Goal: Task Accomplishment & Management: Complete application form

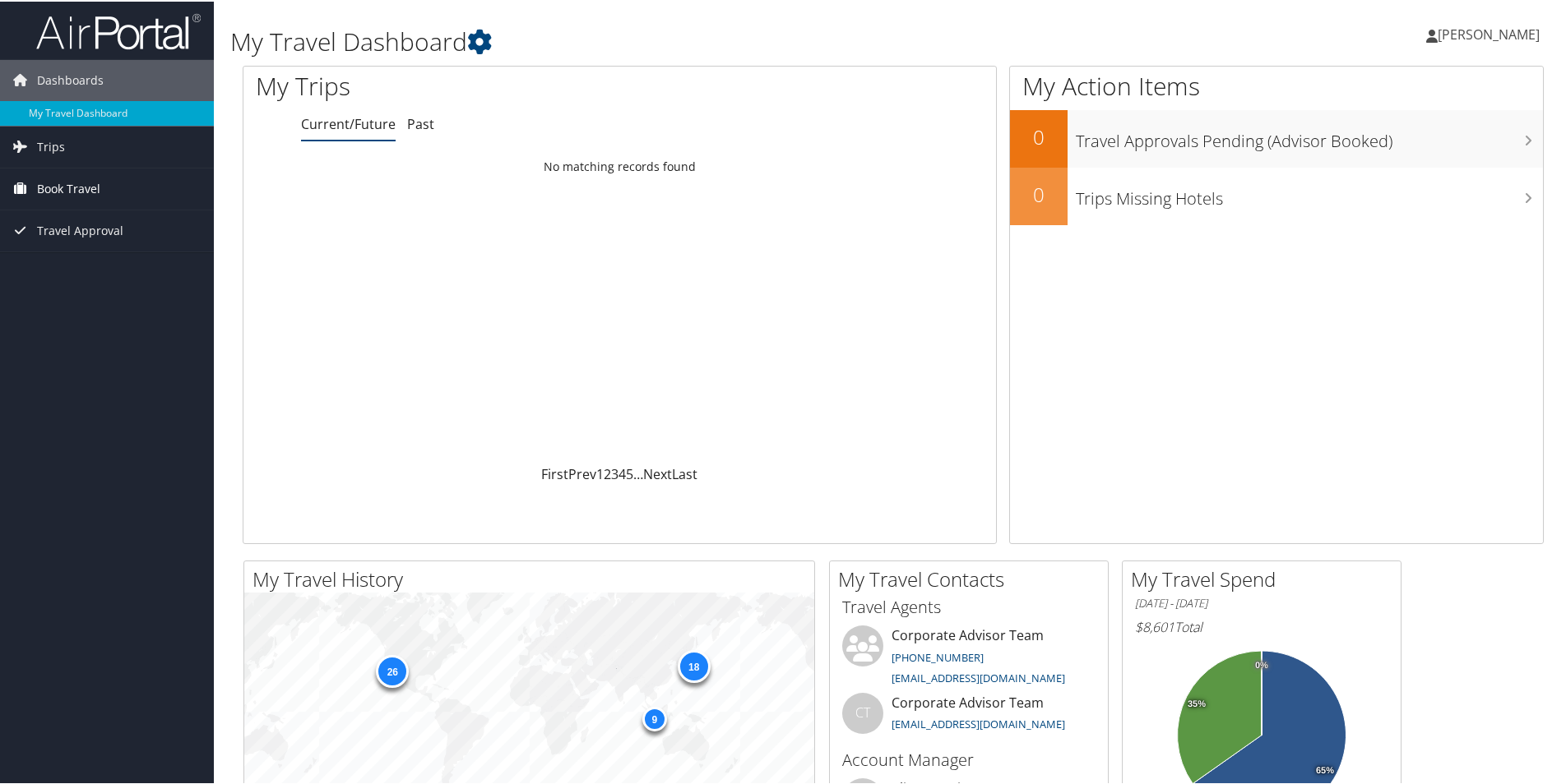
click at [76, 190] on span "Book Travel" at bounding box center [69, 187] width 63 height 41
click at [107, 223] on link "Agent Booking Request" at bounding box center [106, 220] width 213 height 25
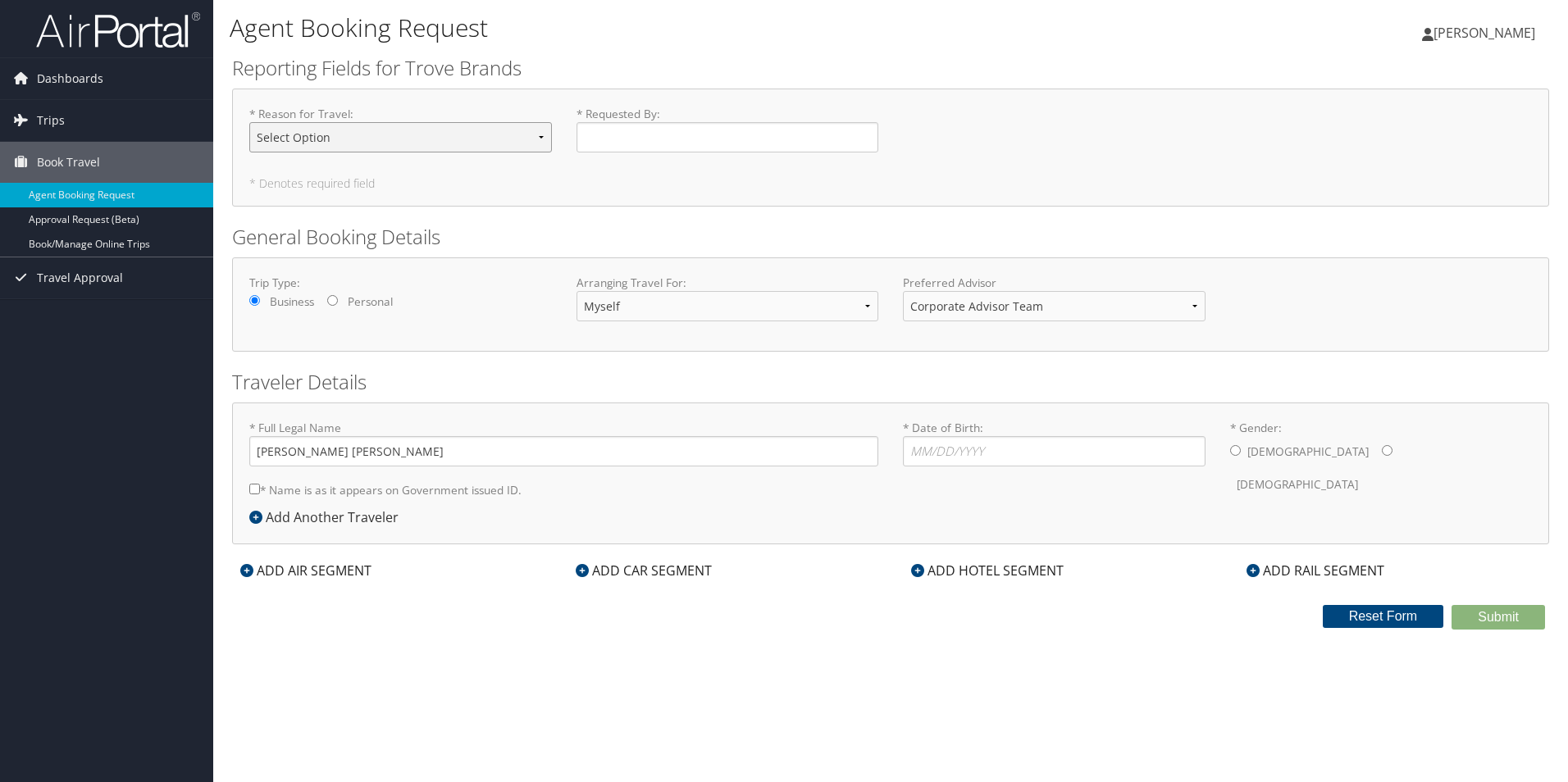
click at [368, 140] on select "Select Option Business Travel Conference Guest Tradeshow" at bounding box center [401, 137] width 303 height 31
select select "Business Travel"
click at [250, 123] on select "Select Option Business Travel Conference Guest Tradeshow" at bounding box center [401, 137] width 303 height 31
click at [631, 137] on input "* Requested By : Required" at bounding box center [728, 137] width 303 height 31
type input "[PERSON_NAME]"
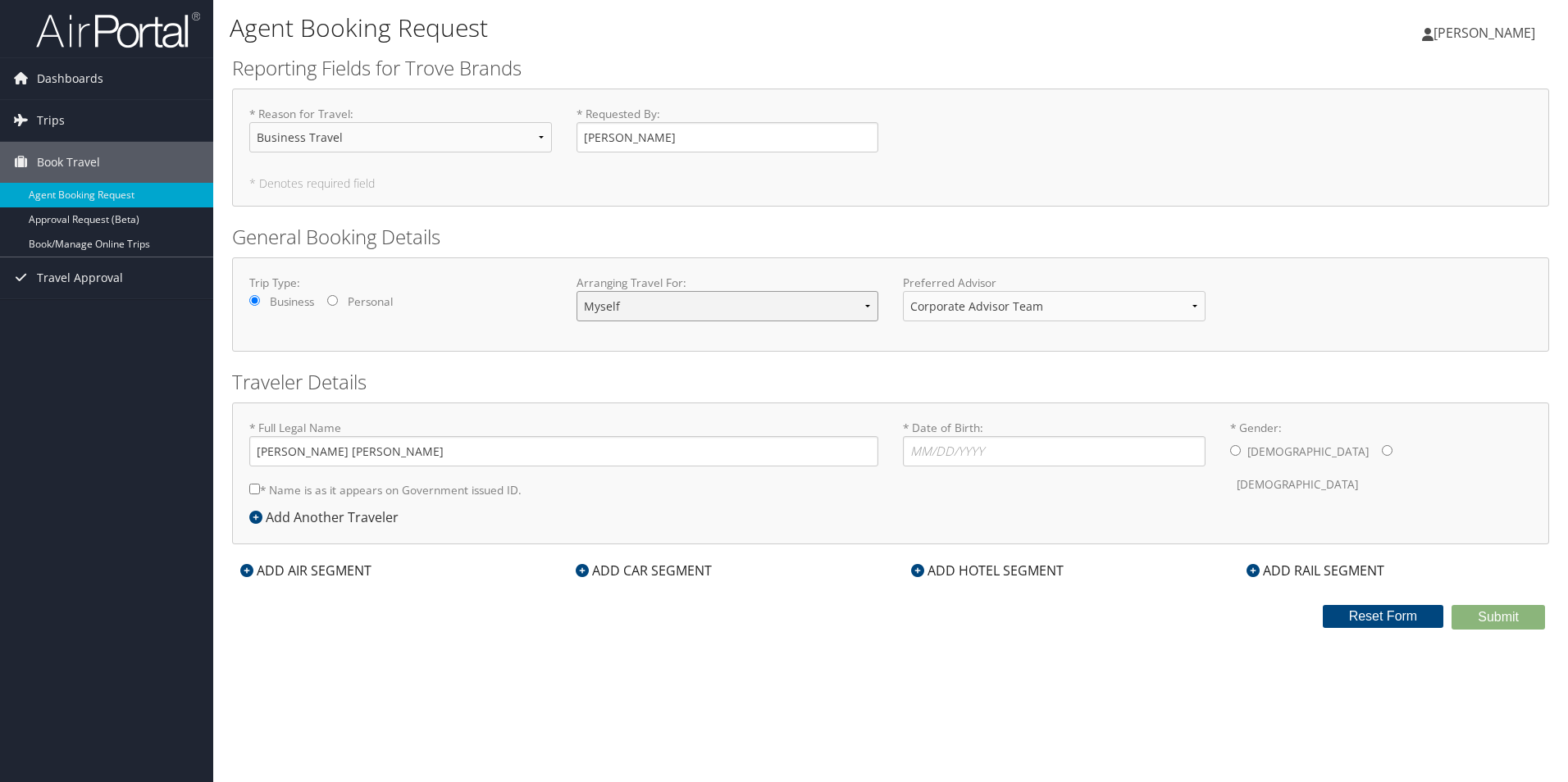
click at [656, 308] on select "Myself Another Traveler Guest Traveler" at bounding box center [728, 306] width 303 height 31
click at [943, 312] on select "Corporate Advisor Team Corporate Advisor Team" at bounding box center [1055, 306] width 303 height 31
click at [872, 348] on div "Trip Type: Business Personal Arranging Travel For: Myself Another Traveler Gues…" at bounding box center [891, 305] width 1317 height 95
click at [978, 455] on input "* Date of Birth: Invalid Date" at bounding box center [1055, 451] width 303 height 31
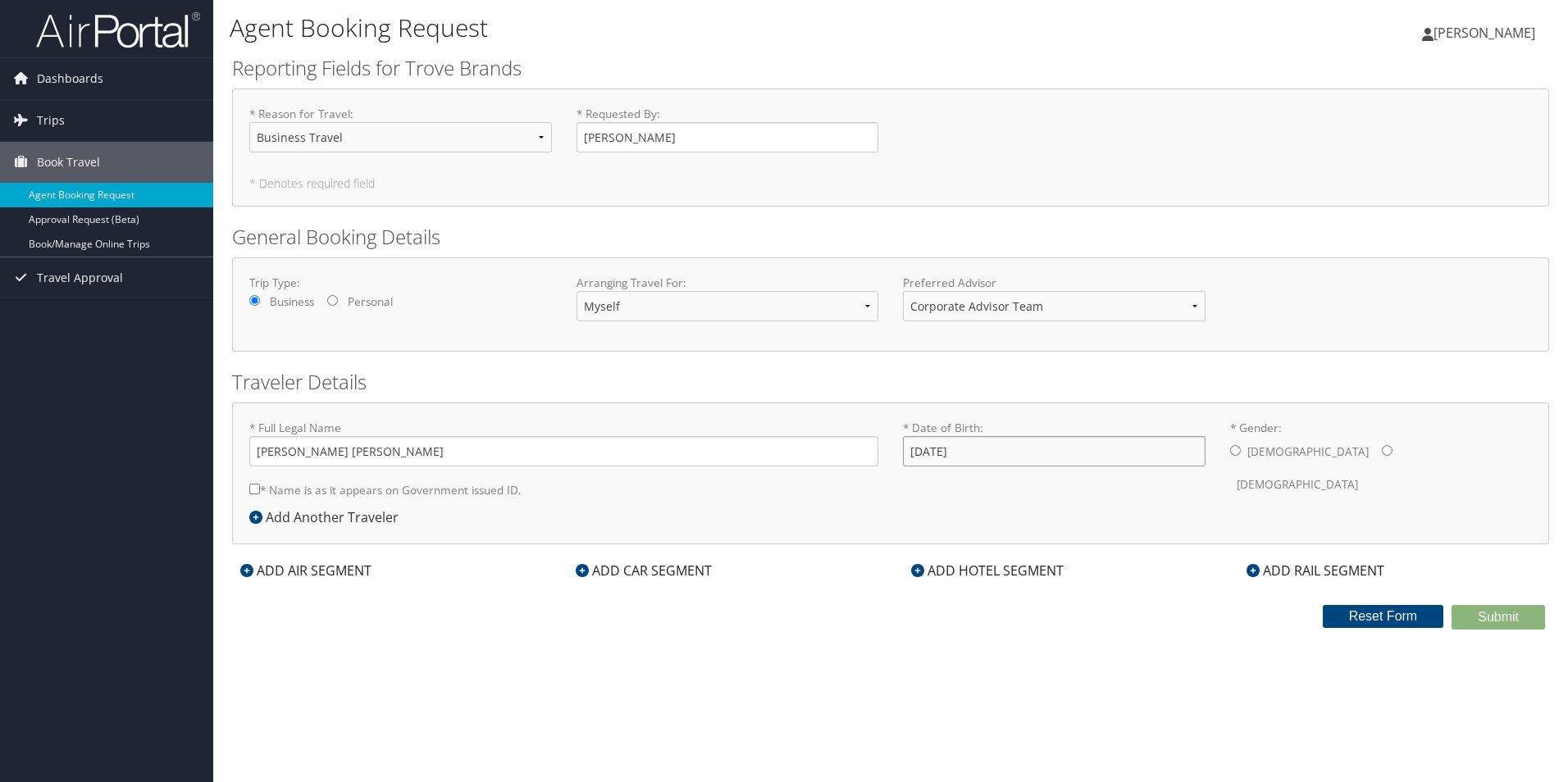
type input "[DATE]"
click at [1235, 451] on input "* Gender: [DEMOGRAPHIC_DATA] [DEMOGRAPHIC_DATA]" at bounding box center [1236, 450] width 11 height 11
radio input "true"
click at [250, 574] on icon at bounding box center [246, 570] width 13 height 13
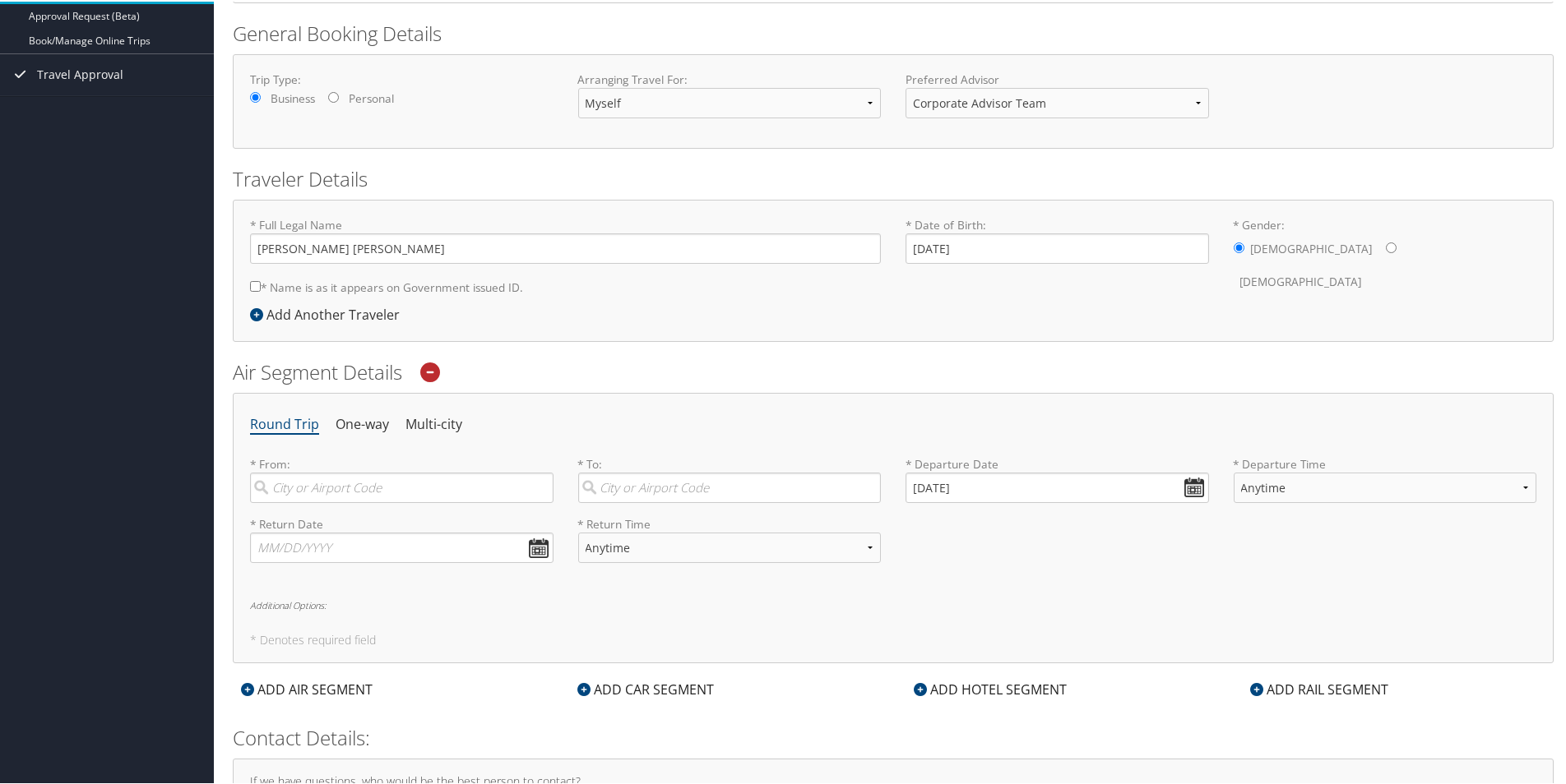
scroll to position [329, 0]
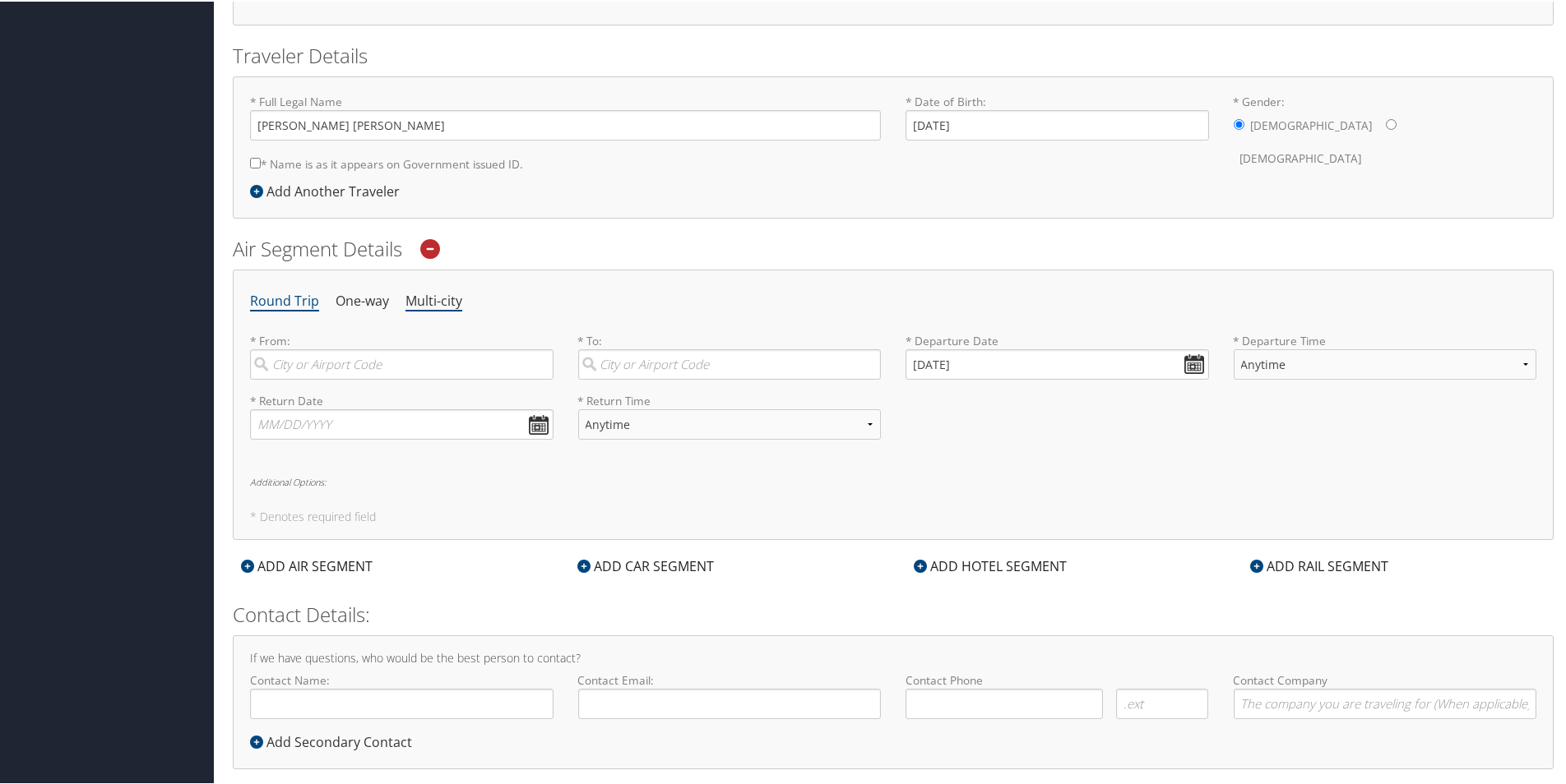
click at [426, 304] on li "Multi-city" at bounding box center [434, 300] width 57 height 30
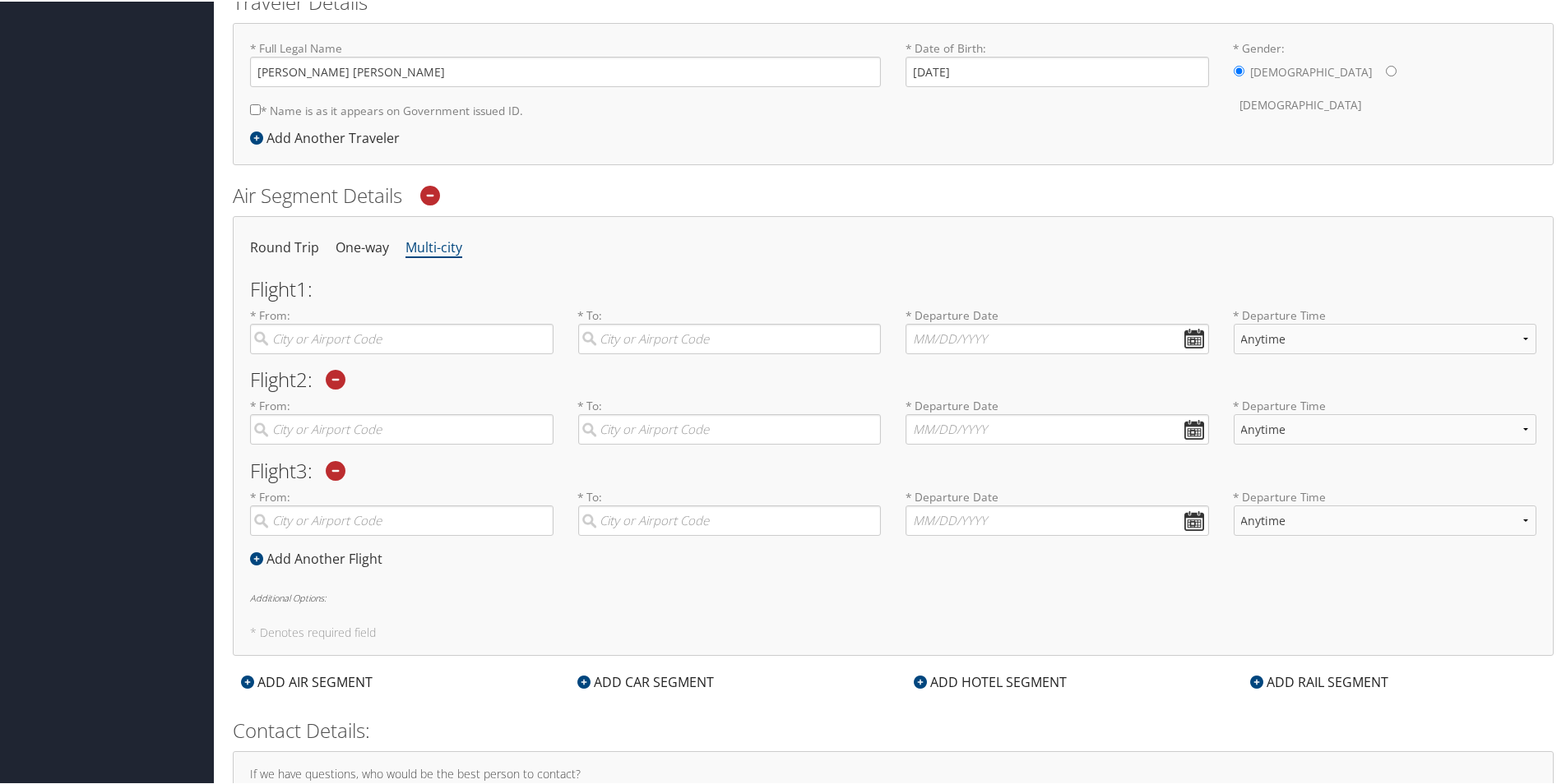
scroll to position [411, 0]
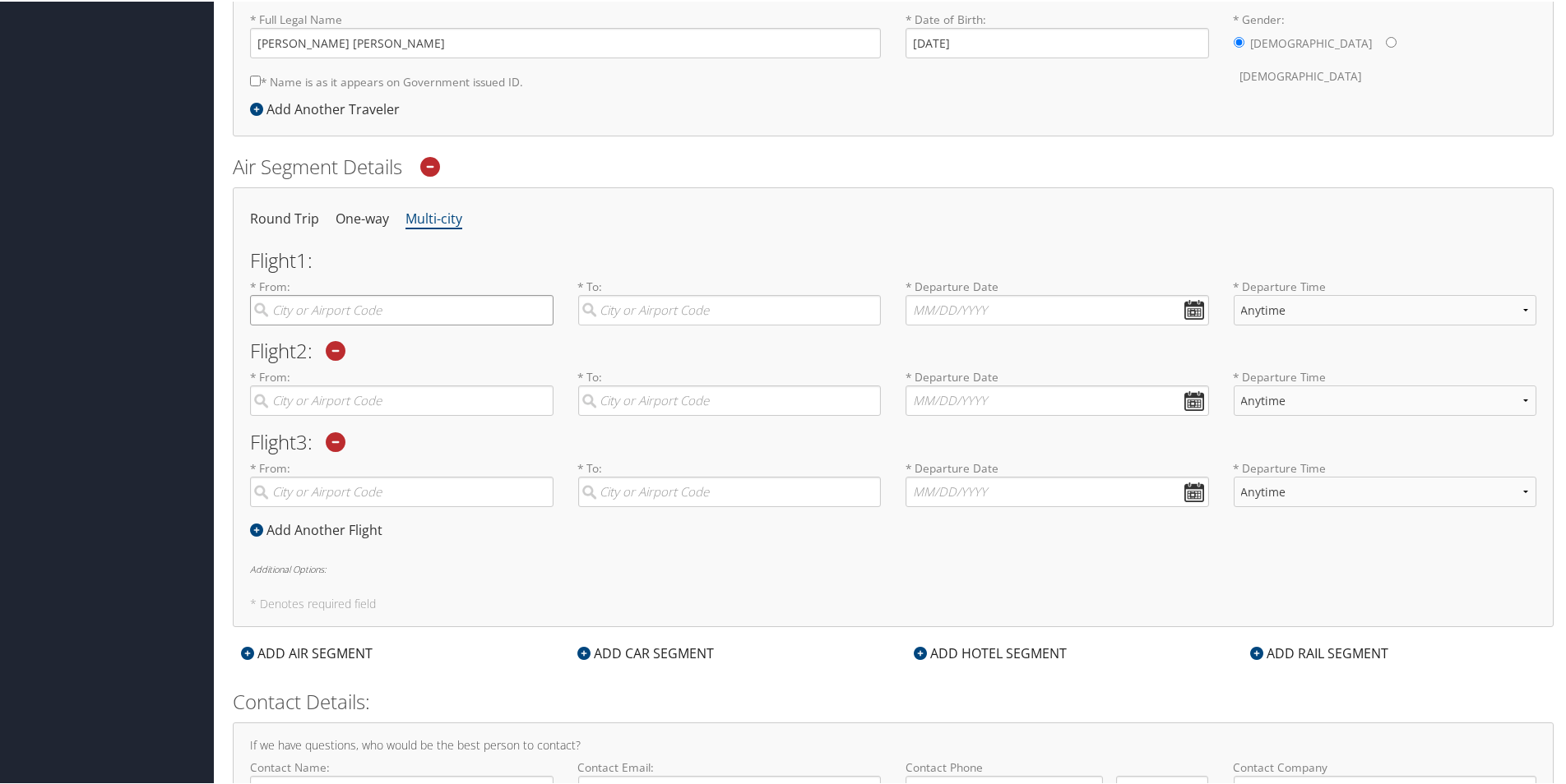
click at [344, 308] on input "search" at bounding box center [402, 308] width 304 height 31
click at [345, 337] on div "[GEOGRAPHIC_DATA] (SLC [US_STATE])" at bounding box center [404, 342] width 281 height 21
click at [345, 324] on input "salt lake" at bounding box center [402, 308] width 304 height 31
type input "[GEOGRAPHIC_DATA] (SLC [US_STATE])"
click at [622, 306] on input "search" at bounding box center [730, 308] width 304 height 31
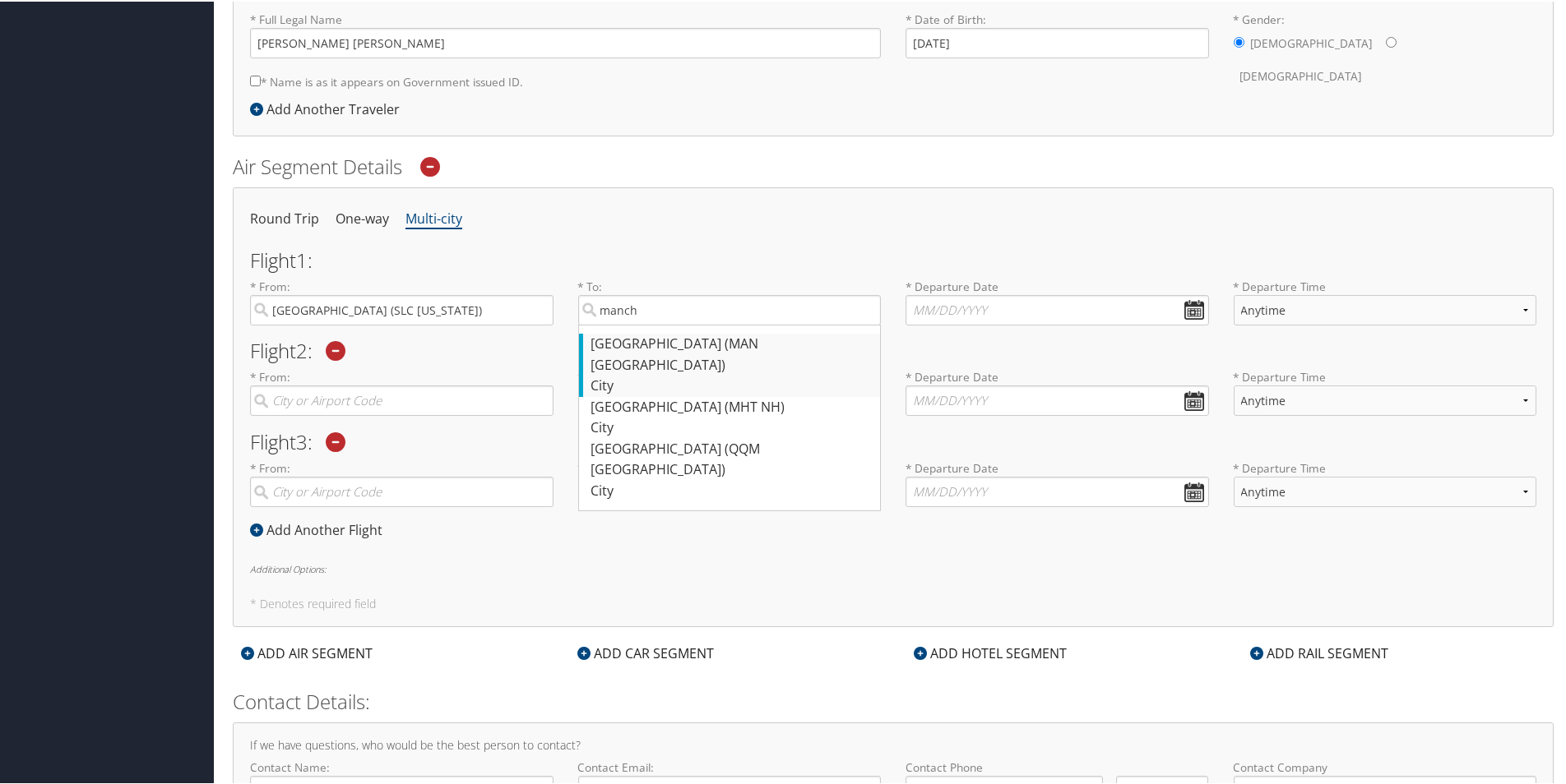
click at [653, 345] on div "[GEOGRAPHIC_DATA] (MAN [GEOGRAPHIC_DATA])" at bounding box center [732, 353] width 281 height 42
click at [653, 324] on input "manch" at bounding box center [730, 308] width 304 height 31
type input "[GEOGRAPHIC_DATA] (MAN [GEOGRAPHIC_DATA])"
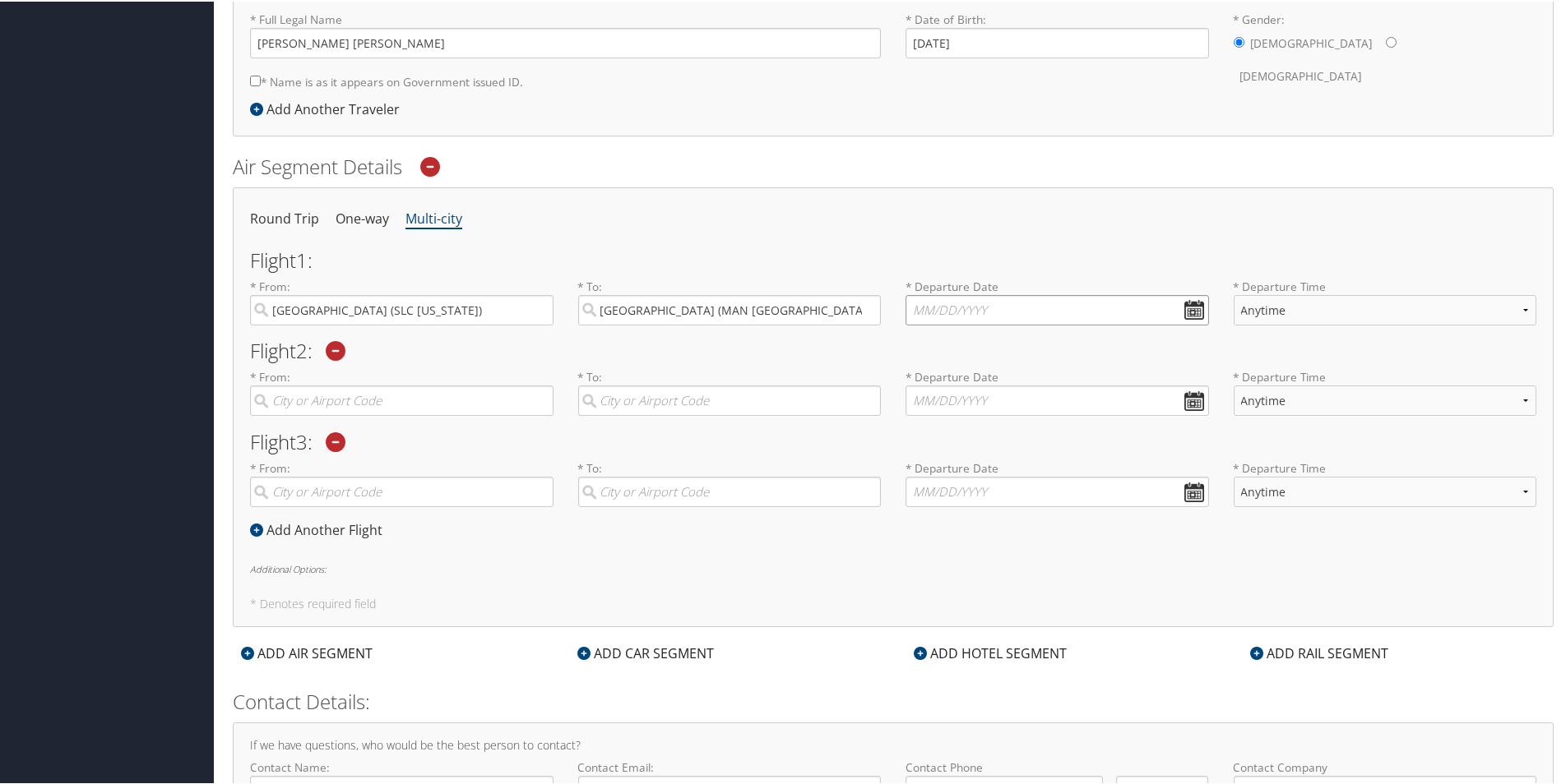
click at [971, 310] on input "text" at bounding box center [1057, 308] width 304 height 31
click at [1064, 514] on td "6" at bounding box center [1067, 514] width 22 height 22
type input "[DATE]"
click at [450, 406] on input "search" at bounding box center [402, 399] width 304 height 31
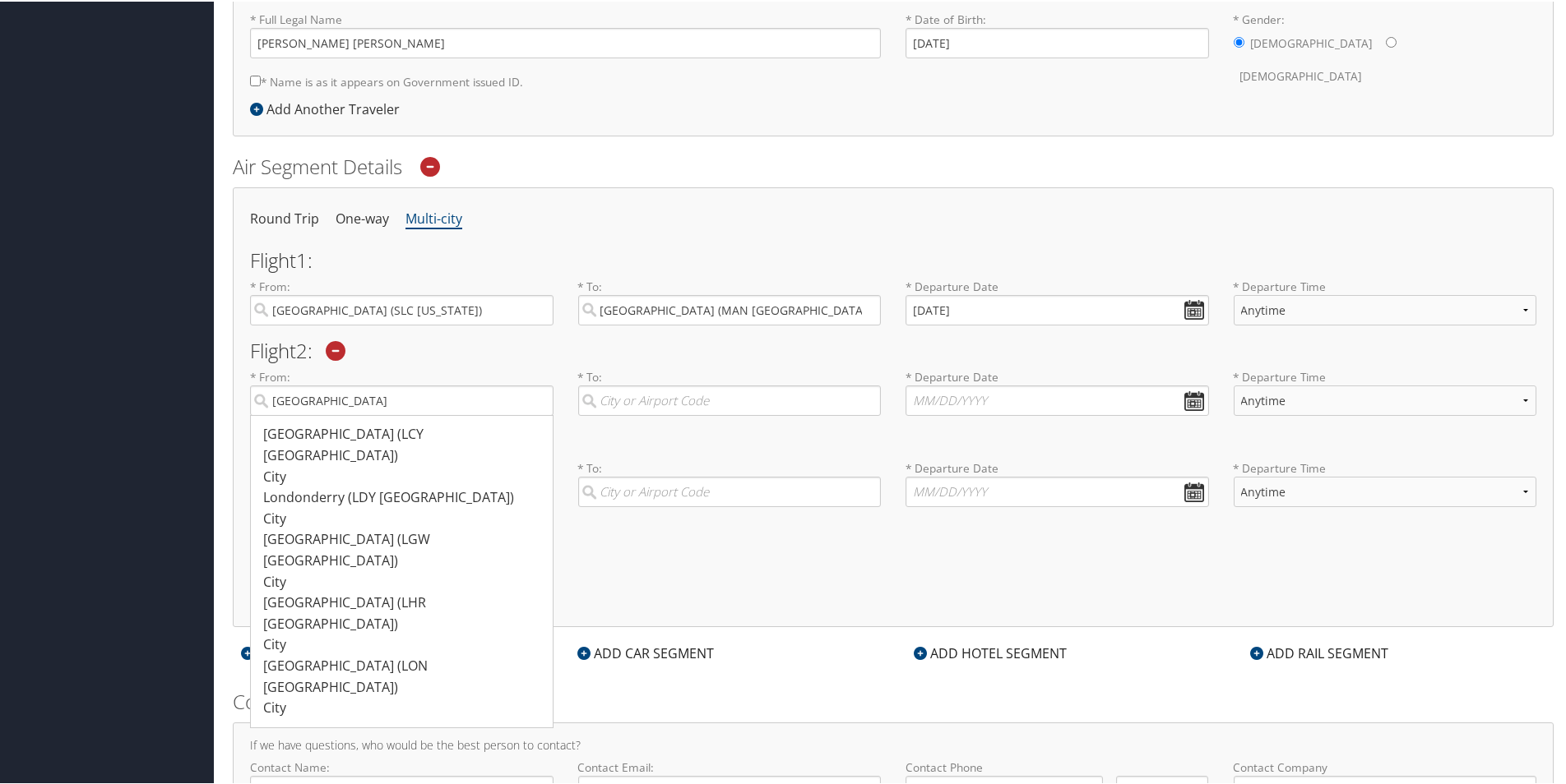
click at [394, 591] on div "[GEOGRAPHIC_DATA] ([GEOGRAPHIC_DATA])" at bounding box center [404, 612] width 281 height 42
click at [394, 414] on input "[GEOGRAPHIC_DATA]" at bounding box center [402, 399] width 304 height 31
type input "[GEOGRAPHIC_DATA] ([GEOGRAPHIC_DATA])"
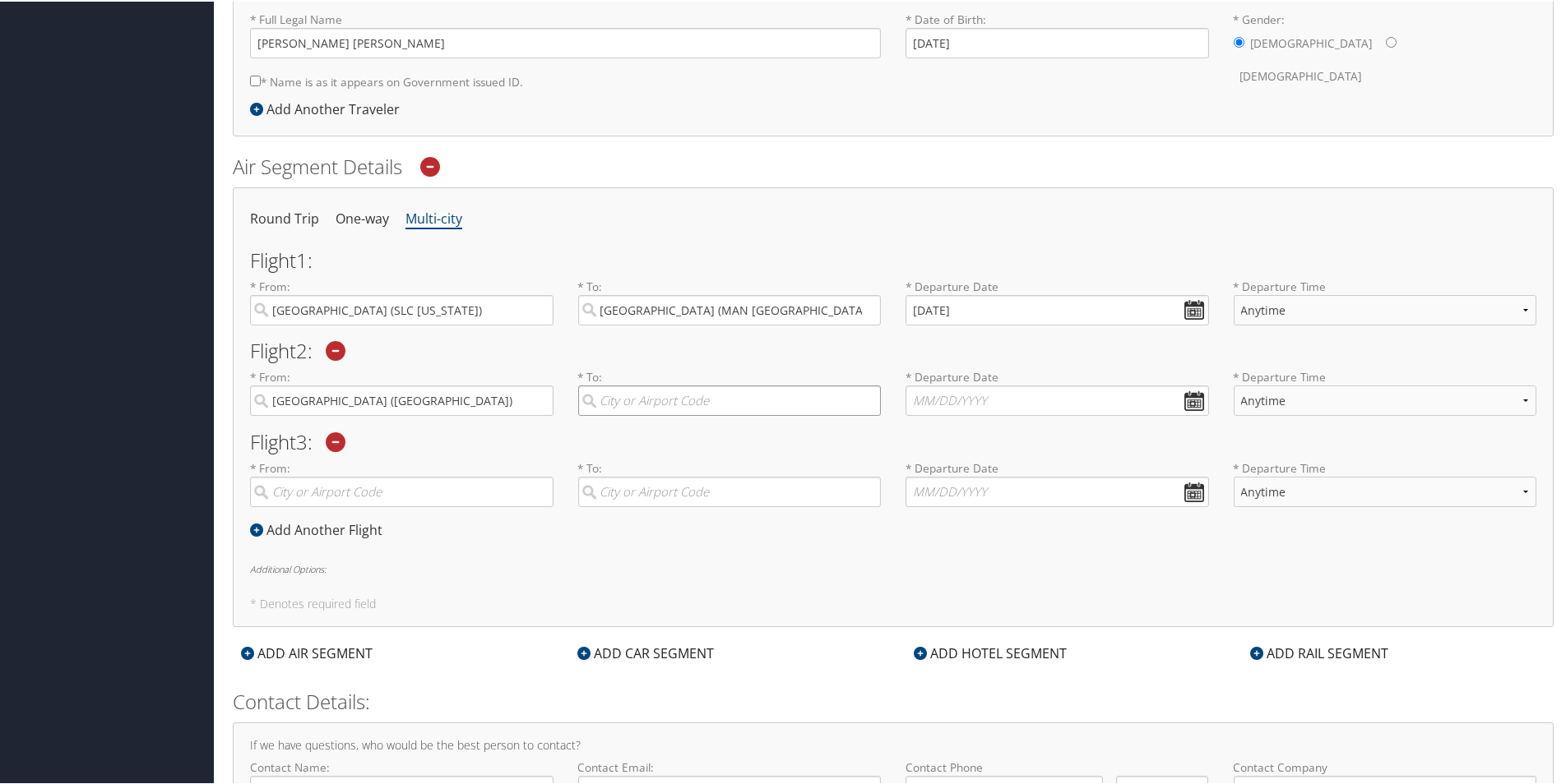
click at [614, 406] on input "search" at bounding box center [730, 399] width 304 height 31
click at [649, 442] on div "[GEOGRAPHIC_DATA] ([GEOGRAPHIC_DATA])" at bounding box center [732, 433] width 281 height 21
click at [649, 414] on input "[PERSON_NAME]" at bounding box center [730, 399] width 304 height 31
type input "[GEOGRAPHIC_DATA] ([GEOGRAPHIC_DATA])"
click at [937, 398] on input "text" at bounding box center [1057, 399] width 304 height 31
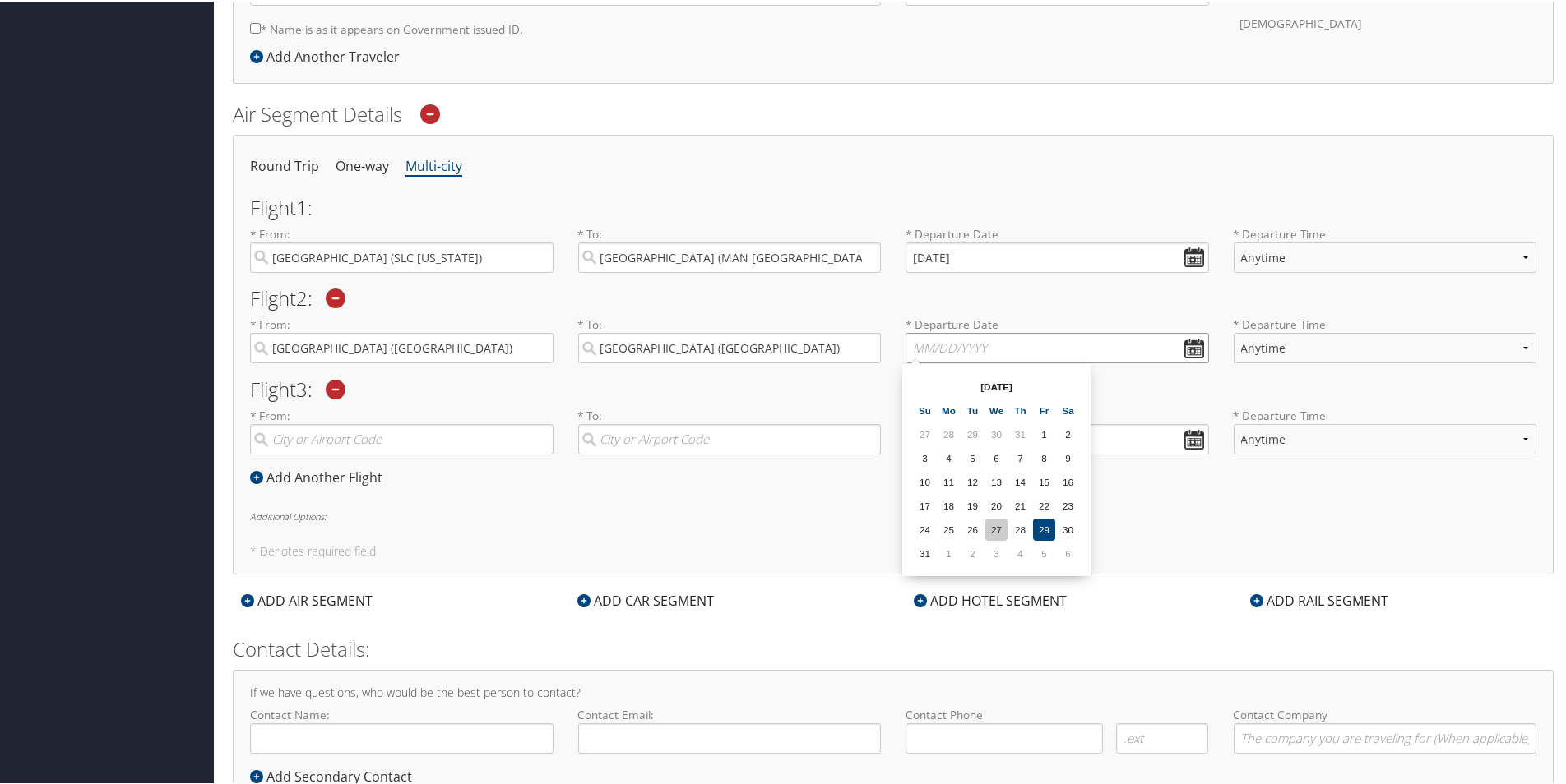
scroll to position [493, 0]
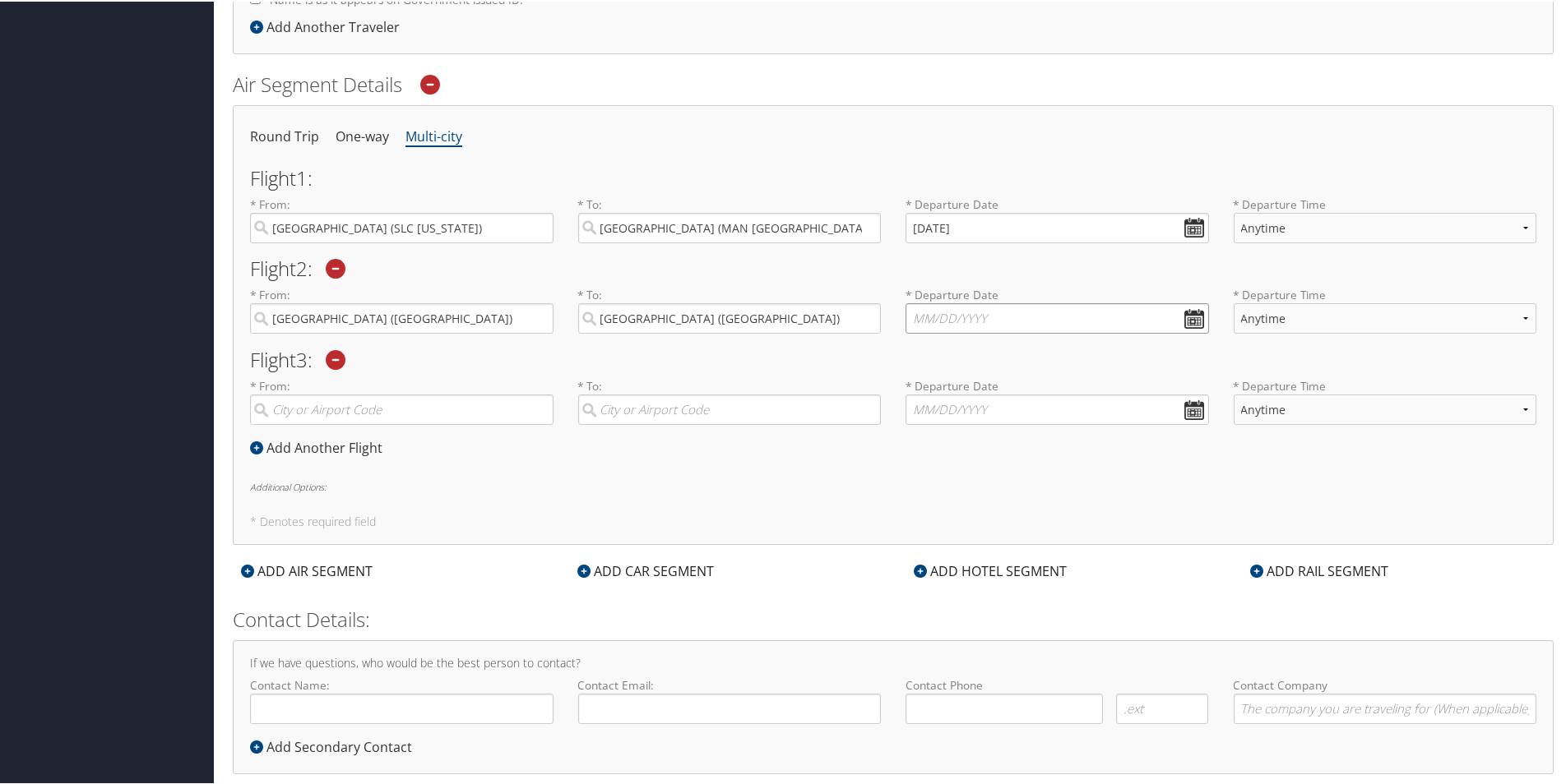
click at [1011, 315] on input "text" at bounding box center [1057, 317] width 304 height 31
click at [1192, 313] on input "01/01/20009" at bounding box center [1057, 317] width 304 height 31
click at [1000, 357] on th "[DATE]" at bounding box center [996, 355] width 118 height 22
click at [981, 313] on input "01/01/20009" at bounding box center [1057, 317] width 304 height 31
click at [911, 316] on input "01/01/20009" at bounding box center [1057, 317] width 304 height 31
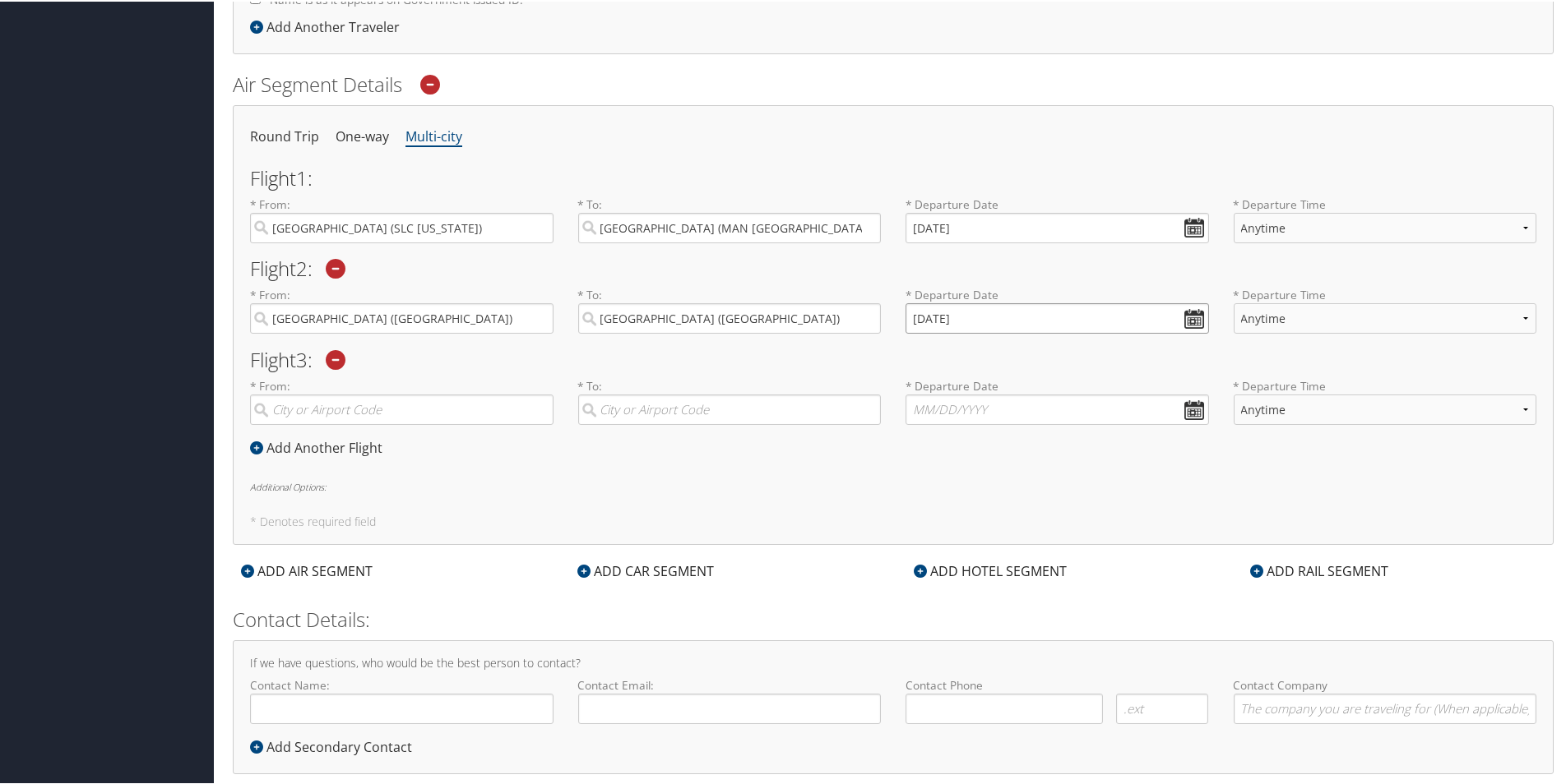
click at [928, 317] on input "[DATE]" at bounding box center [1057, 317] width 304 height 31
click at [913, 309] on input "[DATE]" at bounding box center [1057, 317] width 304 height 31
click at [922, 320] on input "Invalid date" at bounding box center [1057, 317] width 304 height 31
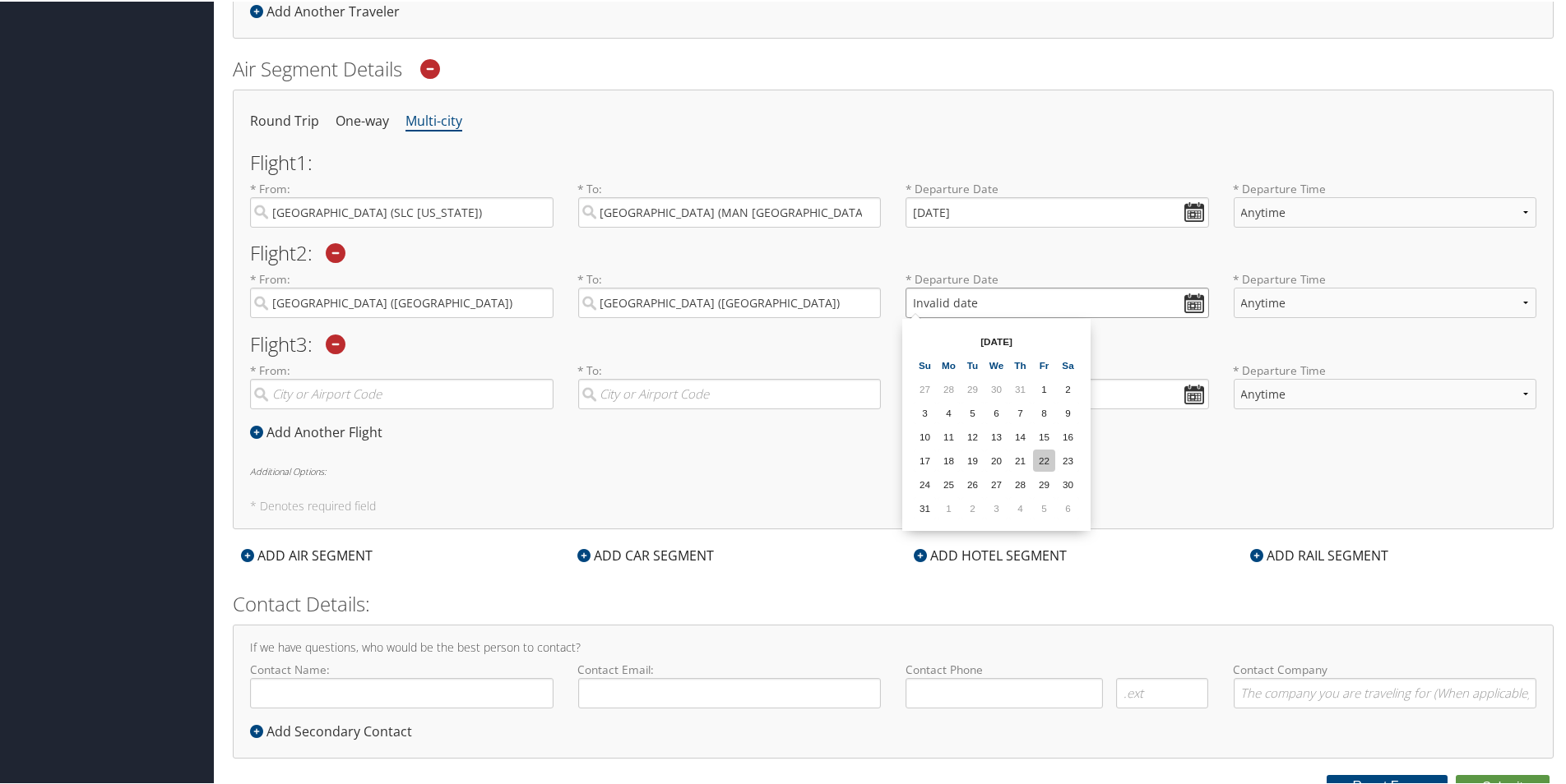
scroll to position [523, 0]
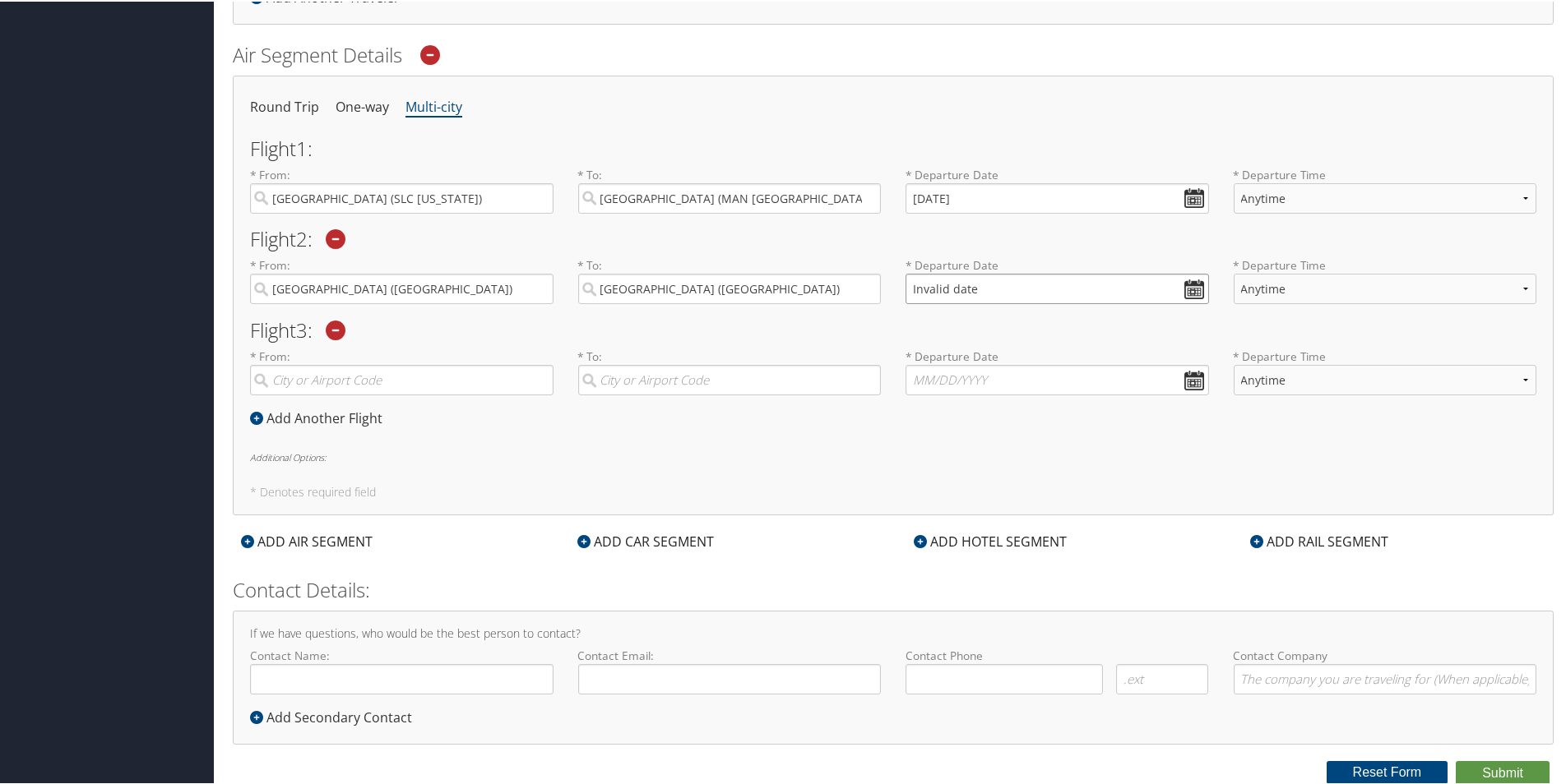
click at [918, 285] on input "Invalid date" at bounding box center [1057, 287] width 304 height 31
click at [912, 286] on input "Invalid date" at bounding box center [1057, 287] width 304 height 31
click at [906, 287] on input "Invalid date" at bounding box center [1057, 287] width 304 height 31
click at [1189, 288] on input "Invalid date" at bounding box center [1057, 287] width 304 height 31
click at [1069, 491] on td "6" at bounding box center [1067, 493] width 22 height 22
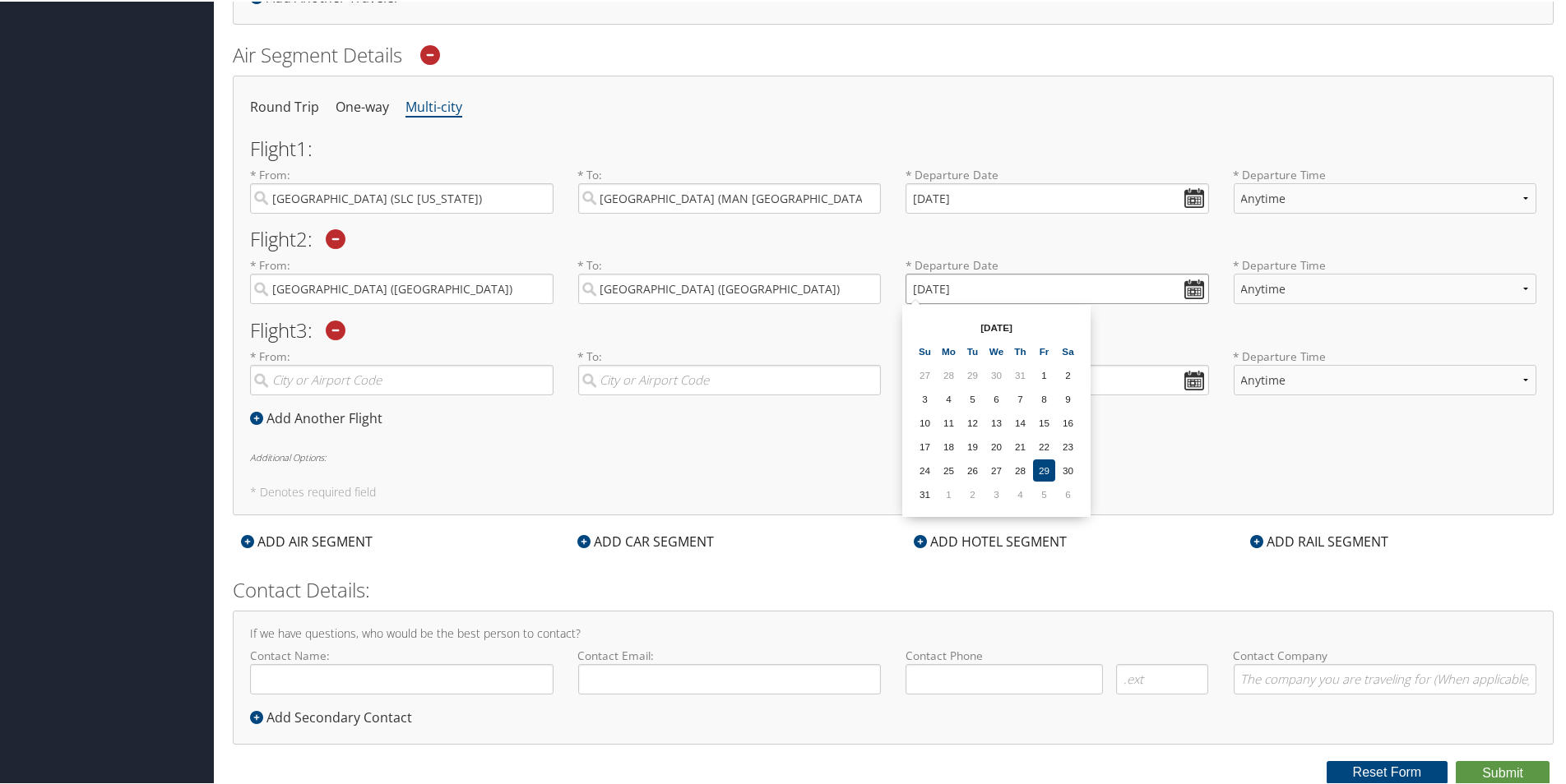
click at [918, 290] on input "[DATE]" at bounding box center [1057, 287] width 304 height 31
click at [1017, 393] on td "11" at bounding box center [1020, 397] width 22 height 22
type input "[DATE]"
click at [1273, 300] on select "Anytime Early Morning (5AM-7AM) Morning (7AM-12PM) Afternoon (12PM-5PM) Evening…" at bounding box center [1386, 287] width 304 height 31
select select "5PM-10PM"
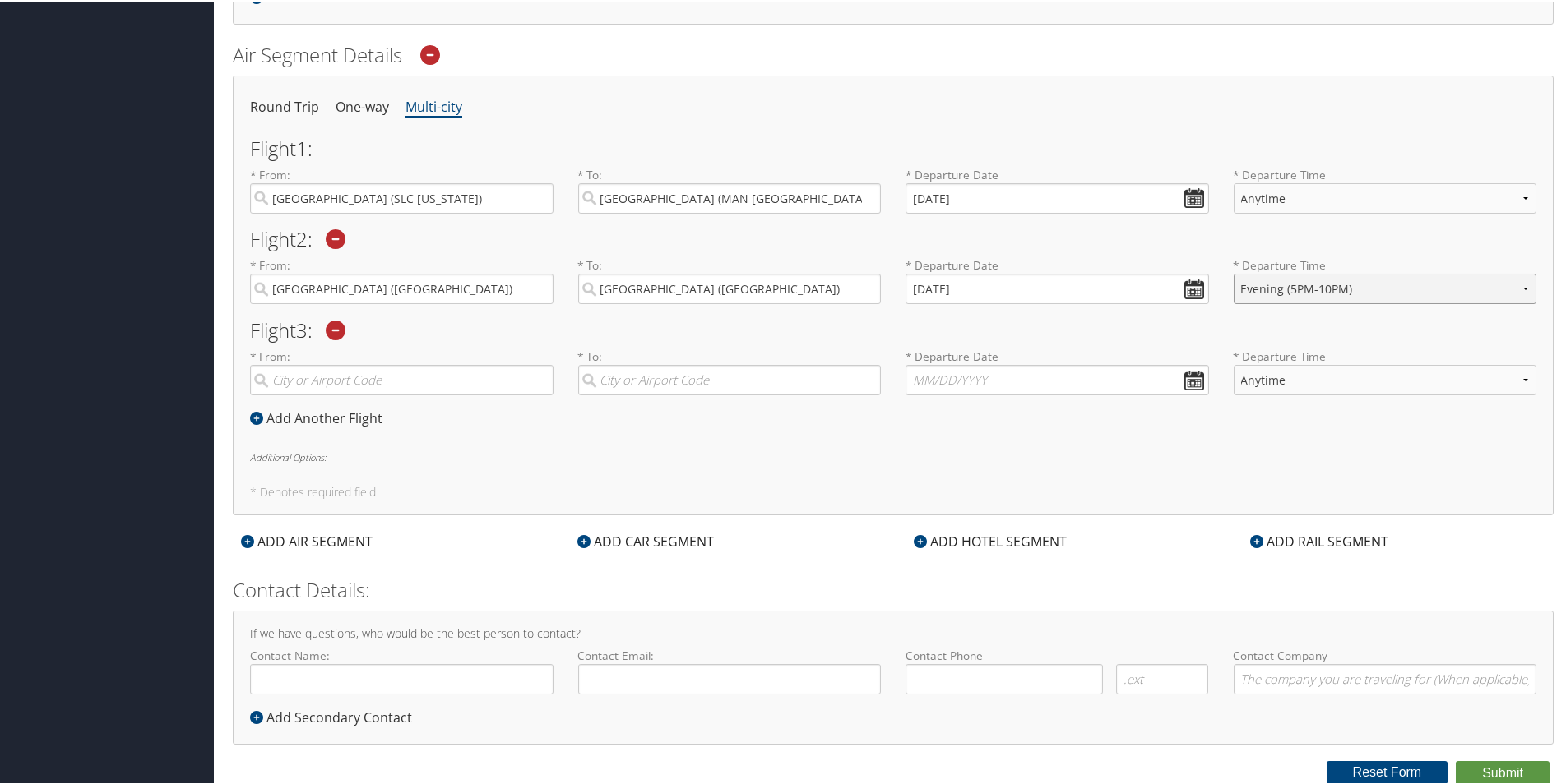
click at [1234, 272] on select "Anytime Early Morning (5AM-7AM) Morning (7AM-12PM) Afternoon (12PM-5PM) Evening…" at bounding box center [1386, 287] width 304 height 31
click at [381, 386] on input "search" at bounding box center [402, 378] width 304 height 31
click at [383, 414] on div "[GEOGRAPHIC_DATA] ([GEOGRAPHIC_DATA])" at bounding box center [404, 413] width 281 height 21
click at [383, 394] on input "[PERSON_NAME]" at bounding box center [402, 378] width 304 height 31
type input "[GEOGRAPHIC_DATA] ([GEOGRAPHIC_DATA])"
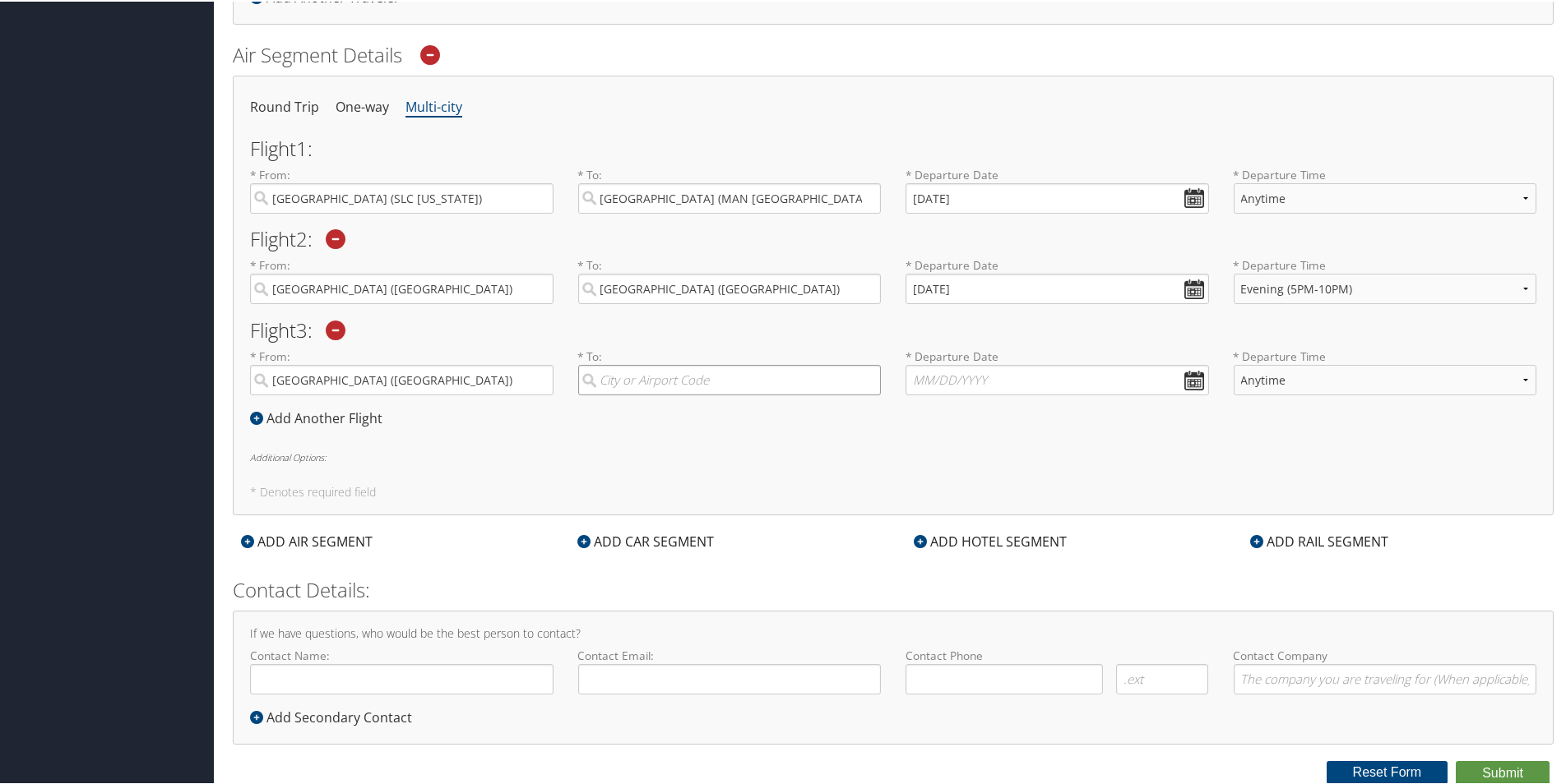
click at [633, 378] on input "search" at bounding box center [730, 378] width 304 height 31
click at [643, 429] on div "City" at bounding box center [732, 434] width 281 height 21
click at [643, 394] on input "salt lake" at bounding box center [730, 378] width 304 height 31
type input "[GEOGRAPHIC_DATA] (SLC [US_STATE])"
click at [1184, 381] on input "text" at bounding box center [1057, 378] width 304 height 31
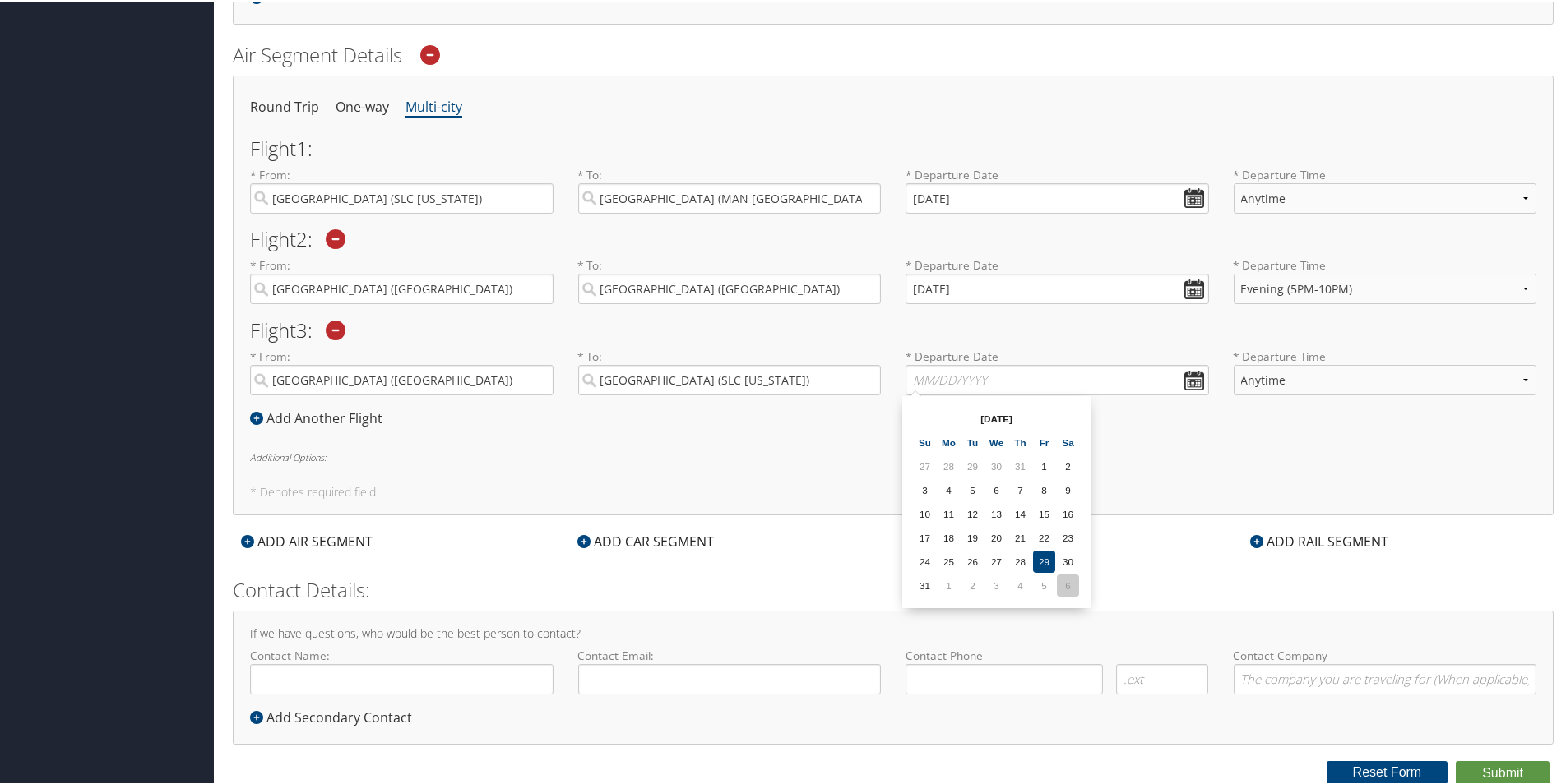
click at [1066, 587] on td "6" at bounding box center [1067, 584] width 22 height 22
click at [937, 381] on input "[DATE]" at bounding box center [1057, 378] width 304 height 31
click at [911, 381] on input "Invalid date" at bounding box center [1057, 378] width 304 height 31
click at [952, 585] on td "1" at bounding box center [948, 584] width 22 height 22
click at [934, 382] on input "[DATE]" at bounding box center [1057, 378] width 304 height 31
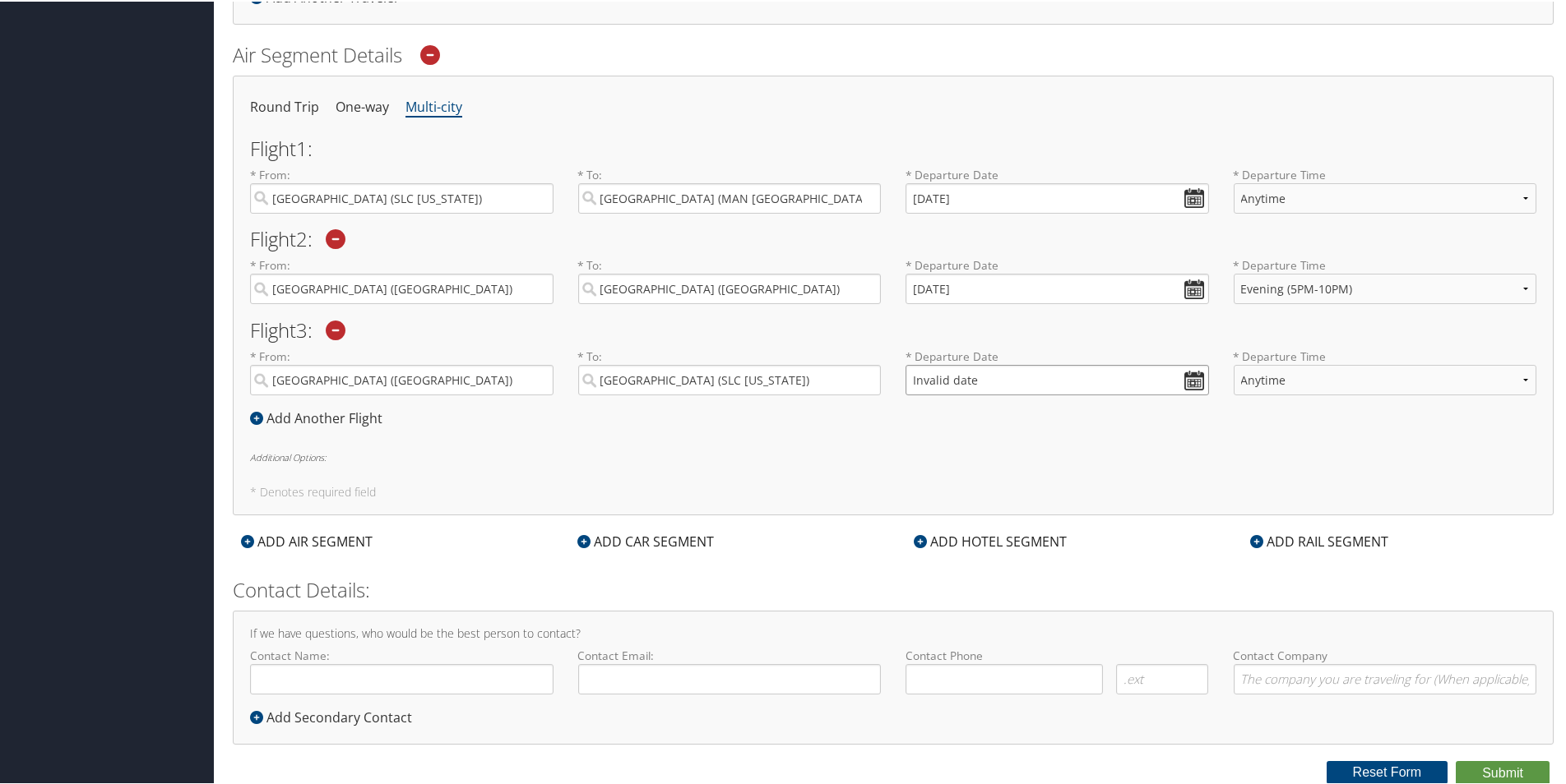
click at [920, 381] on input "Invalid date" at bounding box center [1057, 378] width 304 height 31
click at [913, 378] on input "Invalid date" at bounding box center [1057, 378] width 304 height 31
click at [911, 382] on input "Invalid date" at bounding box center [1057, 378] width 304 height 31
click at [908, 384] on input "Invalid date" at bounding box center [1057, 378] width 304 height 31
click at [1068, 575] on td "6" at bounding box center [1067, 584] width 22 height 22
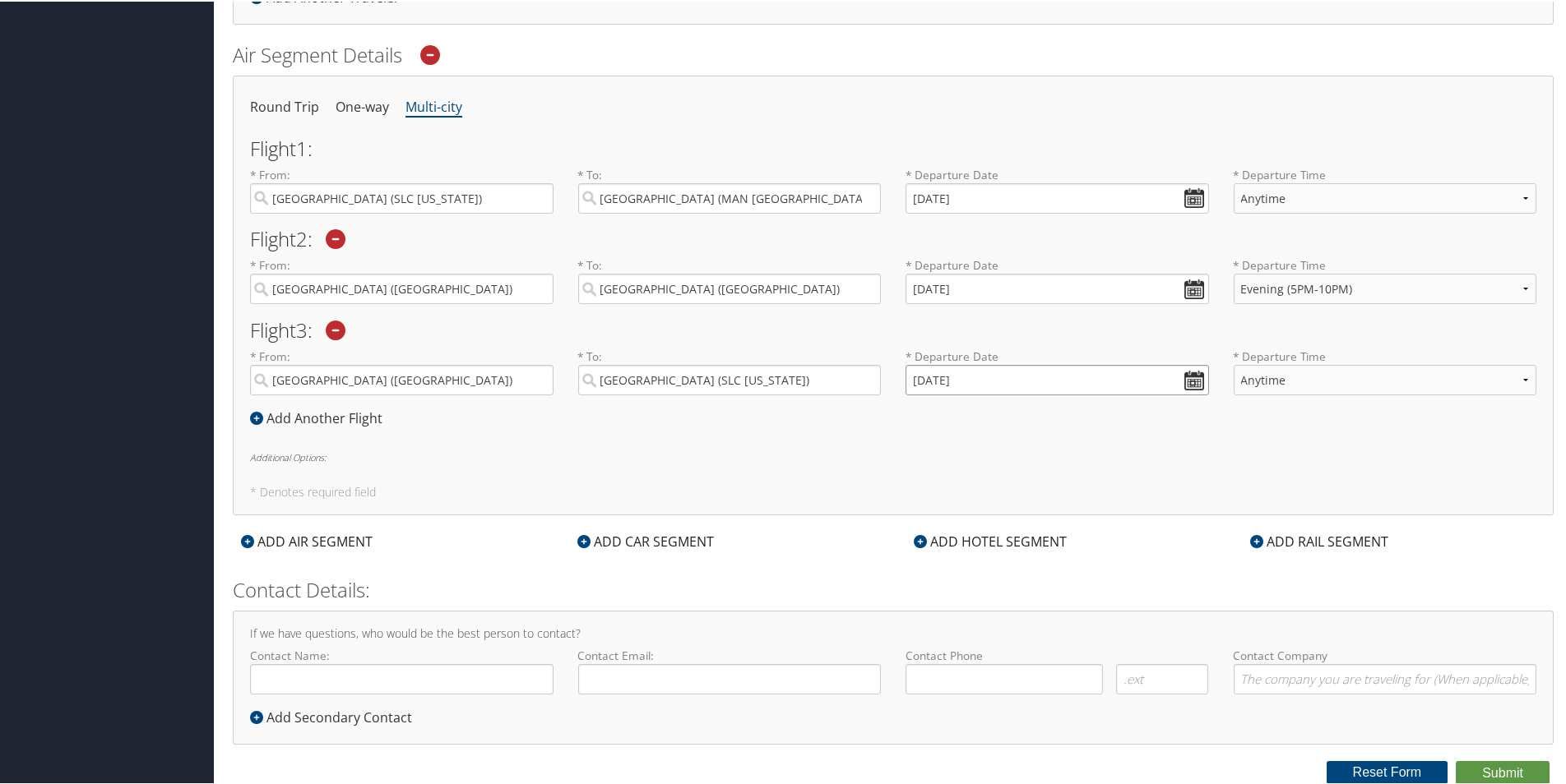
click at [936, 381] on input "[DATE]" at bounding box center [1057, 378] width 304 height 31
click at [906, 379] on input "Invalid date" at bounding box center [1057, 378] width 304 height 31
click at [1066, 592] on td "6" at bounding box center [1067, 584] width 22 height 22
click at [935, 381] on input "[DATE]" at bounding box center [1057, 378] width 304 height 31
click at [935, 381] on input "09/06/0202" at bounding box center [1057, 378] width 304 height 31
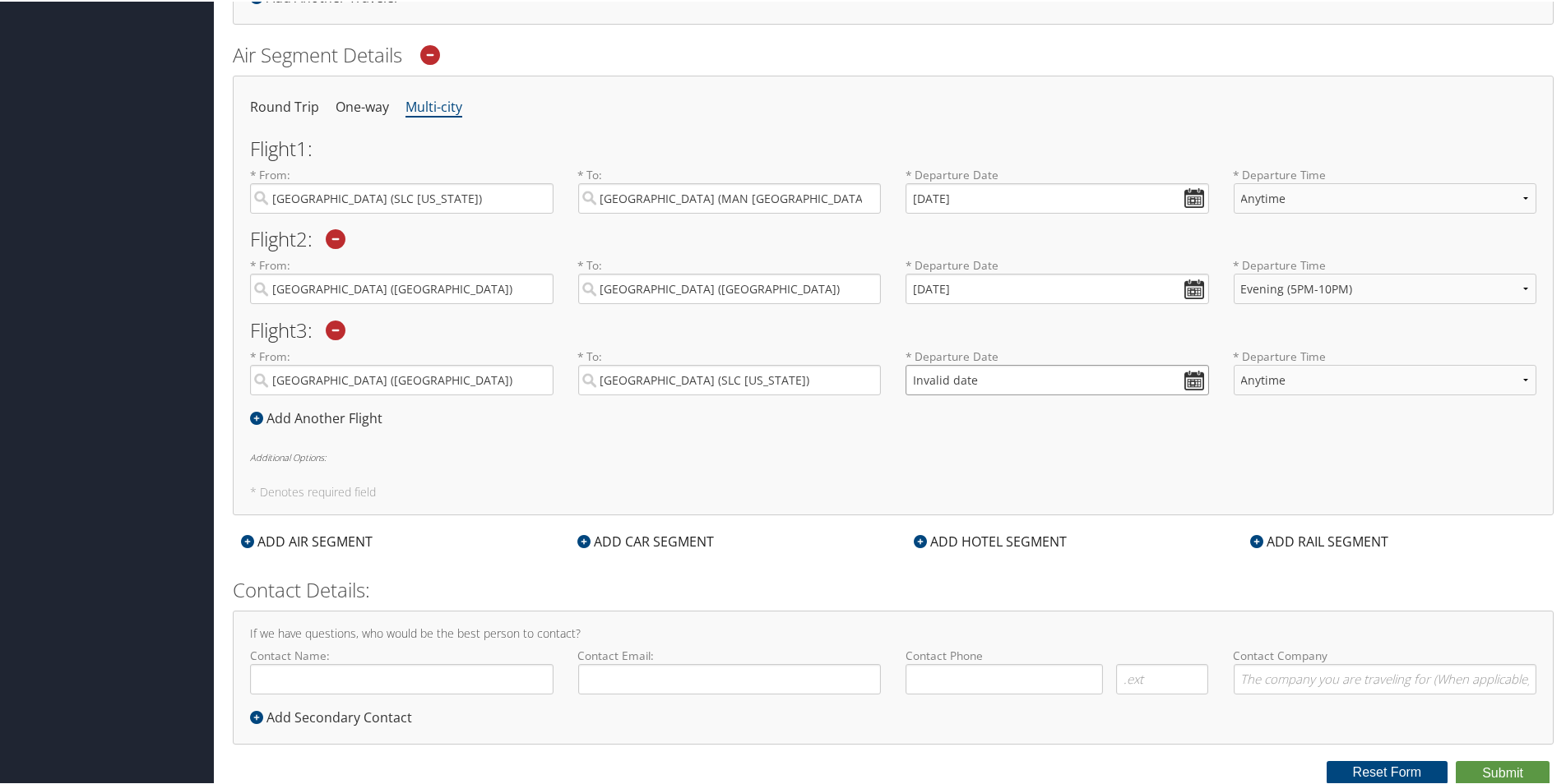
click at [912, 381] on input "Invalid date" at bounding box center [1057, 378] width 304 height 31
click at [906, 381] on input "Invalid date" at bounding box center [1057, 378] width 304 height 31
click at [939, 381] on input "Invalid date" at bounding box center [1057, 378] width 304 height 31
click at [937, 380] on input "Invalid date" at bounding box center [1057, 378] width 304 height 31
click at [1177, 385] on input "Invalid date" at bounding box center [1057, 378] width 304 height 31
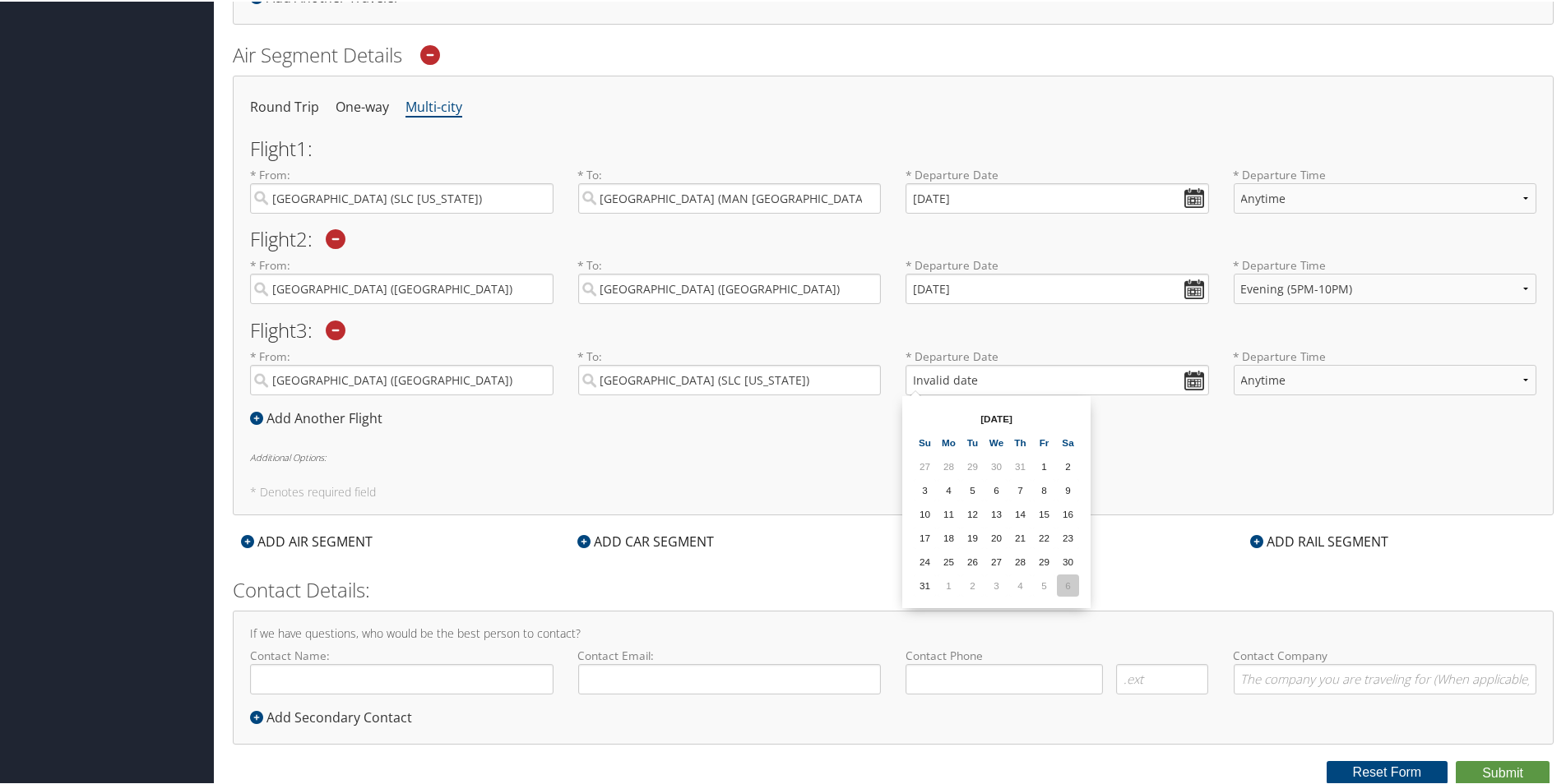
click at [1072, 584] on td "6" at bounding box center [1067, 584] width 22 height 22
click at [933, 378] on input "[DATE]" at bounding box center [1057, 378] width 304 height 31
click at [935, 379] on input "09/16/20253" at bounding box center [1057, 378] width 304 height 31
click at [935, 376] on input "[DATE]" at bounding box center [1057, 378] width 304 height 31
type input "[DATE]"
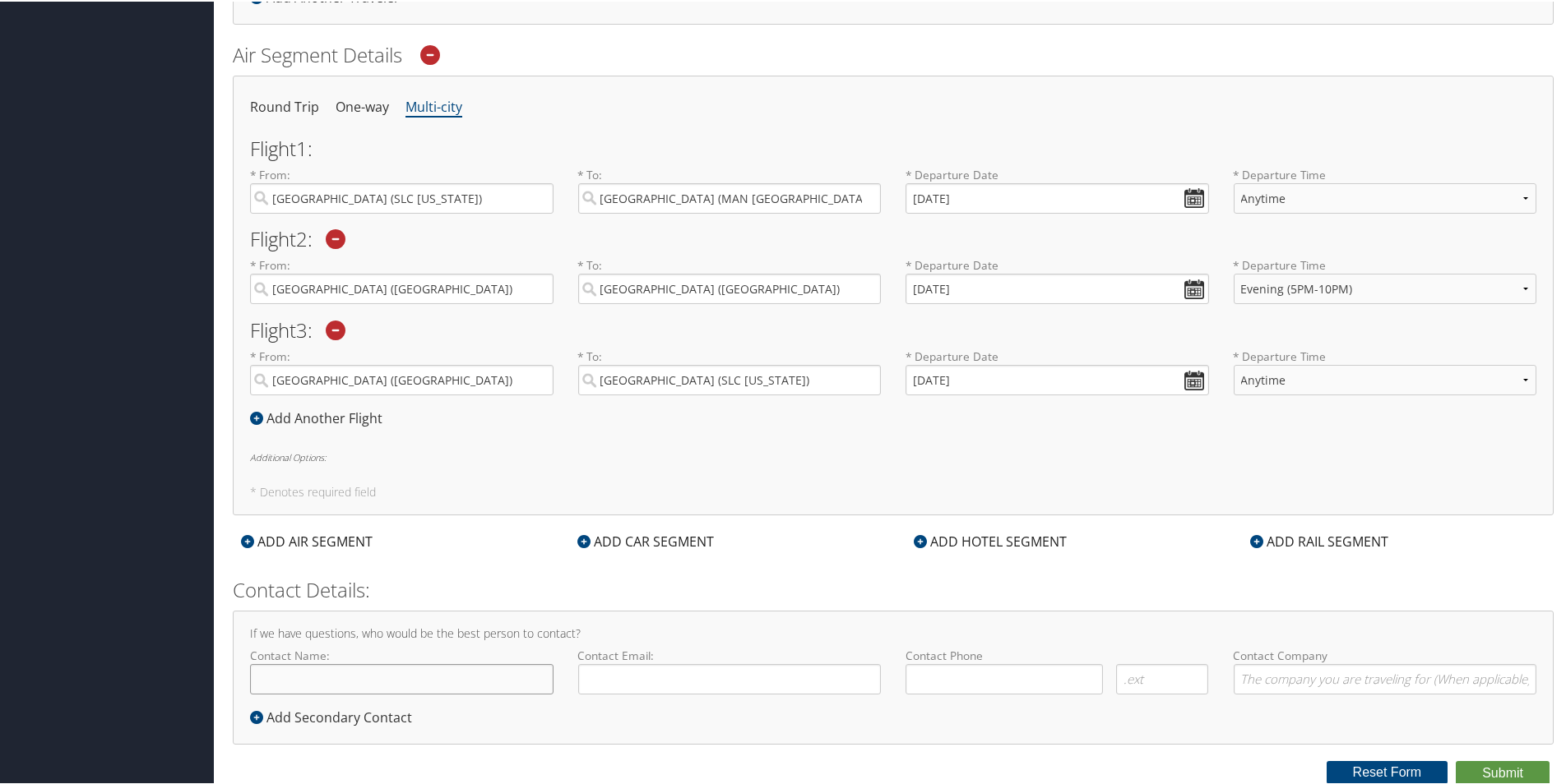
click at [359, 681] on input "Contact Name:" at bounding box center [402, 678] width 304 height 31
type input "[PERSON_NAME]"
type input "[EMAIL_ADDRESS][DOMAIN_NAME]"
type input "( ) -"
type input "[DATE]"
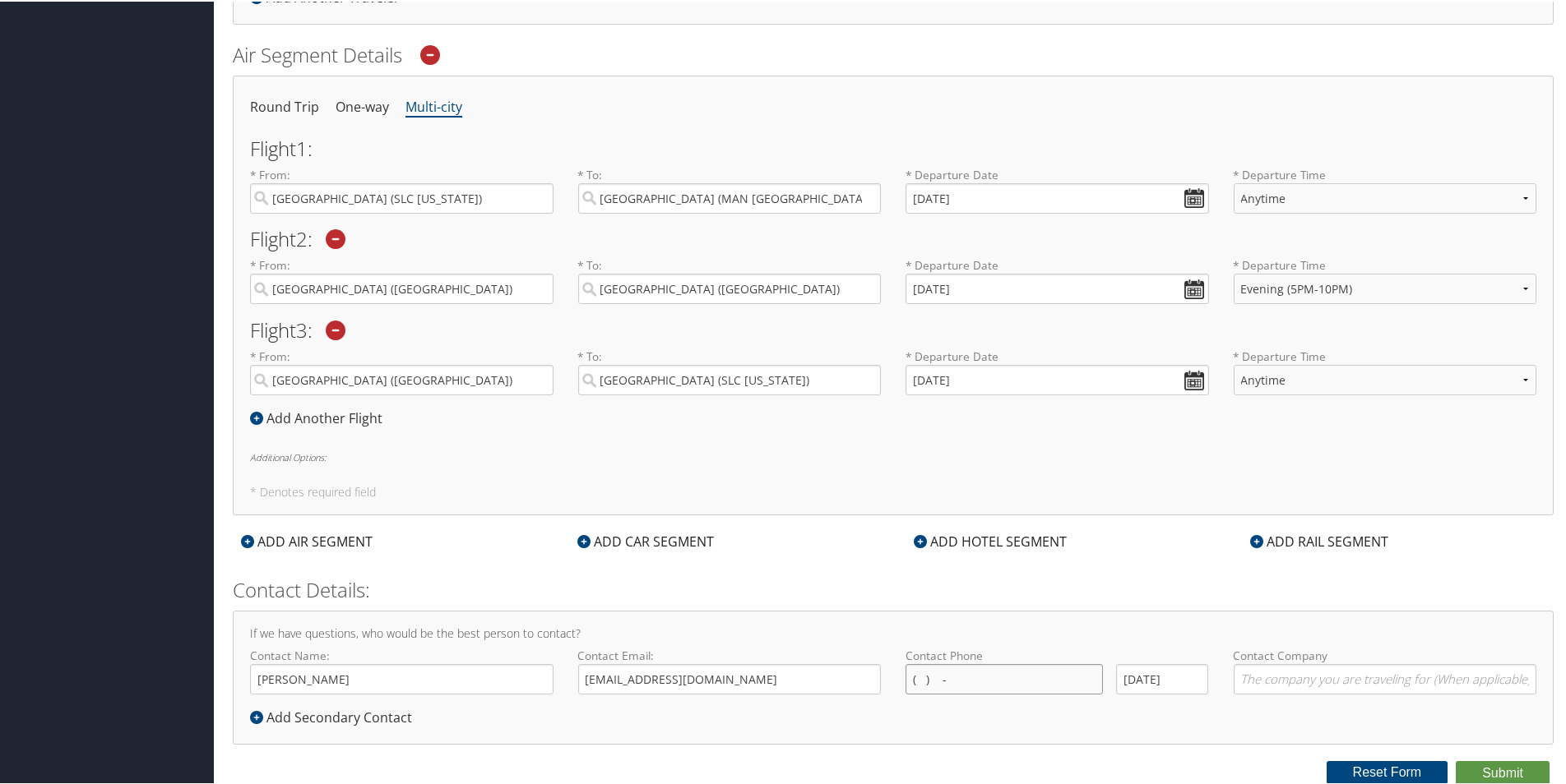
click at [935, 669] on input "( ) -" at bounding box center [1004, 678] width 198 height 31
type input "[PHONE_NUMBER]"
click at [1052, 719] on div "If we have questions, who would be the best person to contact? Contact Name: [P…" at bounding box center [893, 676] width 1321 height 134
click at [1142, 681] on input "[DATE]" at bounding box center [1162, 678] width 92 height 31
drag, startPoint x: 1120, startPoint y: 679, endPoint x: 1199, endPoint y: 681, distance: 79.0
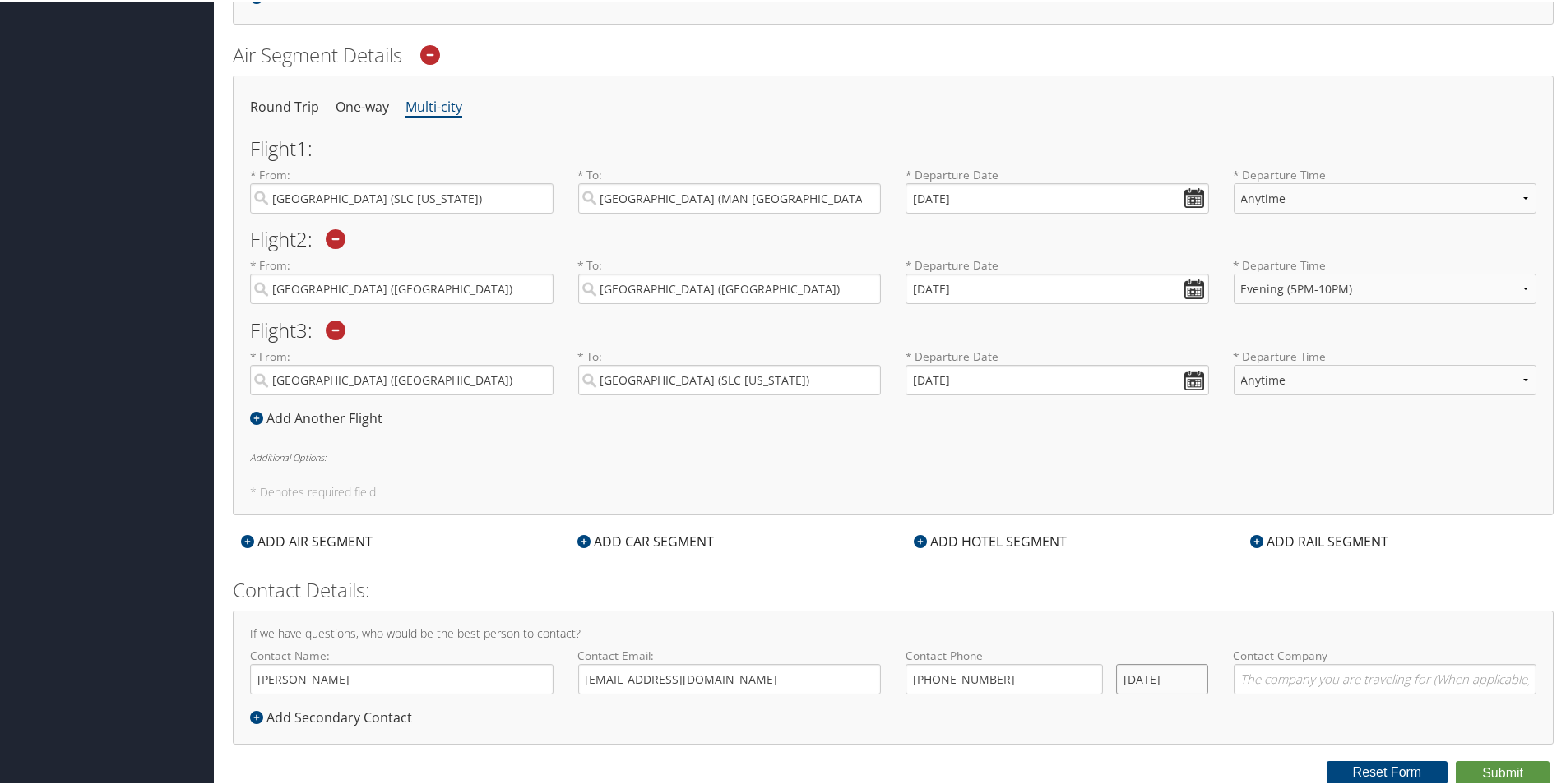
click at [1199, 681] on input "[DATE]" at bounding box center [1162, 678] width 92 height 31
click at [1274, 671] on input "Contact Company" at bounding box center [1386, 678] width 304 height 31
type input "Trove Brands"
click at [953, 545] on div "ADD HOTEL SEGMENT" at bounding box center [990, 540] width 170 height 19
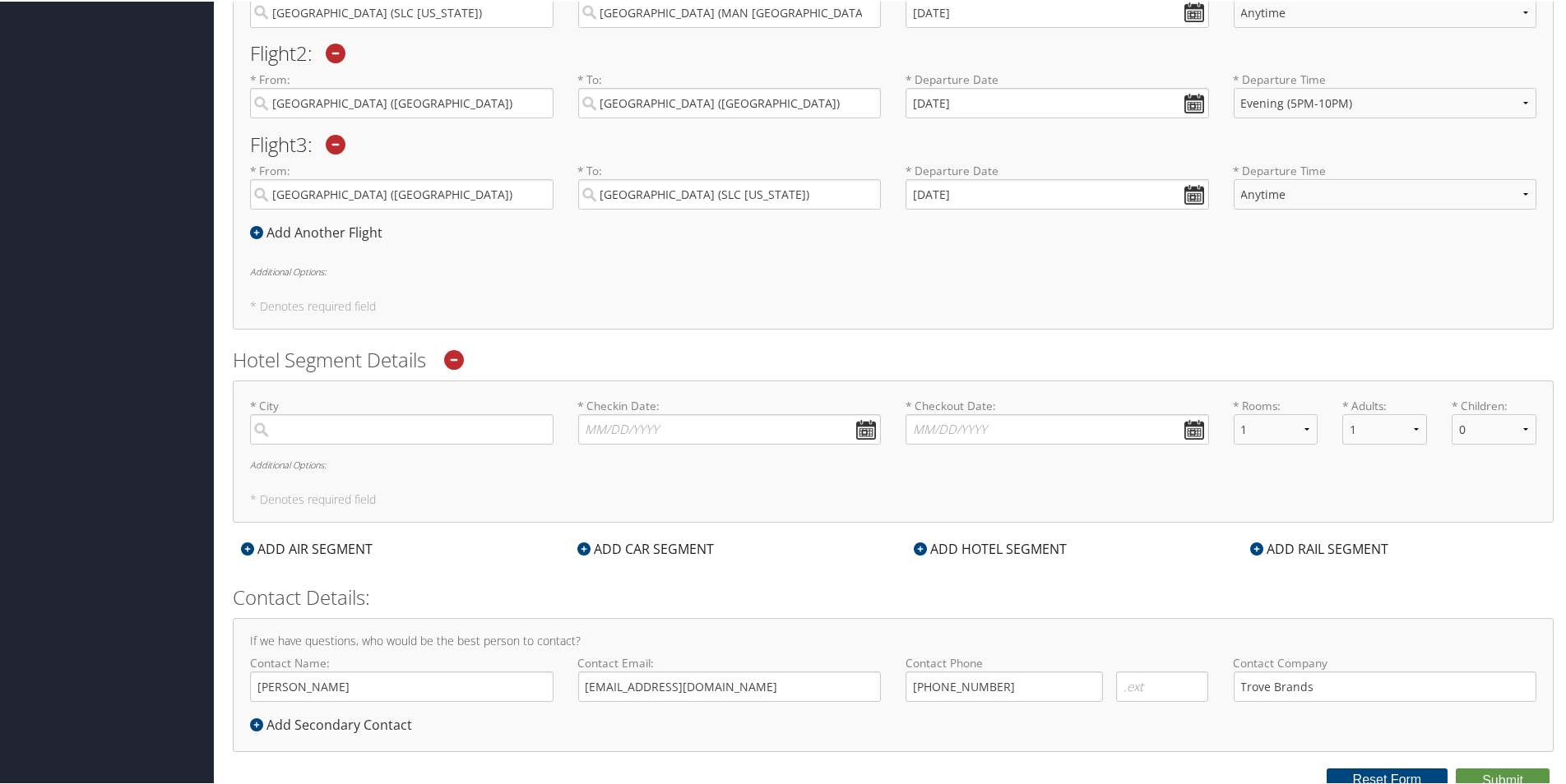
scroll to position [716, 0]
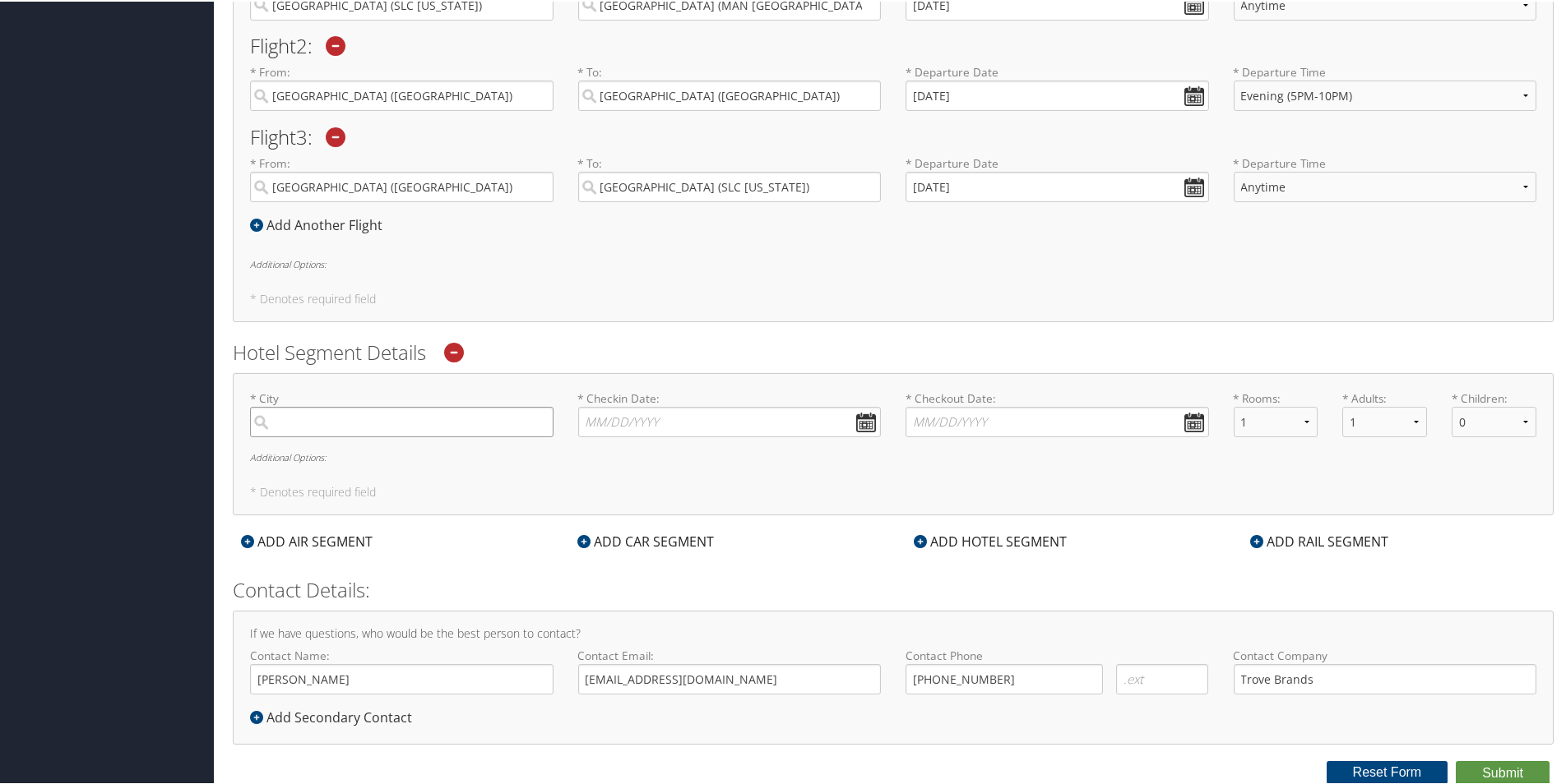
click at [378, 423] on input "search" at bounding box center [402, 421] width 304 height 31
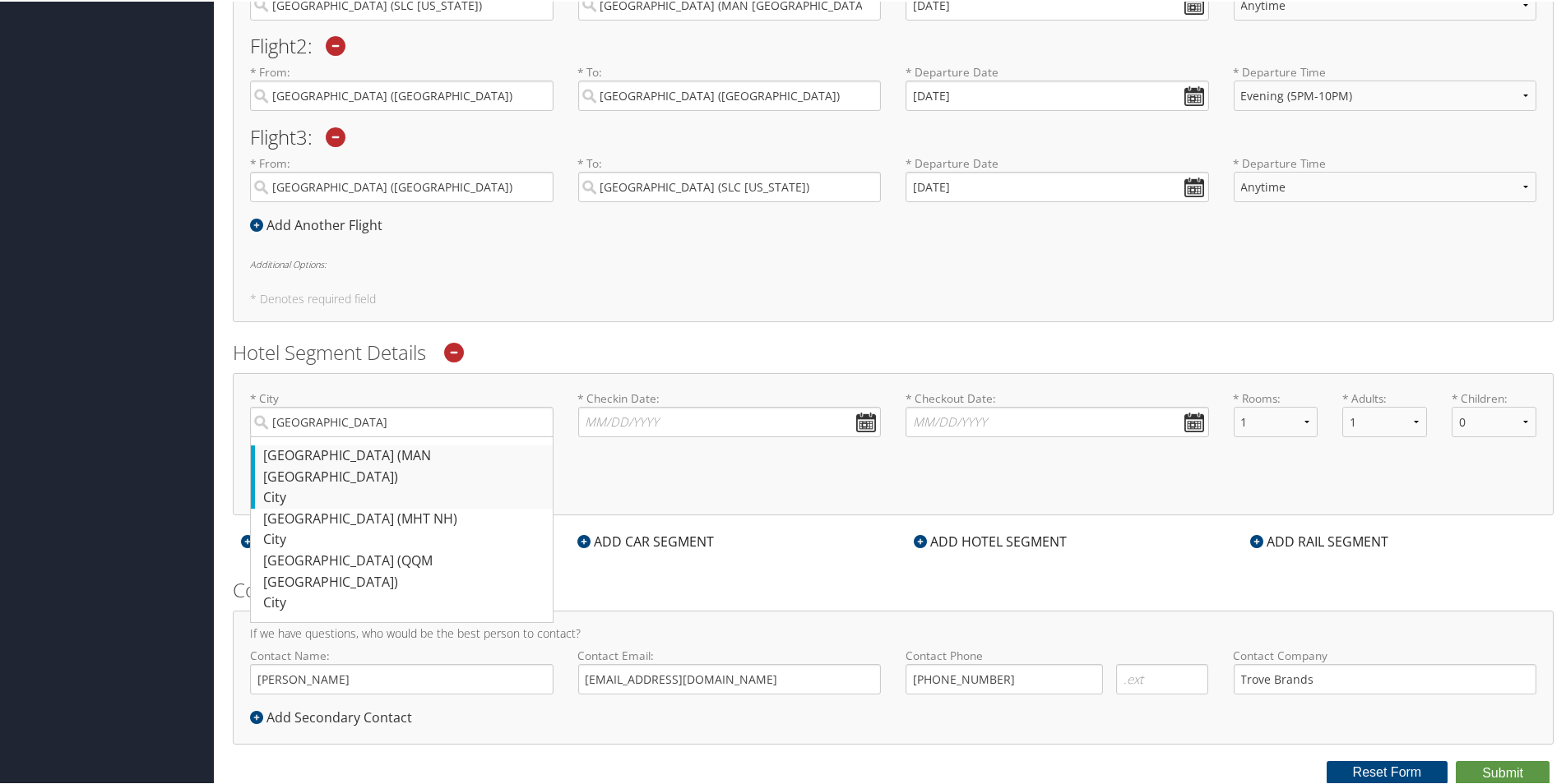
click at [398, 457] on div "[GEOGRAPHIC_DATA] (MAN [GEOGRAPHIC_DATA])" at bounding box center [404, 465] width 281 height 42
click at [398, 435] on input "[GEOGRAPHIC_DATA]" at bounding box center [402, 421] width 304 height 31
type input "[GEOGRAPHIC_DATA]"
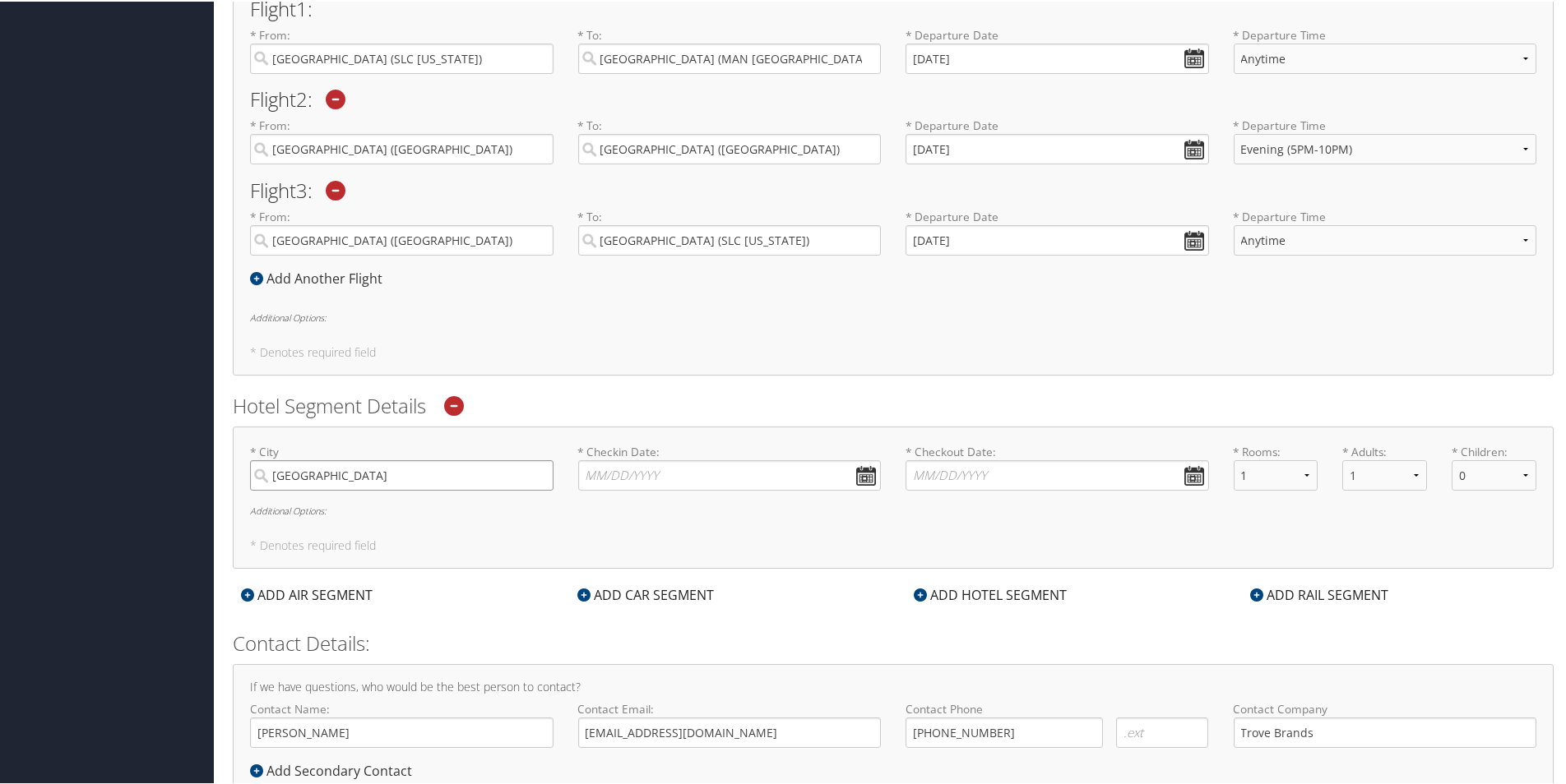
scroll to position [634, 0]
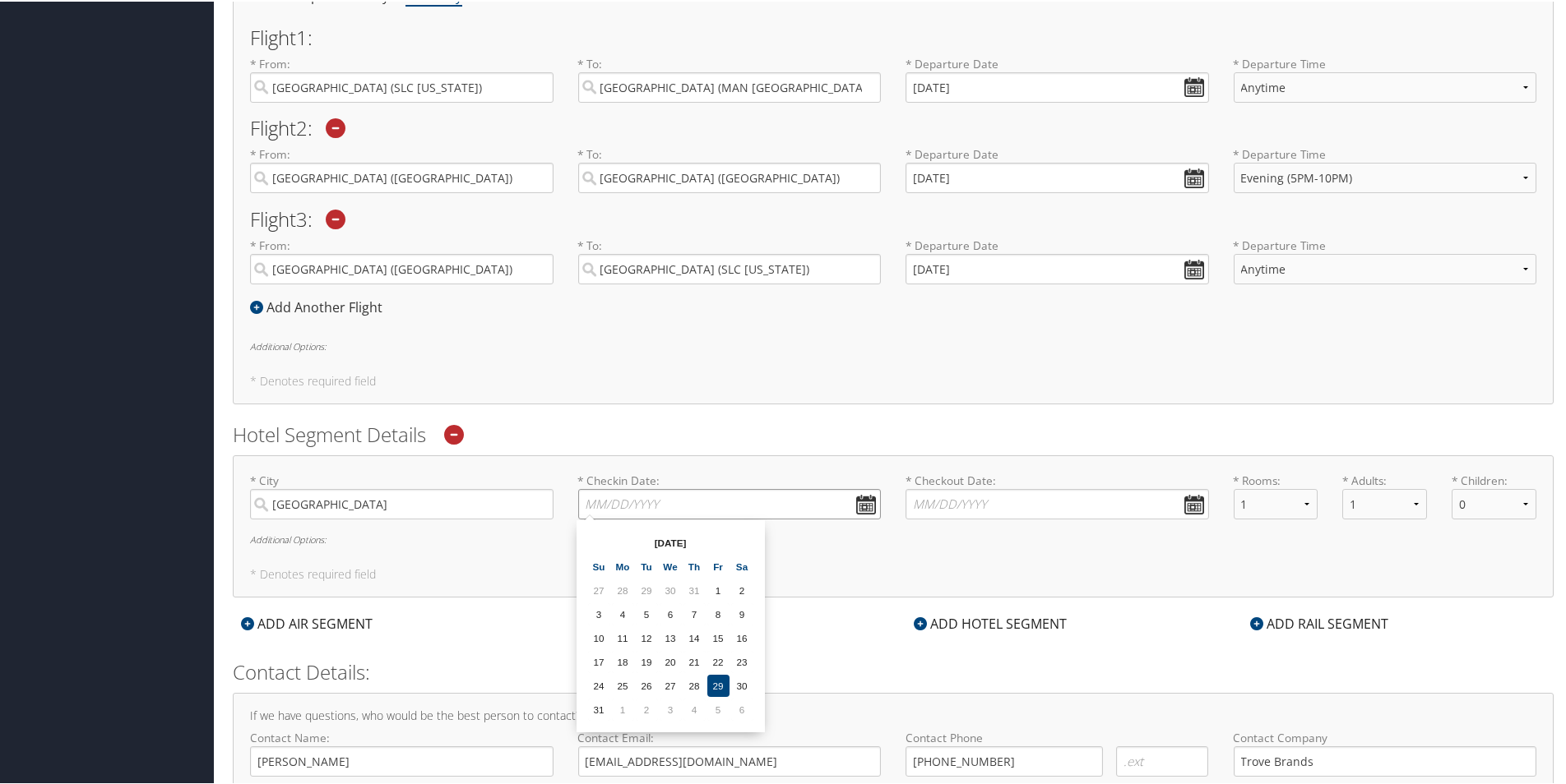
click at [865, 503] on input "* Checkin Date: Dates must be valid" at bounding box center [730, 502] width 304 height 31
click at [737, 713] on td "6" at bounding box center [741, 708] width 22 height 22
click at [605, 502] on input "[DATE]" at bounding box center [730, 502] width 304 height 31
type input "[DATE]"
click at [963, 500] on input "* Checkout Date: Dates must be valid" at bounding box center [1057, 502] width 304 height 31
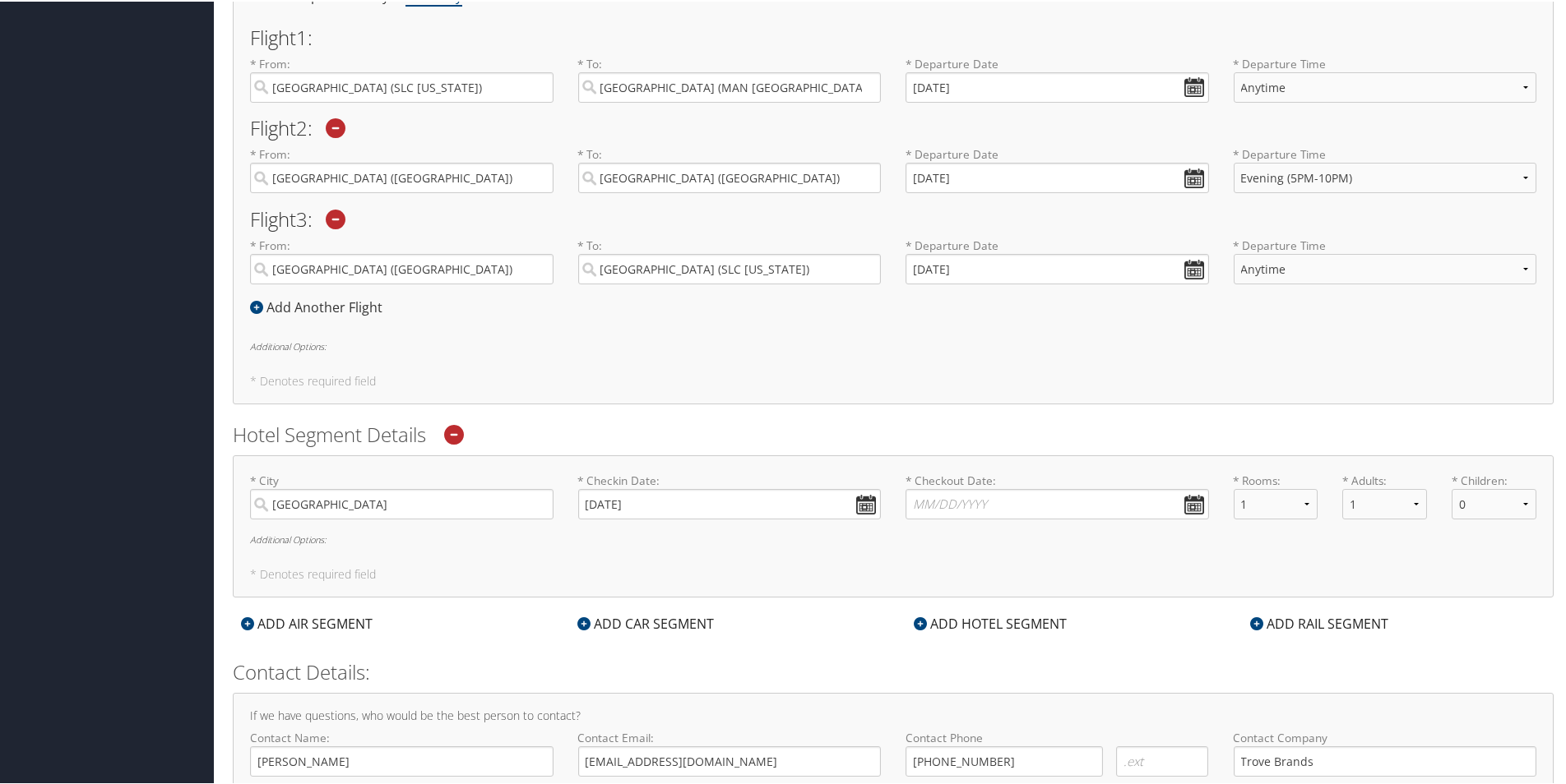
click at [459, 435] on icon at bounding box center [454, 433] width 19 height 19
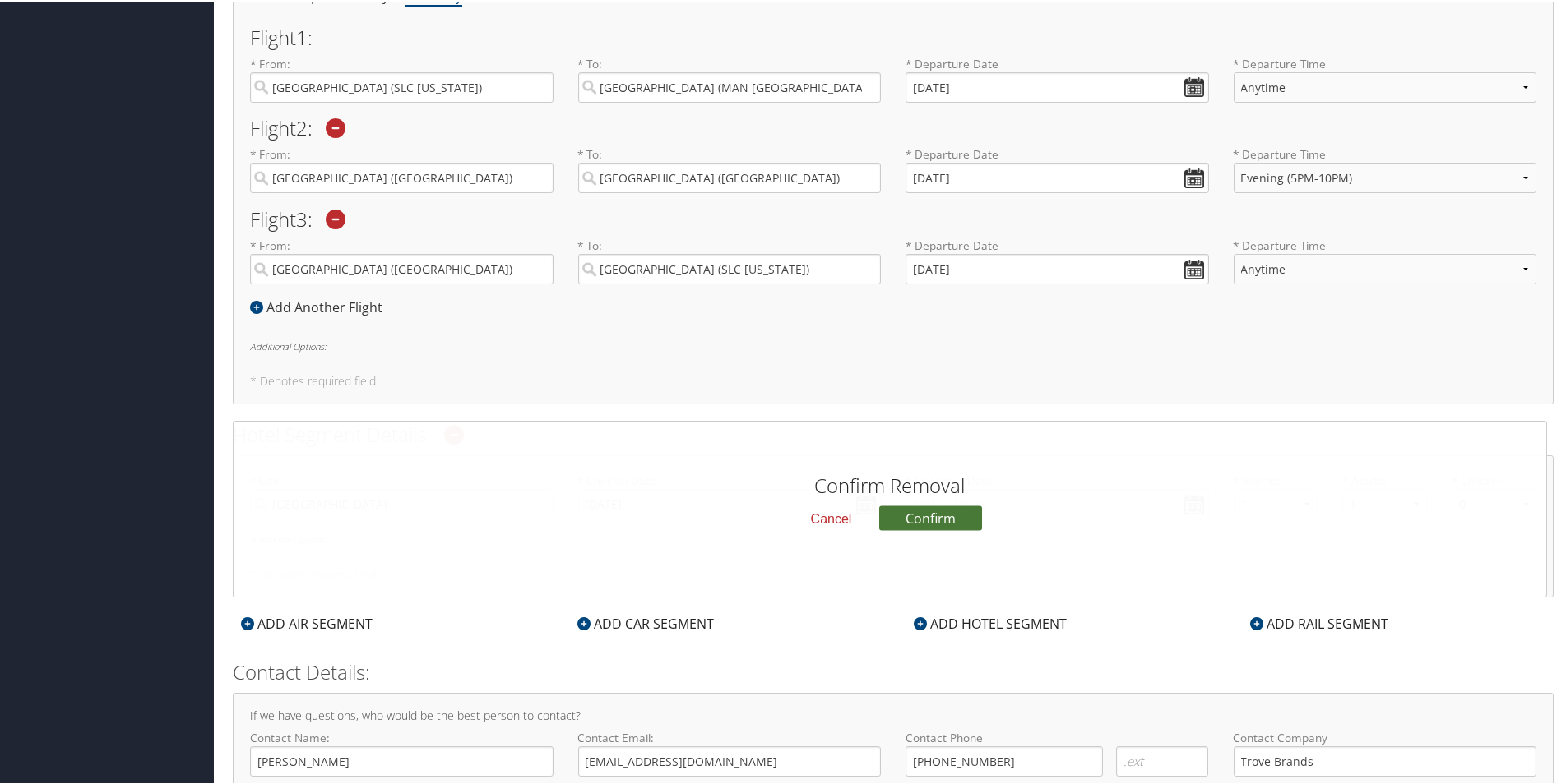
click at [889, 515] on button "Confirm" at bounding box center [930, 517] width 103 height 25
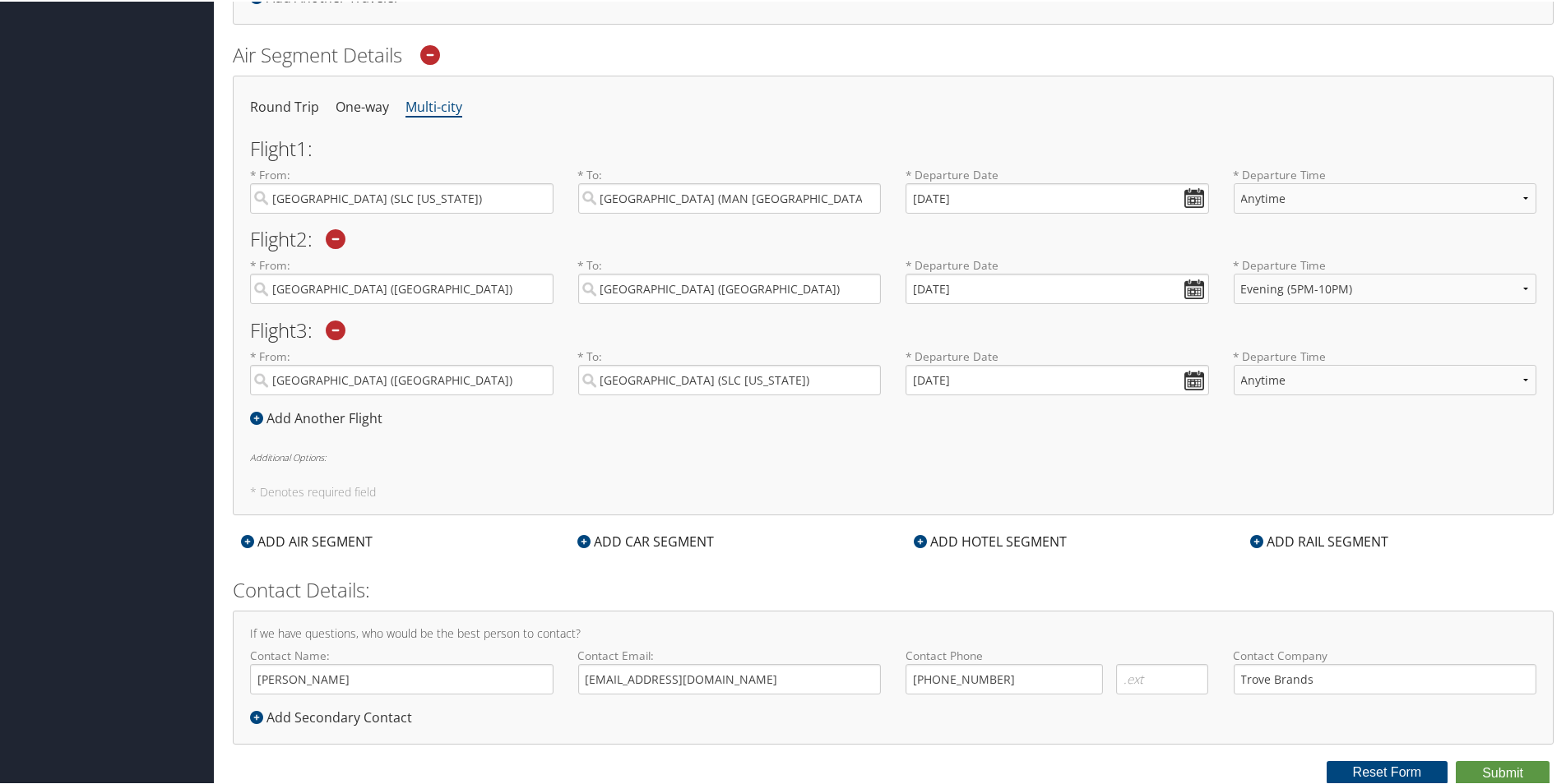
scroll to position [523, 0]
click at [1495, 770] on button "Submit" at bounding box center [1502, 772] width 94 height 25
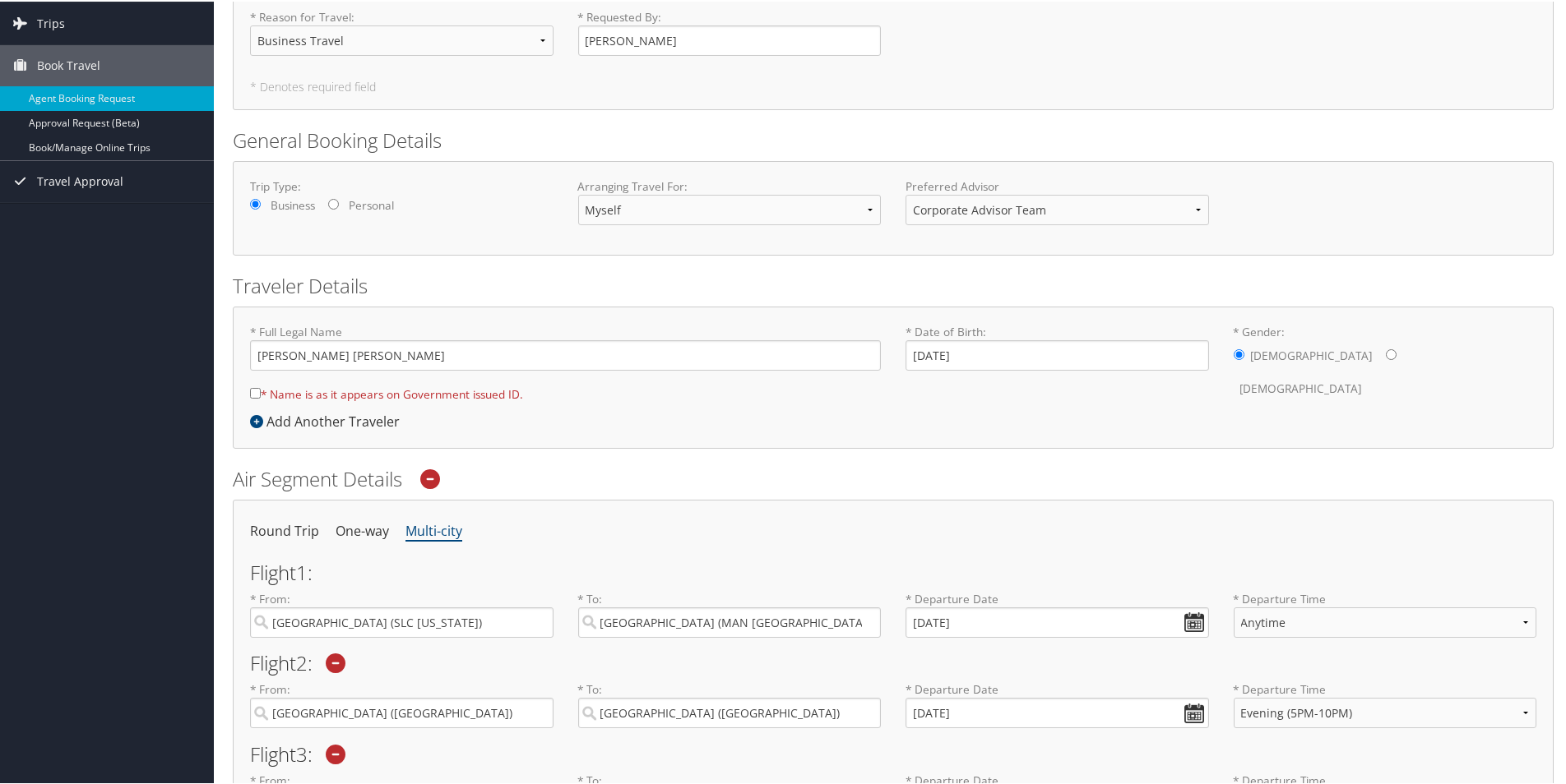
click at [256, 392] on input "* Name is as it appears on Government issued ID." at bounding box center [256, 392] width 11 height 11
checkbox input "true"
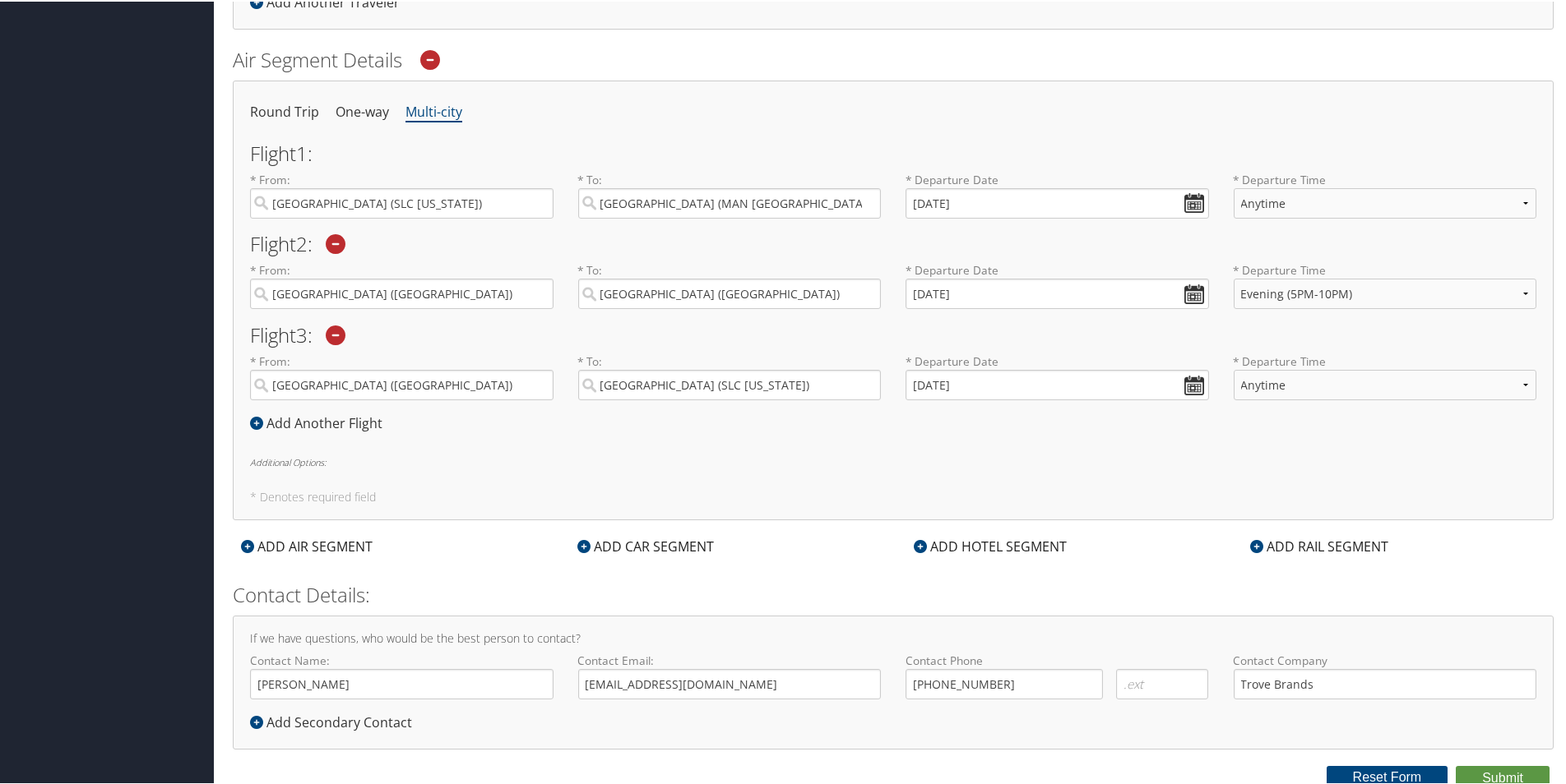
scroll to position [523, 0]
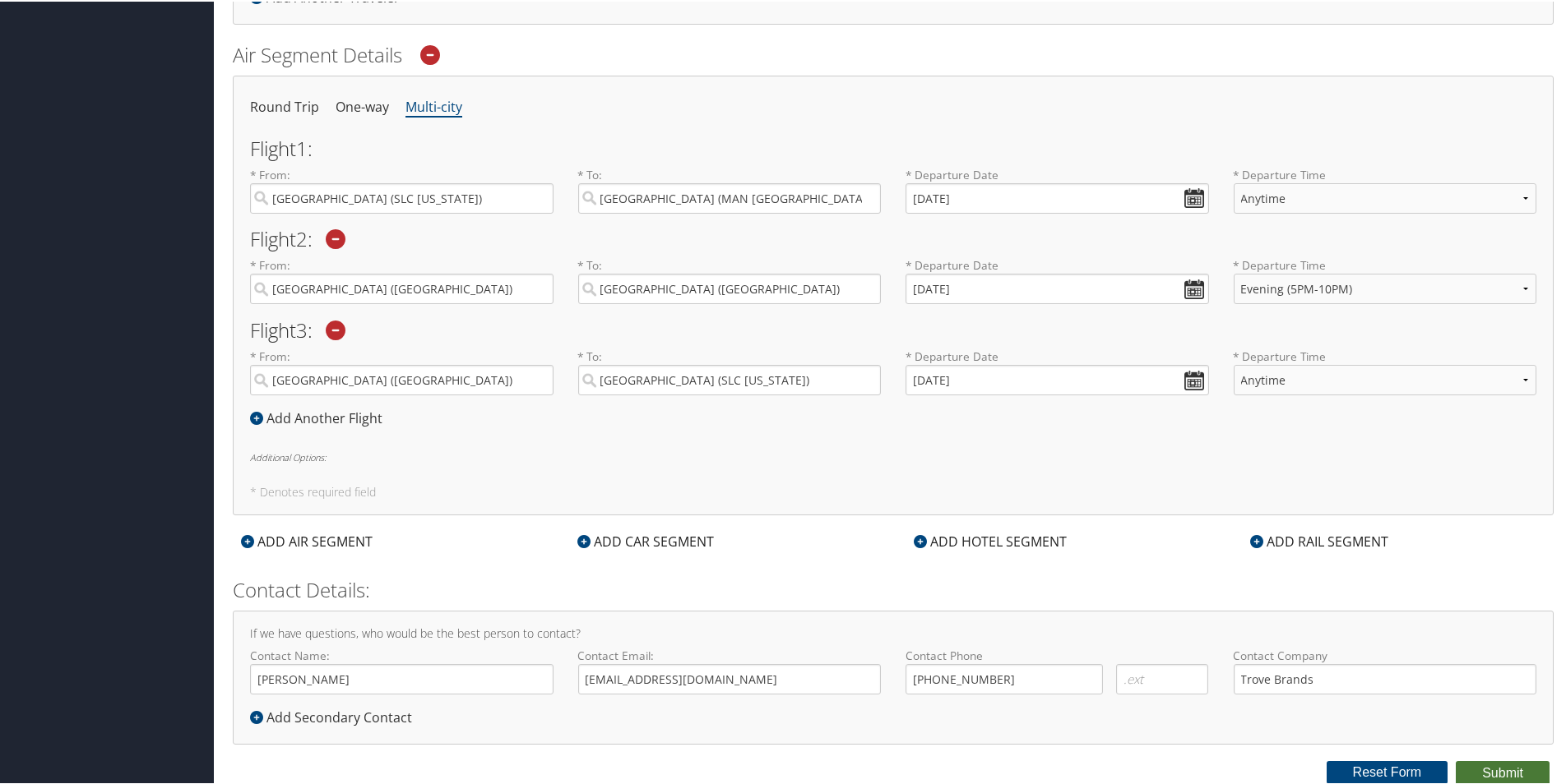
click at [1497, 771] on button "Submit" at bounding box center [1502, 772] width 94 height 25
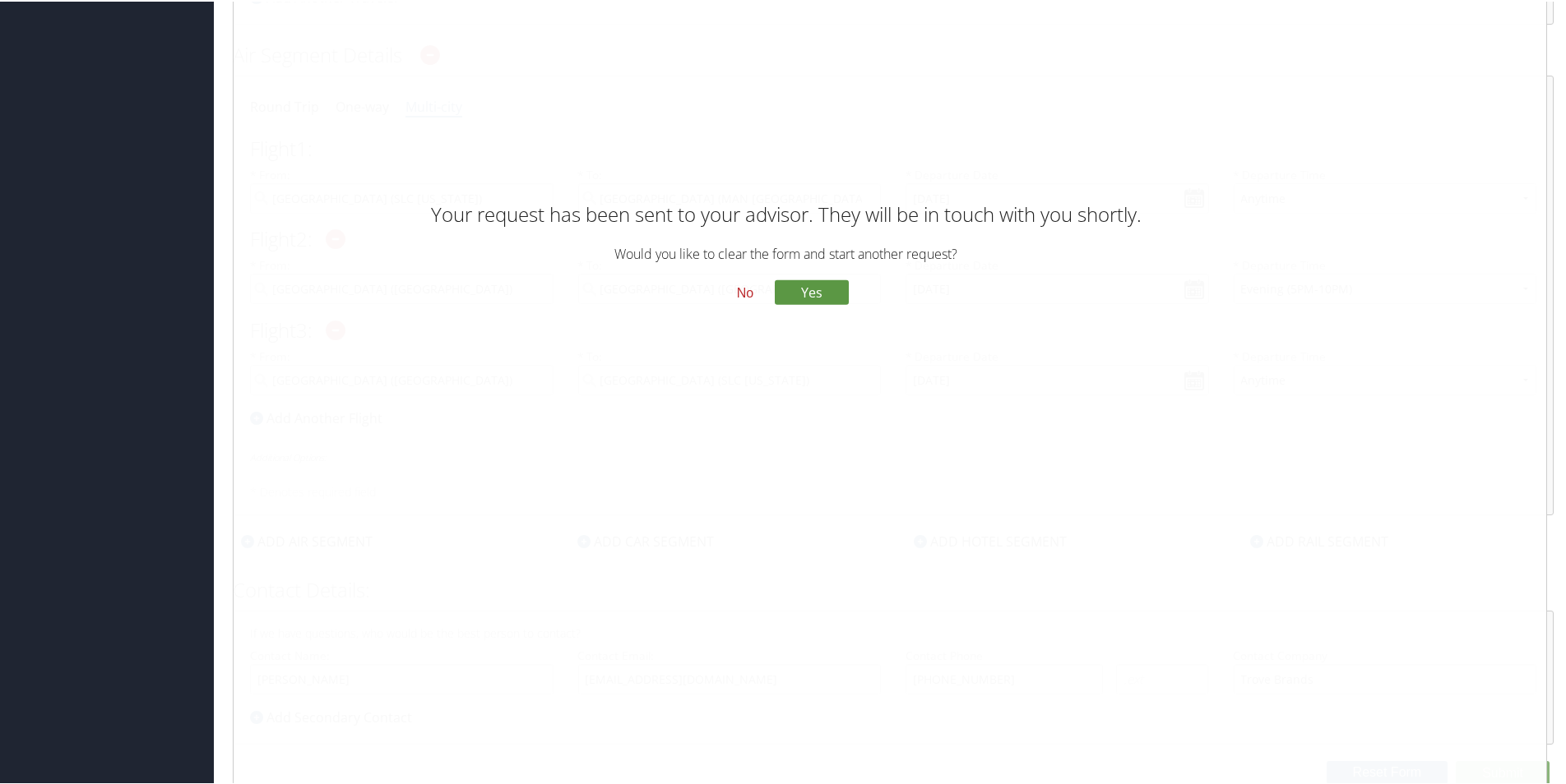
click at [745, 295] on button "No" at bounding box center [745, 291] width 43 height 28
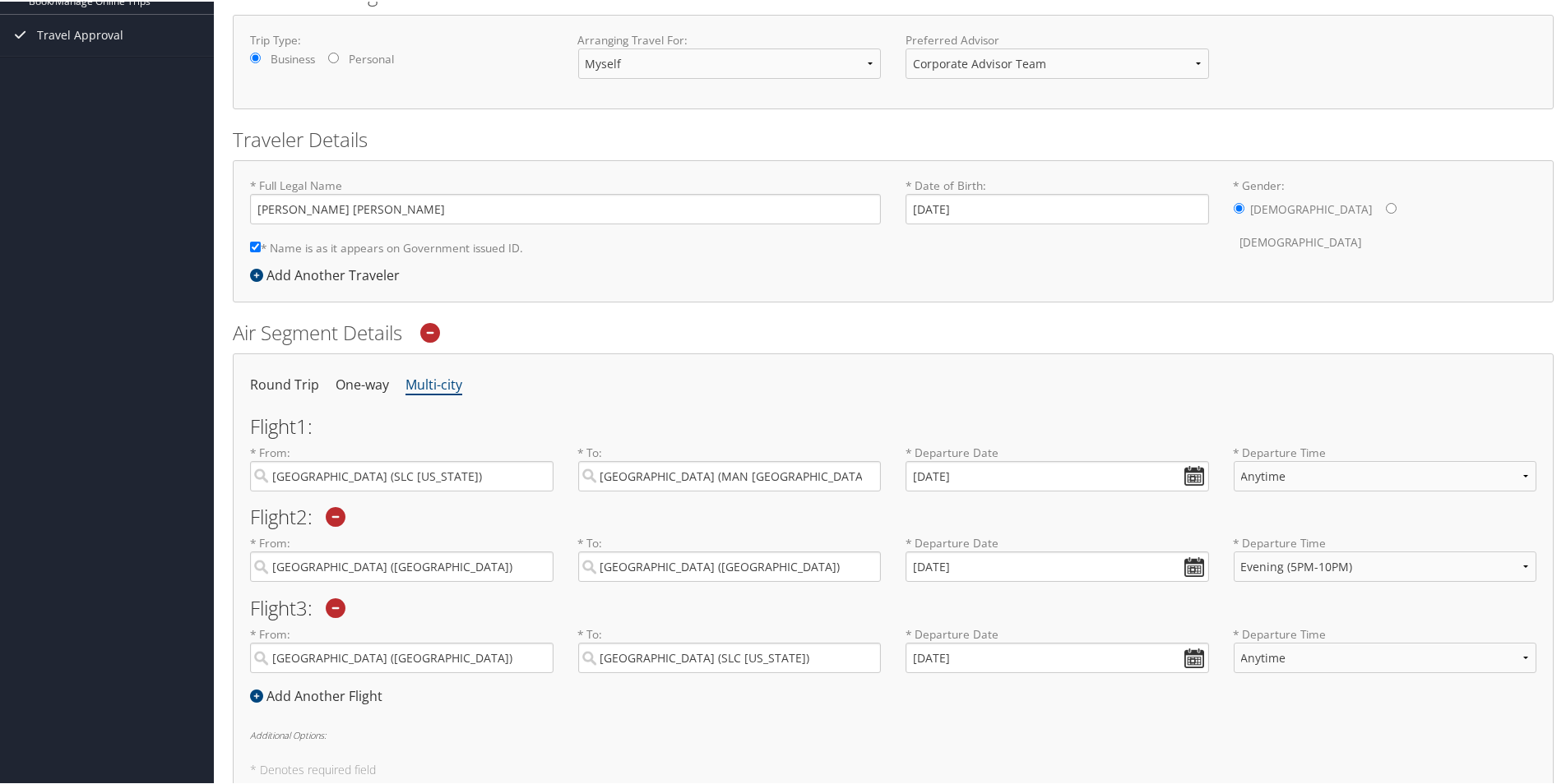
scroll to position [247, 0]
click at [431, 332] on icon at bounding box center [429, 329] width 19 height 19
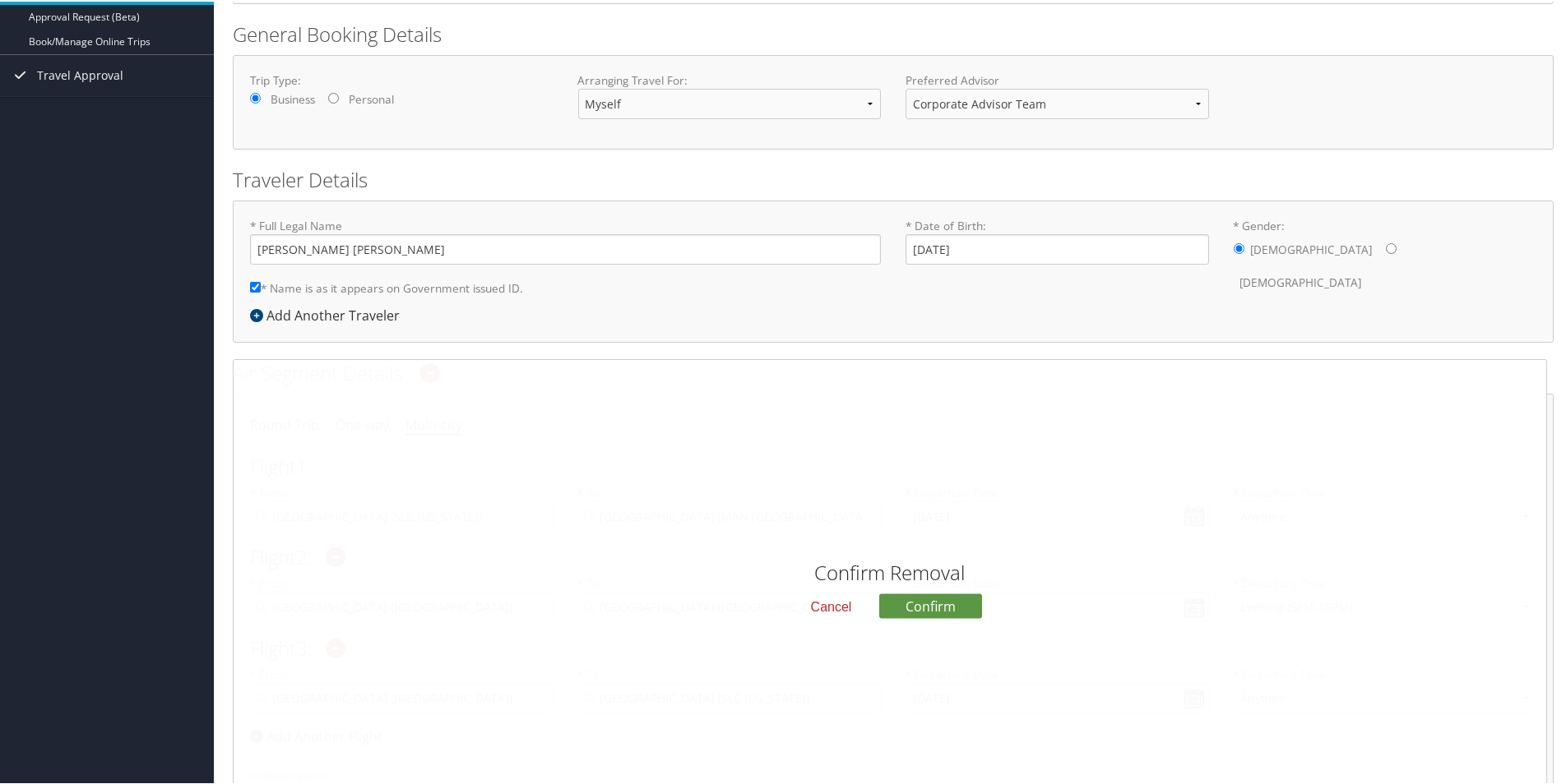
scroll to position [164, 0]
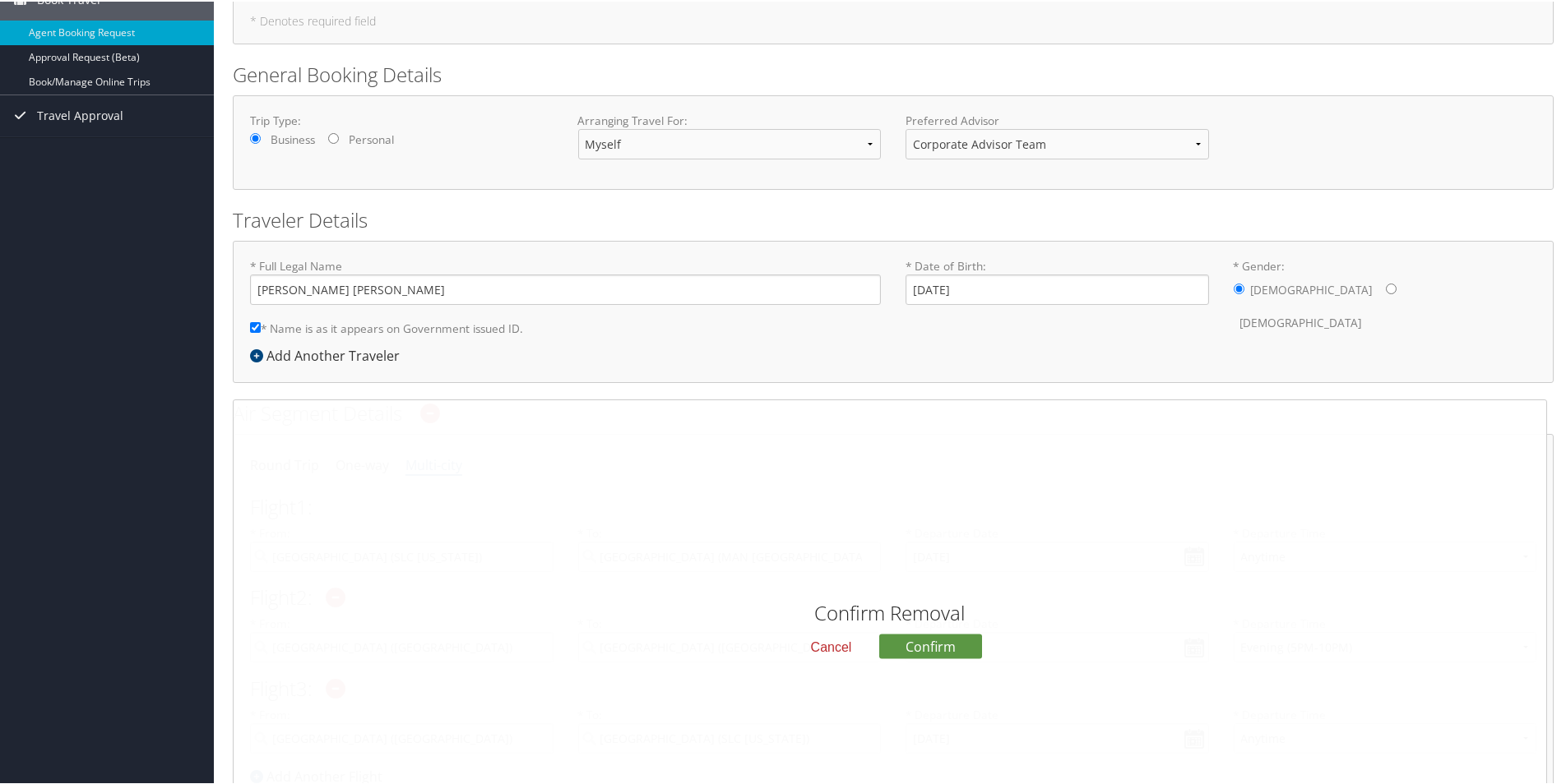
click at [832, 650] on button "Cancel" at bounding box center [831, 645] width 68 height 28
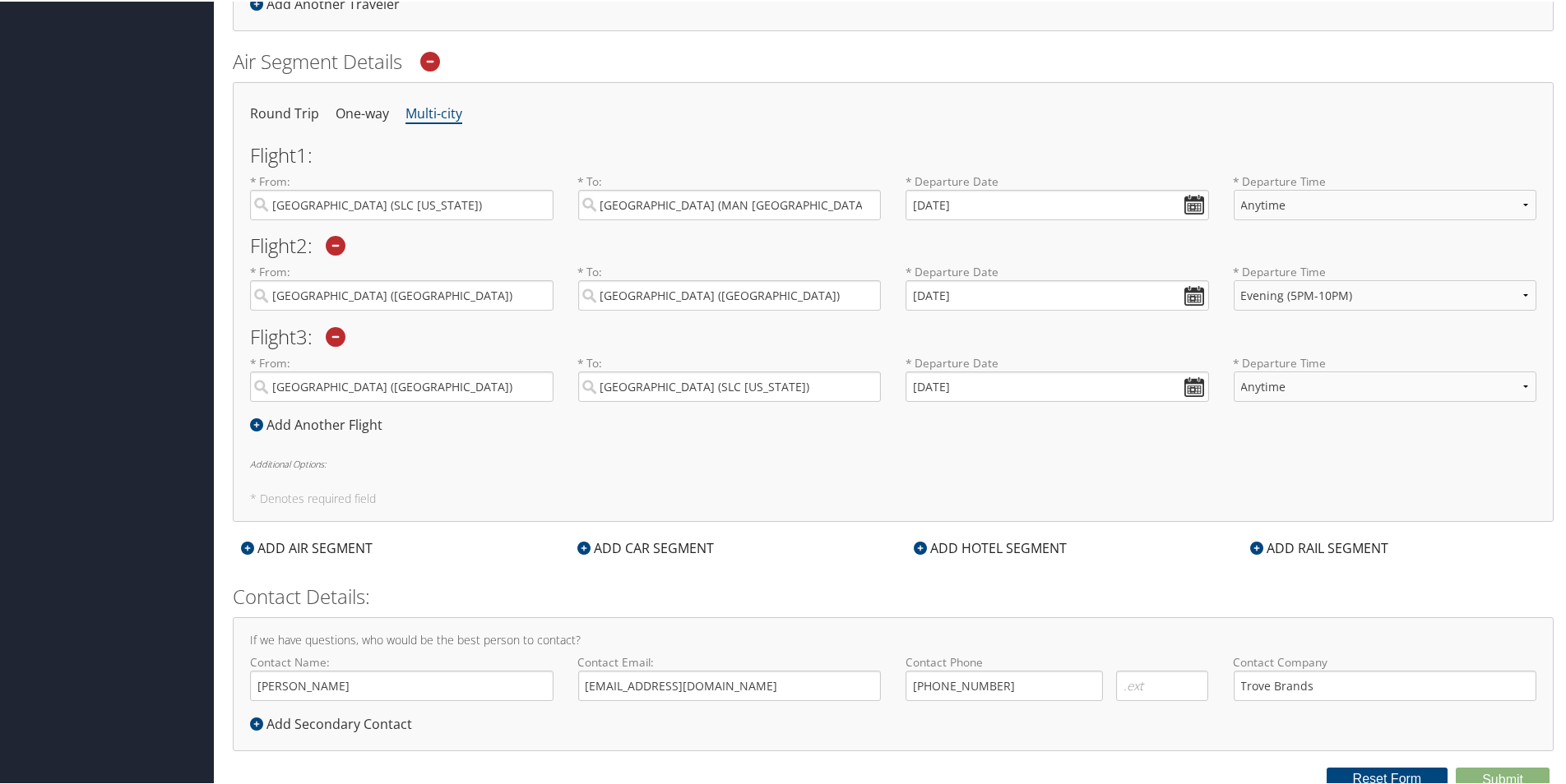
scroll to position [523, 0]
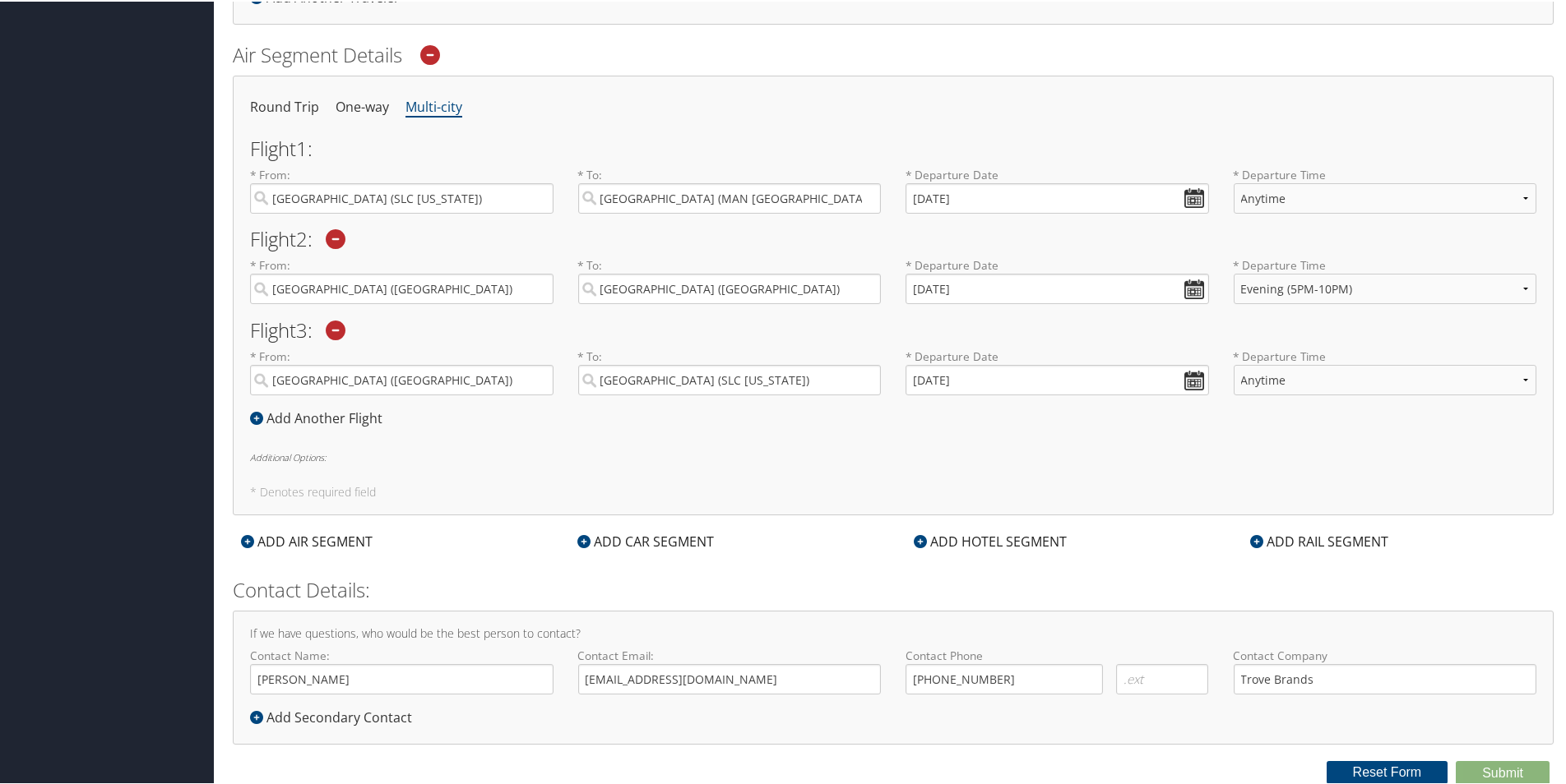
click at [952, 540] on div "ADD HOTEL SEGMENT" at bounding box center [990, 540] width 170 height 19
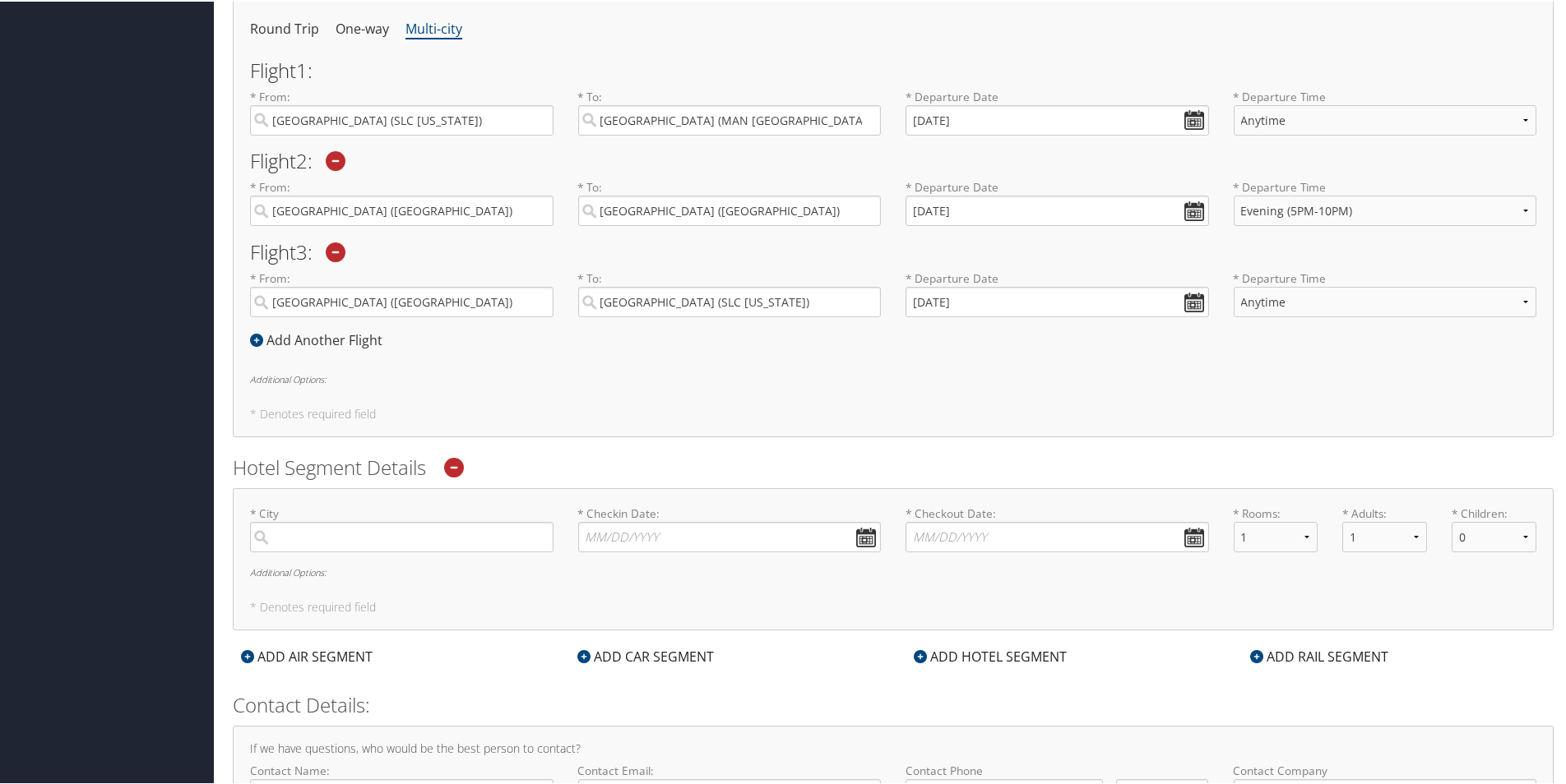
scroll to position [716, 0]
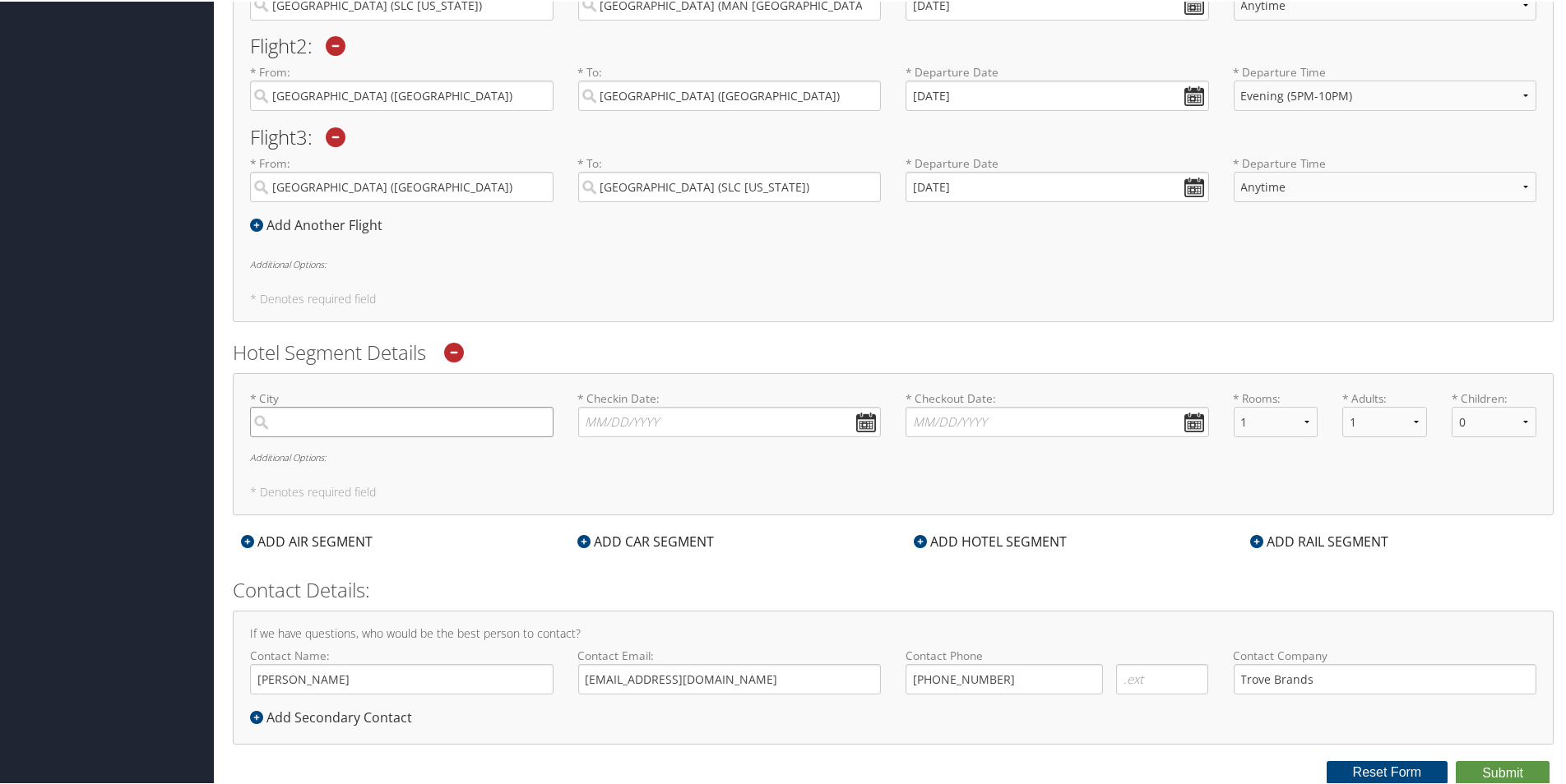
click at [336, 417] on input "search" at bounding box center [402, 421] width 304 height 31
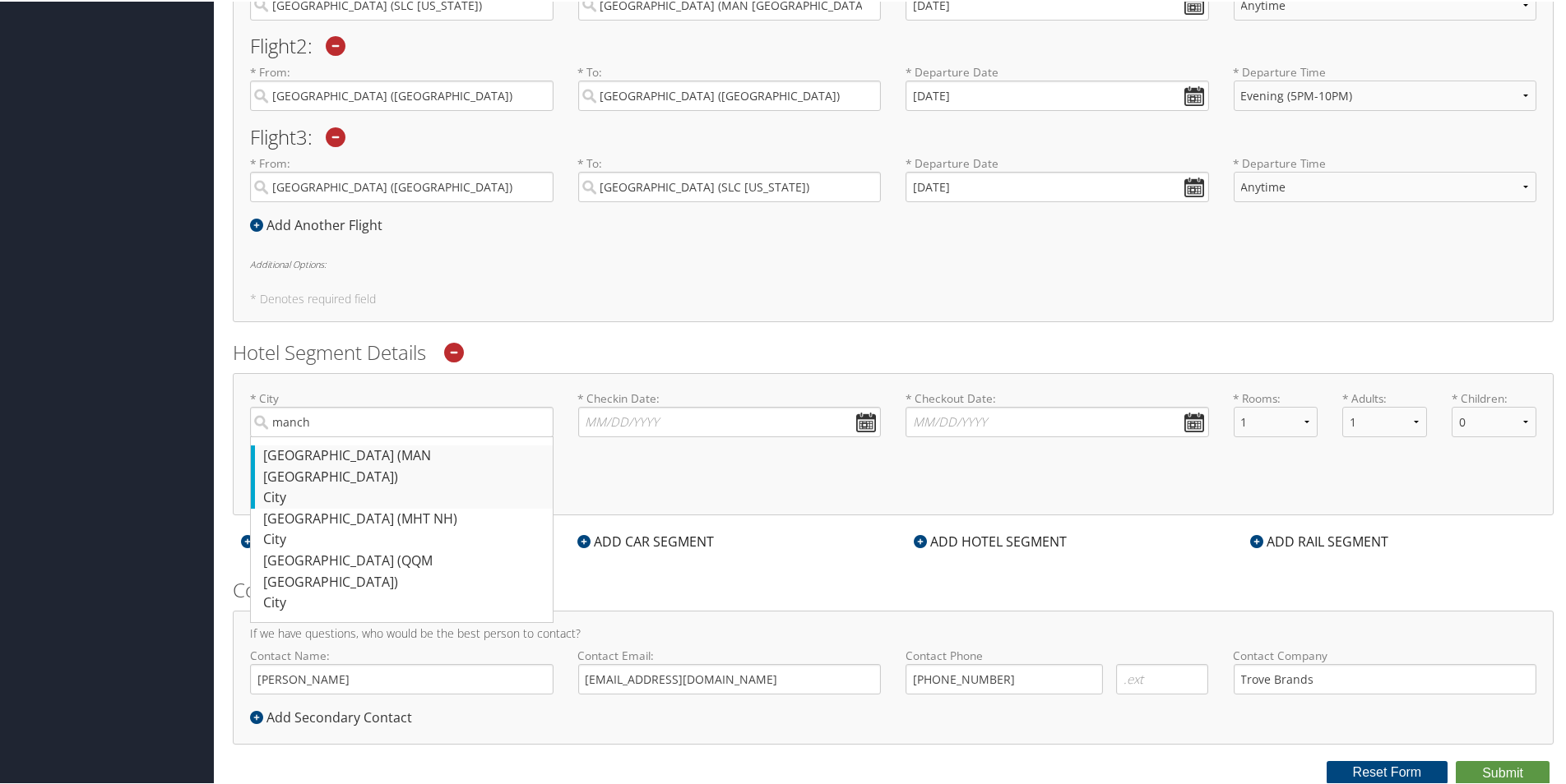
click at [352, 486] on div "City" at bounding box center [404, 496] width 281 height 21
click at [352, 435] on input "manch" at bounding box center [402, 421] width 304 height 31
type input "[GEOGRAPHIC_DATA]"
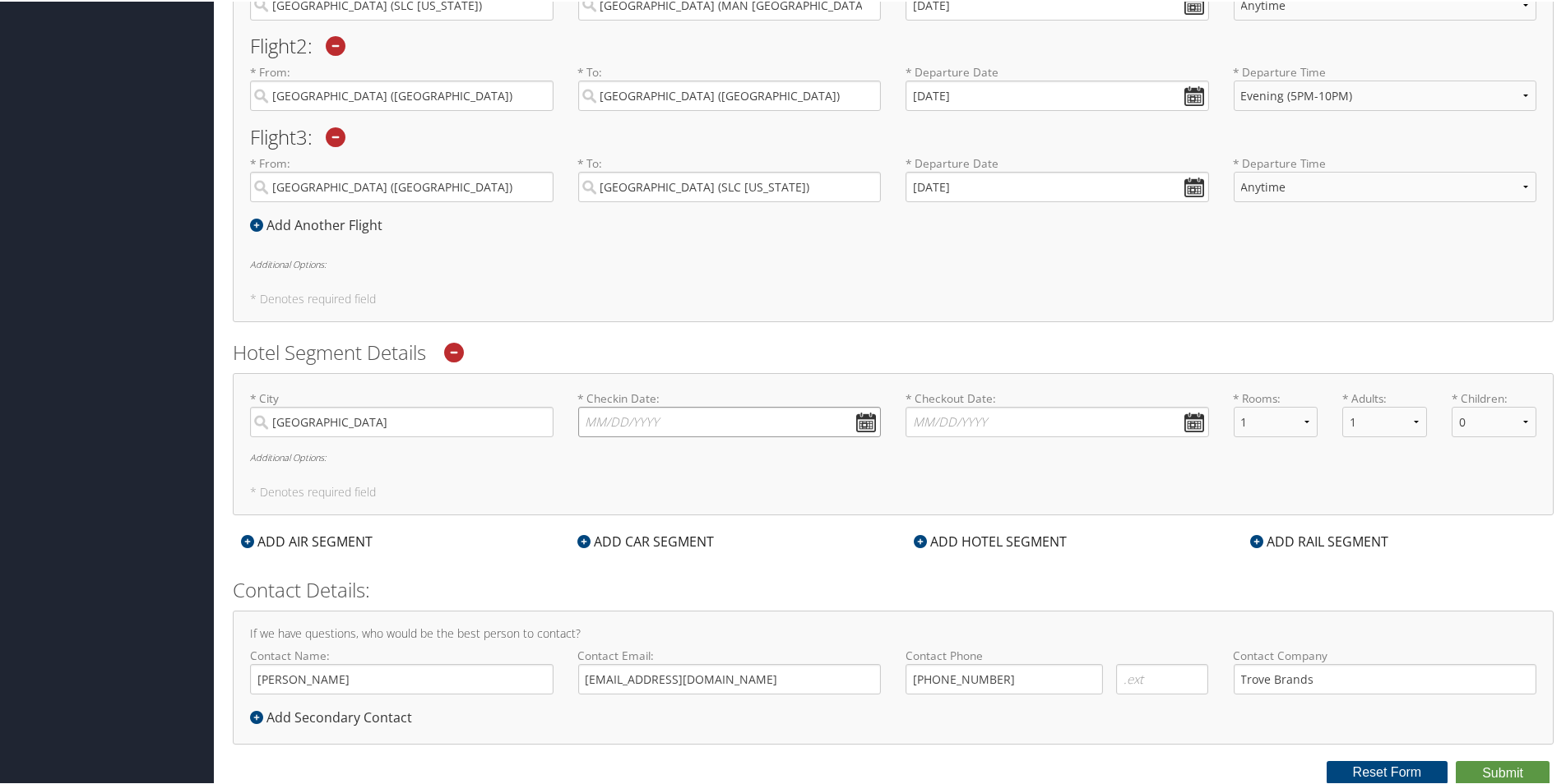
click at [862, 420] on input "* Checkin Date: Dates must be valid" at bounding box center [730, 421] width 304 height 31
type input "[DATE]"
click at [827, 540] on div "ADD CAR SEGMENT" at bounding box center [725, 540] width 336 height 19
click at [1189, 424] on input "* Checkout Date: Dates must be valid" at bounding box center [1057, 421] width 304 height 31
click at [943, 423] on input "[DATE]" at bounding box center [1057, 421] width 304 height 31
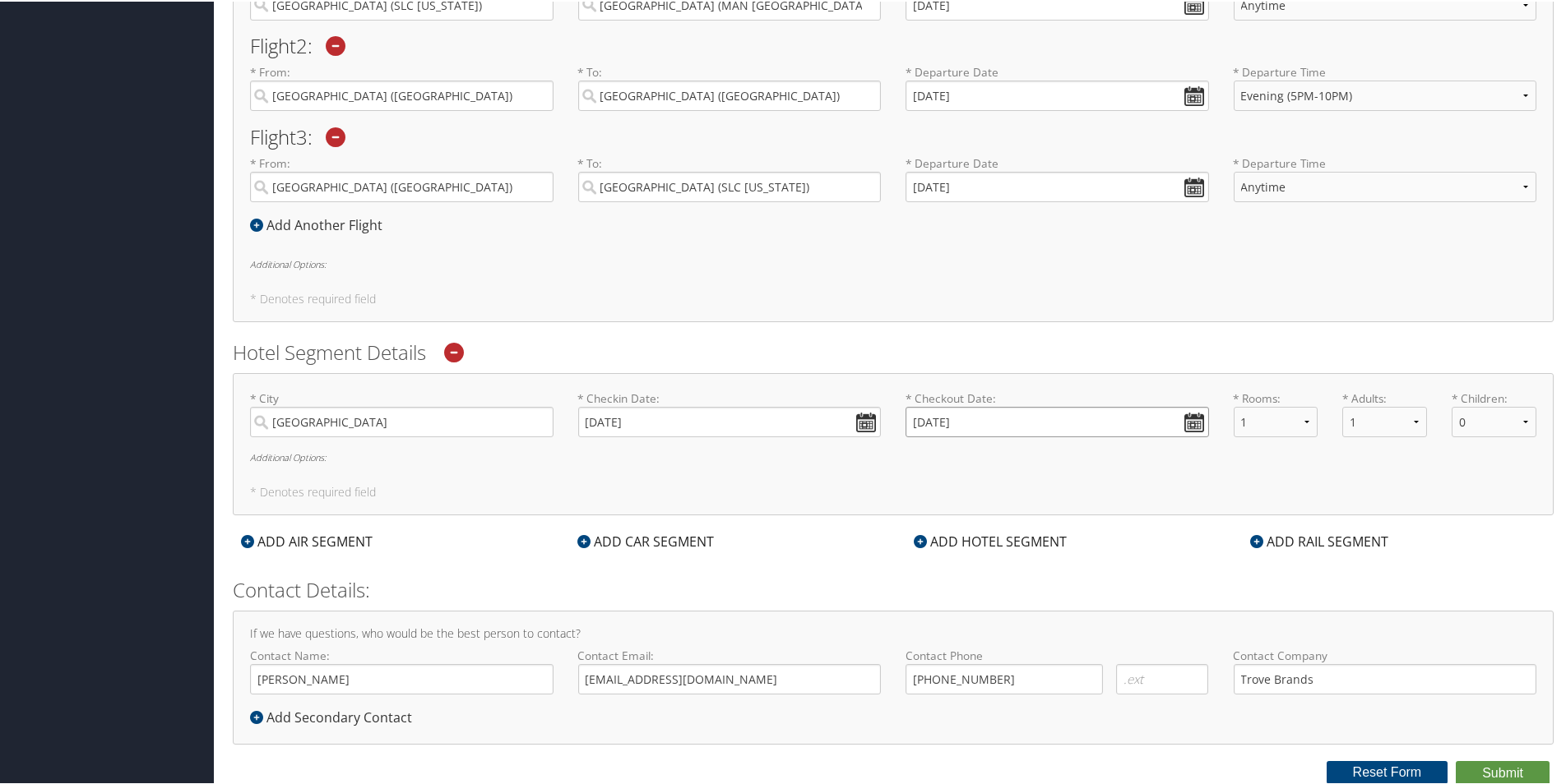
type input "[DATE]"
click at [979, 464] on div "* City Manchester Required * Checkin Date: [DATE] Dates must be valid * Checkou…" at bounding box center [893, 442] width 1321 height 143
click at [975, 543] on div "ADD HOTEL SEGMENT" at bounding box center [990, 540] width 170 height 19
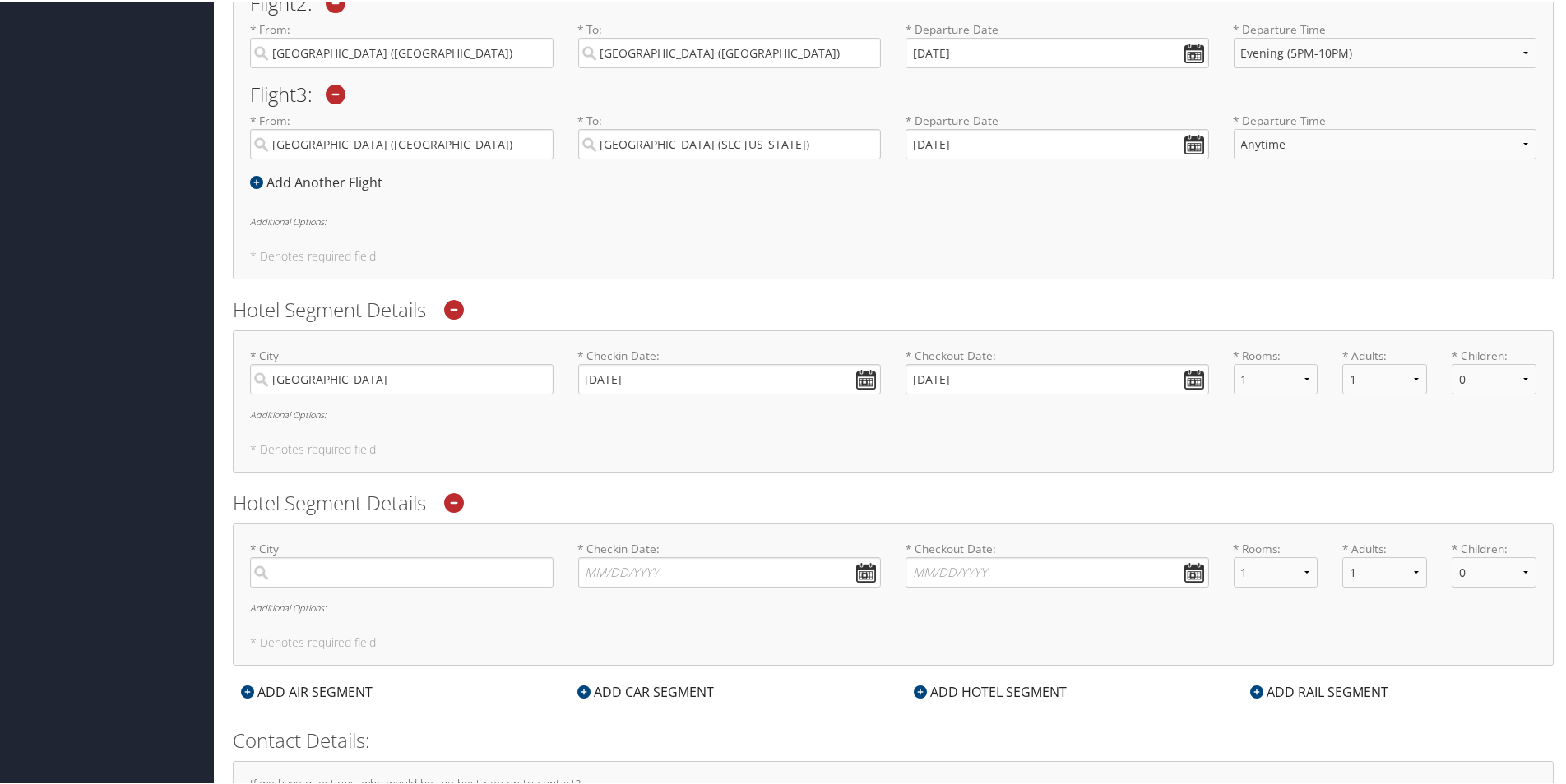
scroll to position [798, 0]
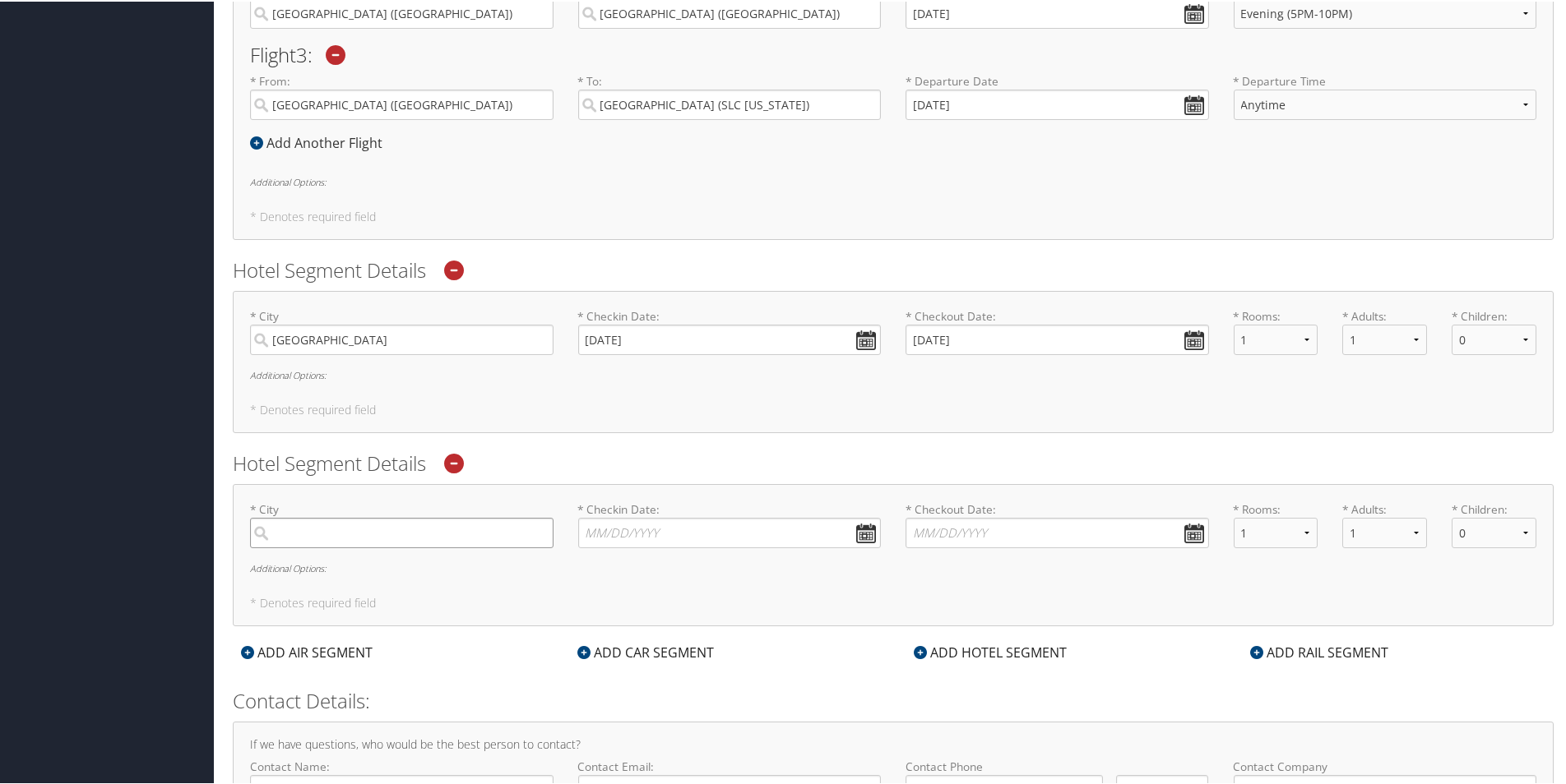
click at [431, 541] on input "search" at bounding box center [402, 531] width 304 height 31
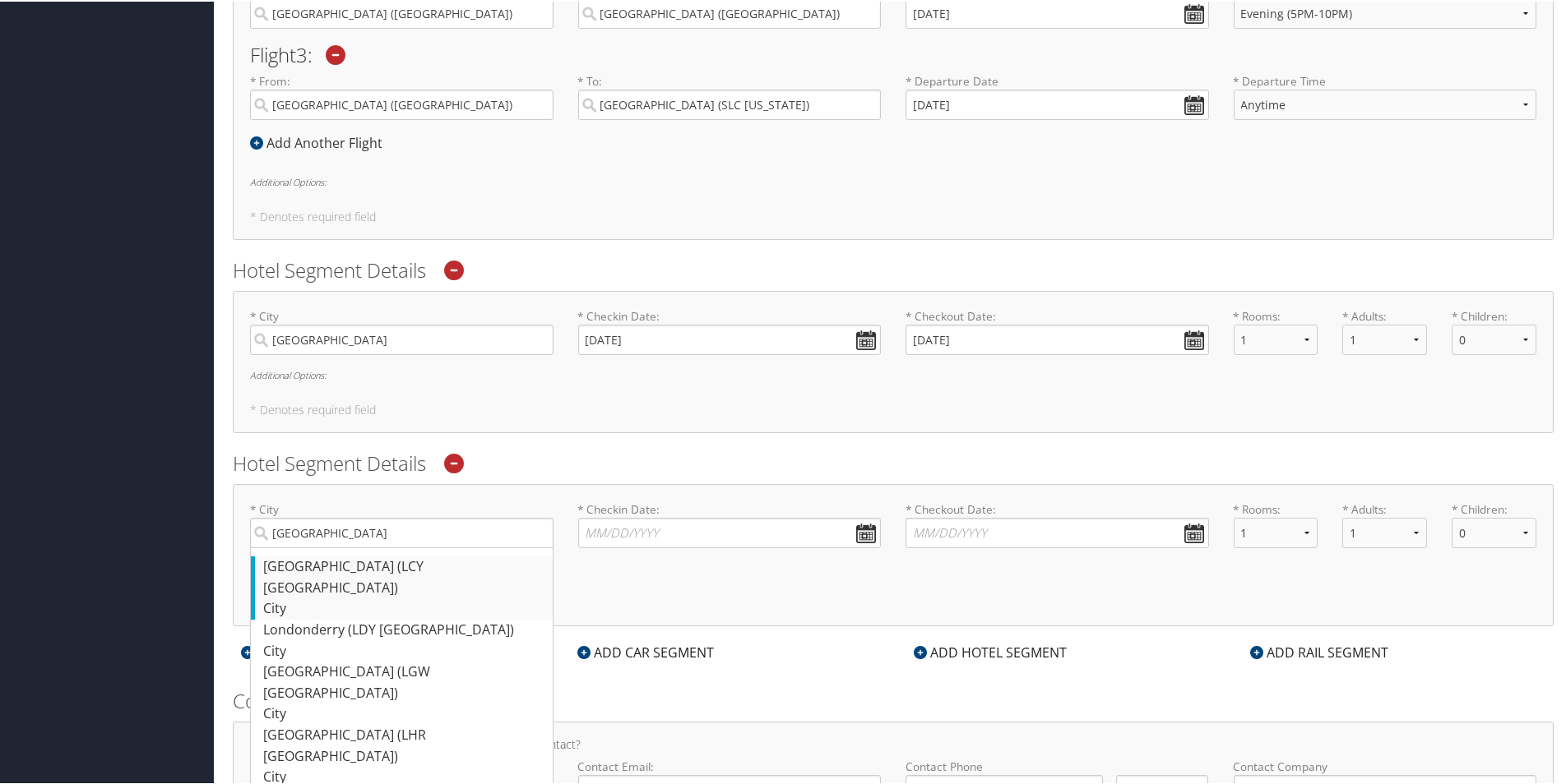
click at [336, 597] on div "City" at bounding box center [404, 608] width 281 height 21
click at [336, 547] on input "[GEOGRAPHIC_DATA]" at bounding box center [402, 531] width 304 height 31
type input "[GEOGRAPHIC_DATA]"
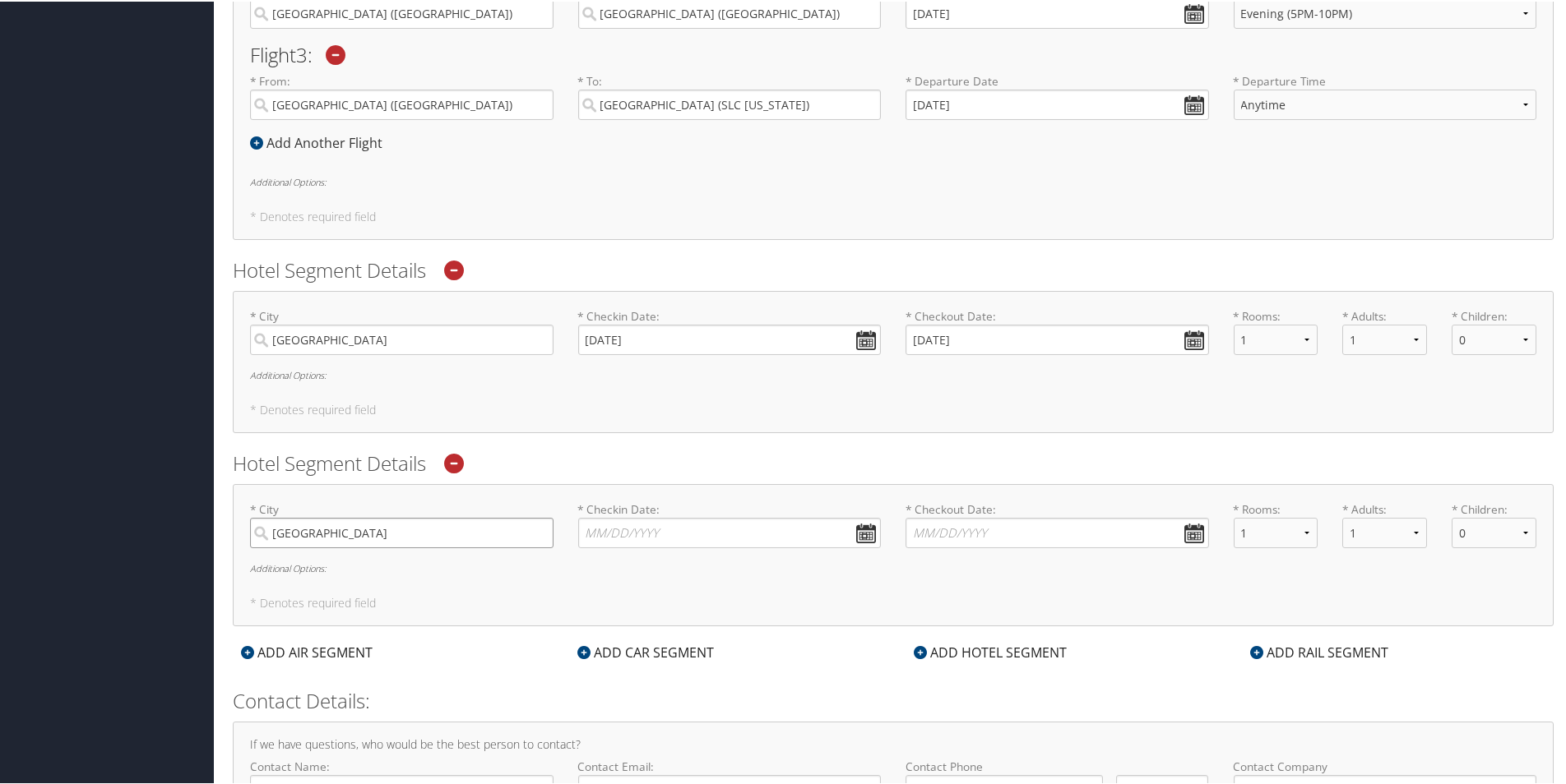
click at [361, 531] on input "[GEOGRAPHIC_DATA]" at bounding box center [402, 531] width 304 height 31
click at [357, 343] on input "[GEOGRAPHIC_DATA]" at bounding box center [402, 338] width 304 height 31
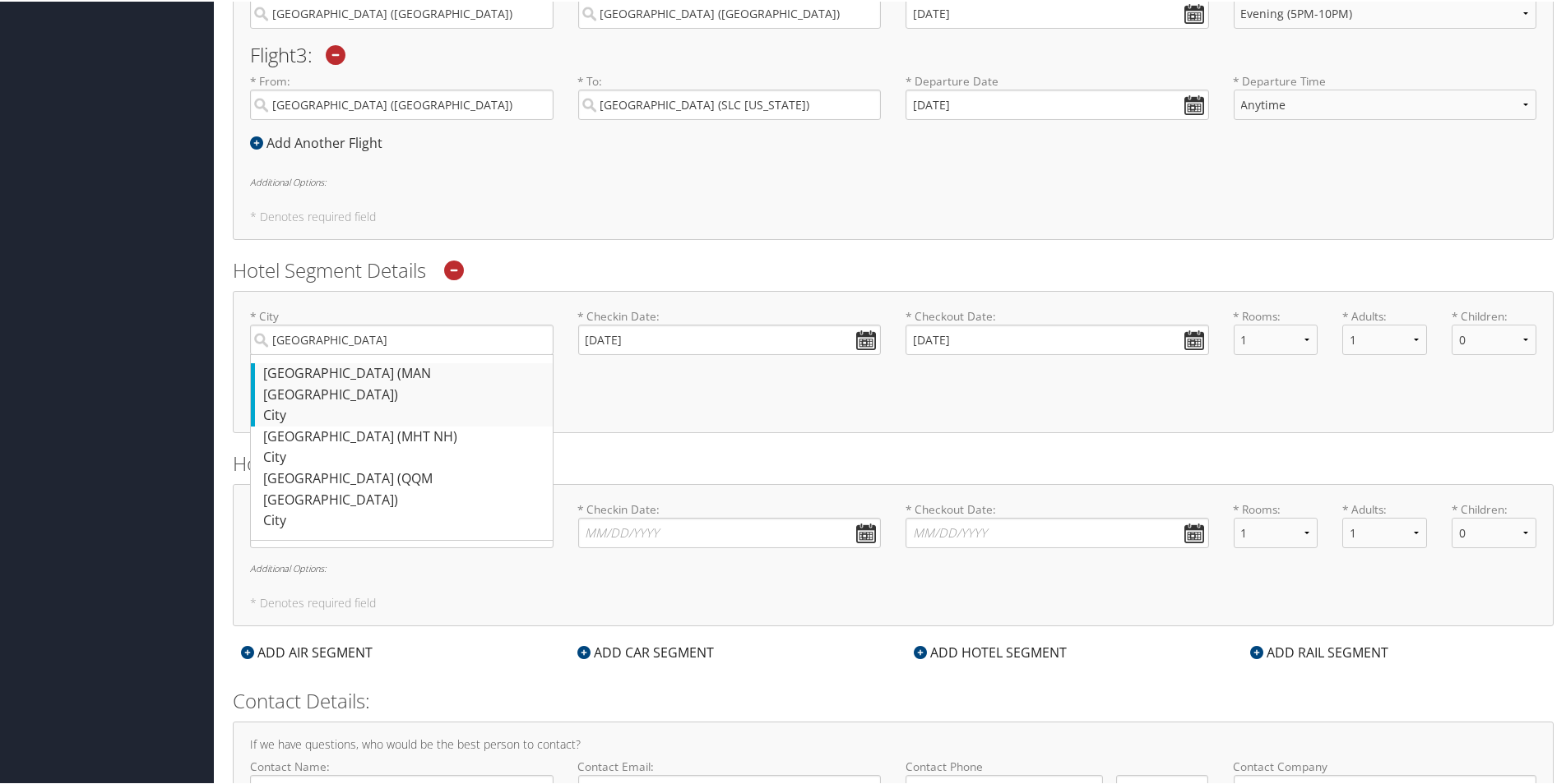
click at [426, 378] on div "[GEOGRAPHIC_DATA] (MAN [GEOGRAPHIC_DATA])" at bounding box center [404, 383] width 281 height 42
click at [426, 354] on input "[GEOGRAPHIC_DATA]" at bounding box center [402, 338] width 304 height 31
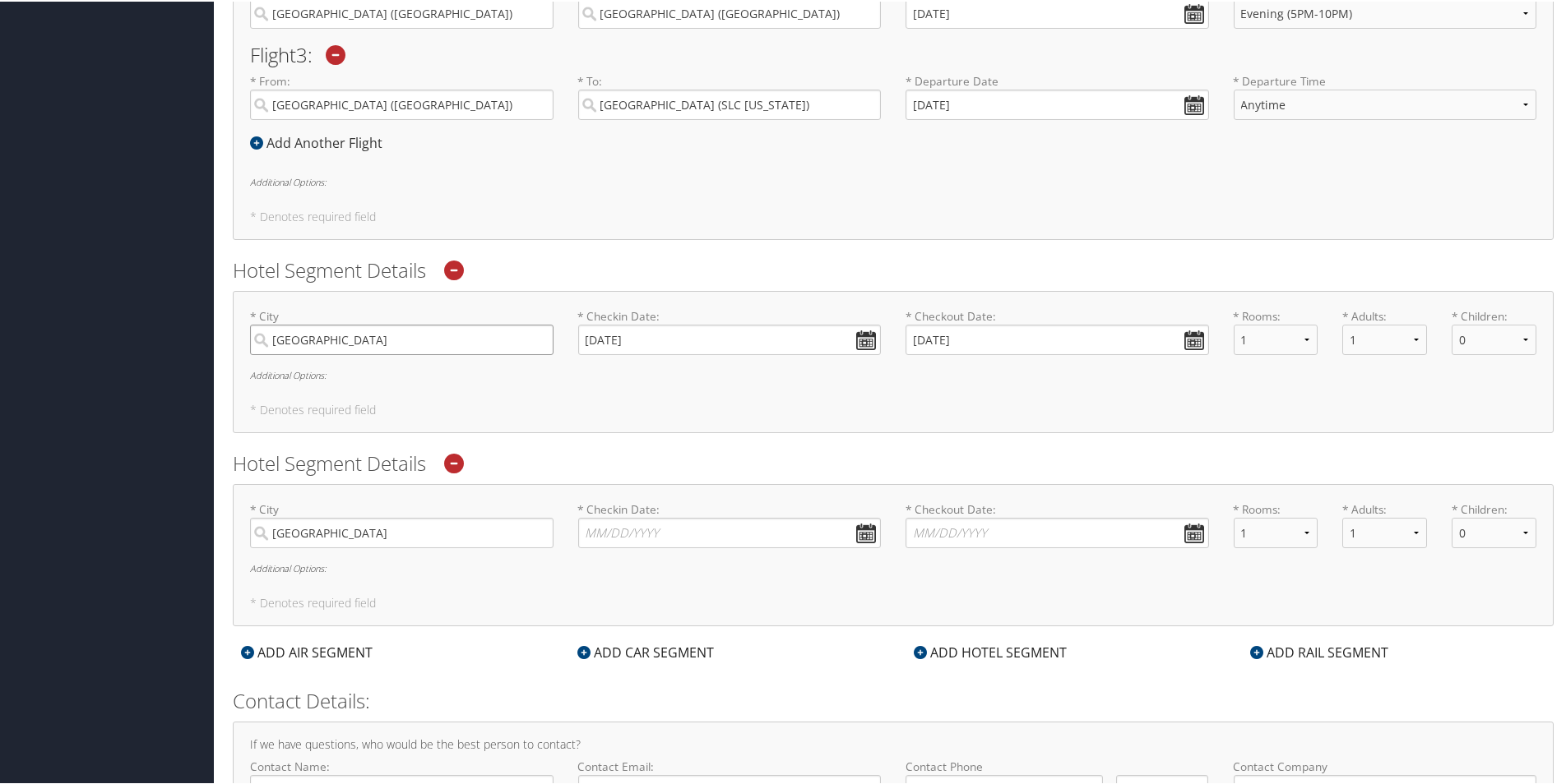
click at [379, 349] on input "[GEOGRAPHIC_DATA]" at bounding box center [402, 338] width 304 height 31
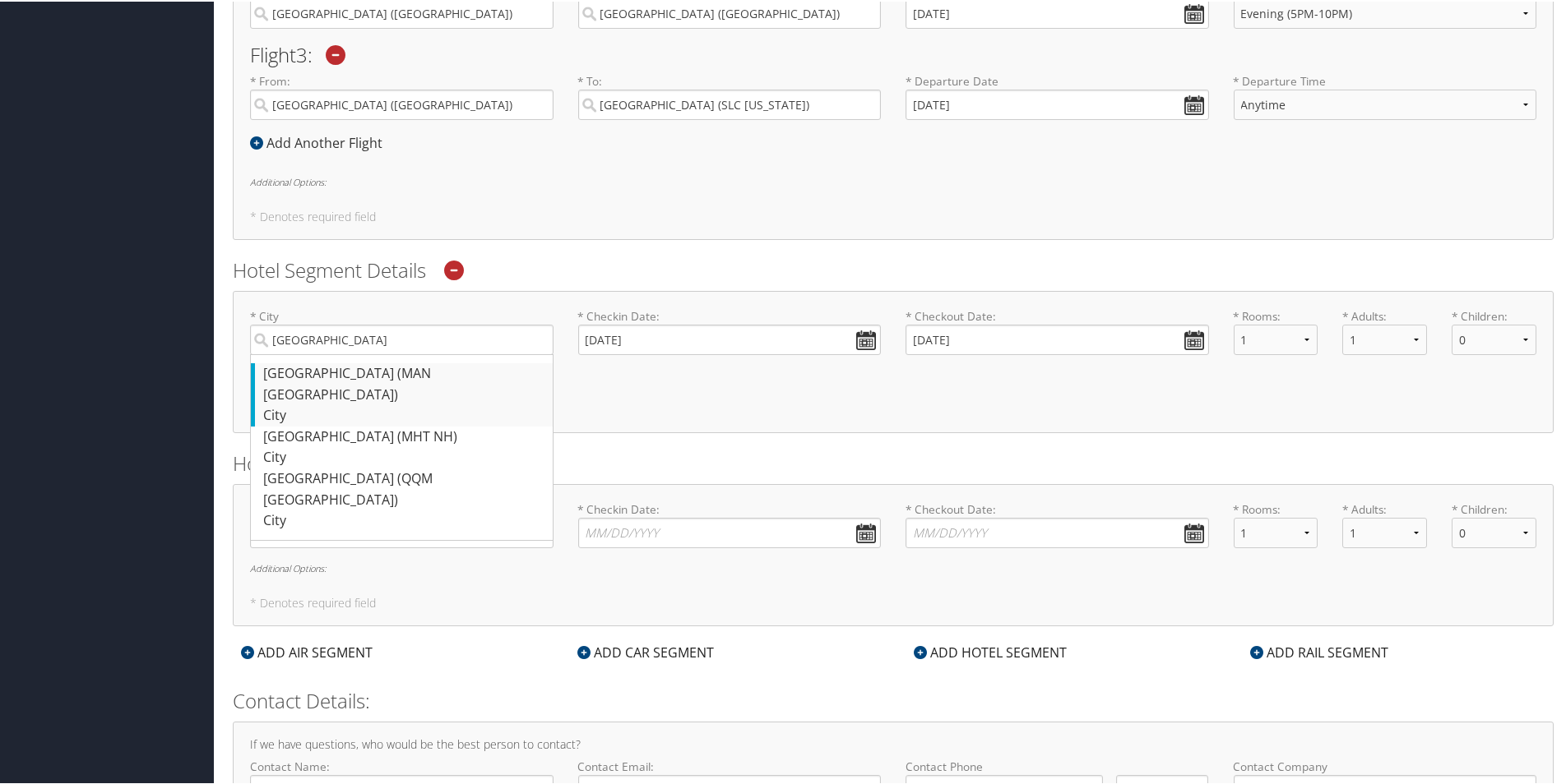
click at [369, 371] on div "[GEOGRAPHIC_DATA] (MAN [GEOGRAPHIC_DATA])" at bounding box center [404, 383] width 281 height 42
click at [369, 354] on input "[GEOGRAPHIC_DATA]" at bounding box center [402, 338] width 304 height 31
type input "[GEOGRAPHIC_DATA]"
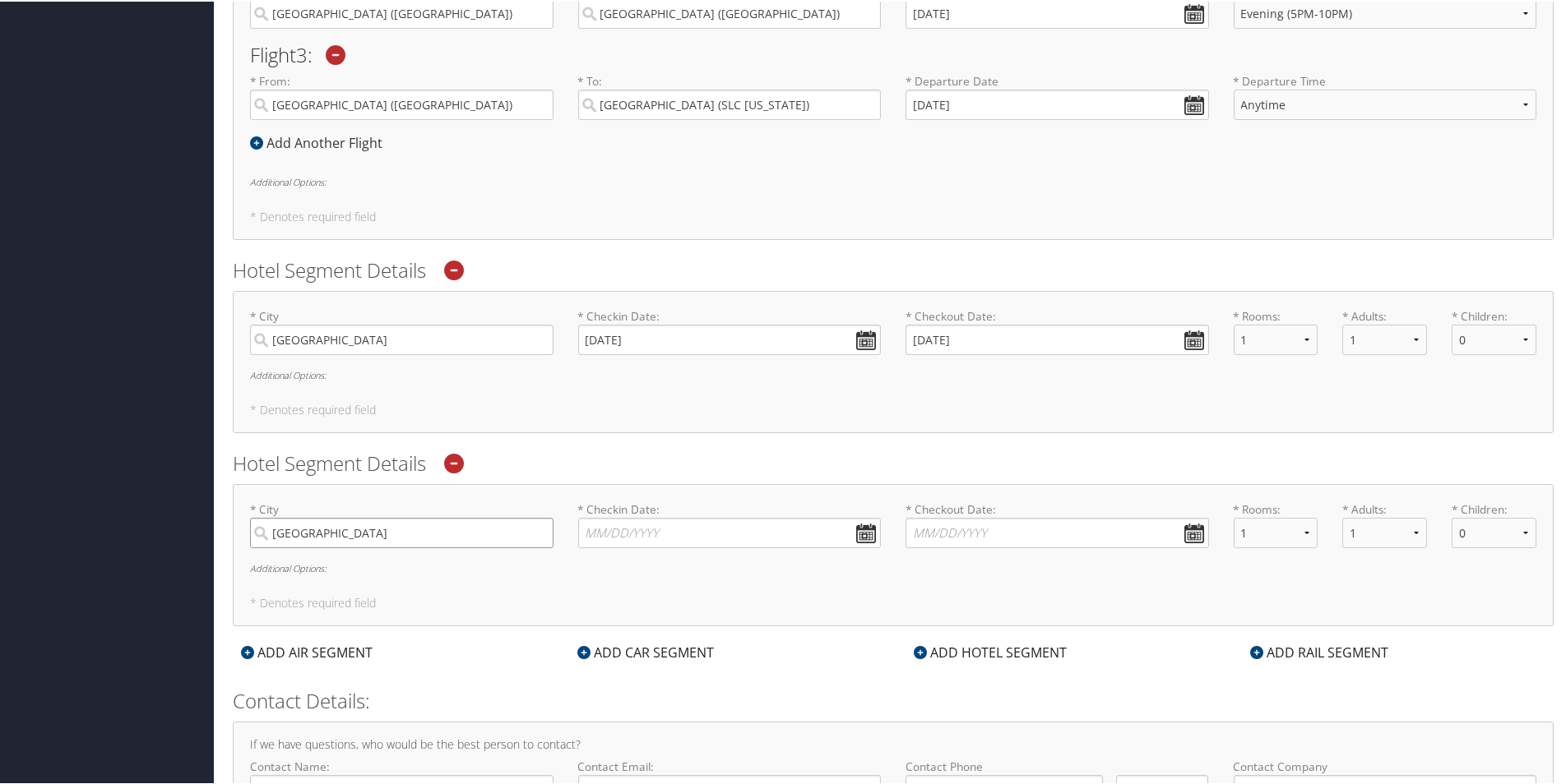
click at [337, 534] on input "[GEOGRAPHIC_DATA]" at bounding box center [402, 531] width 304 height 31
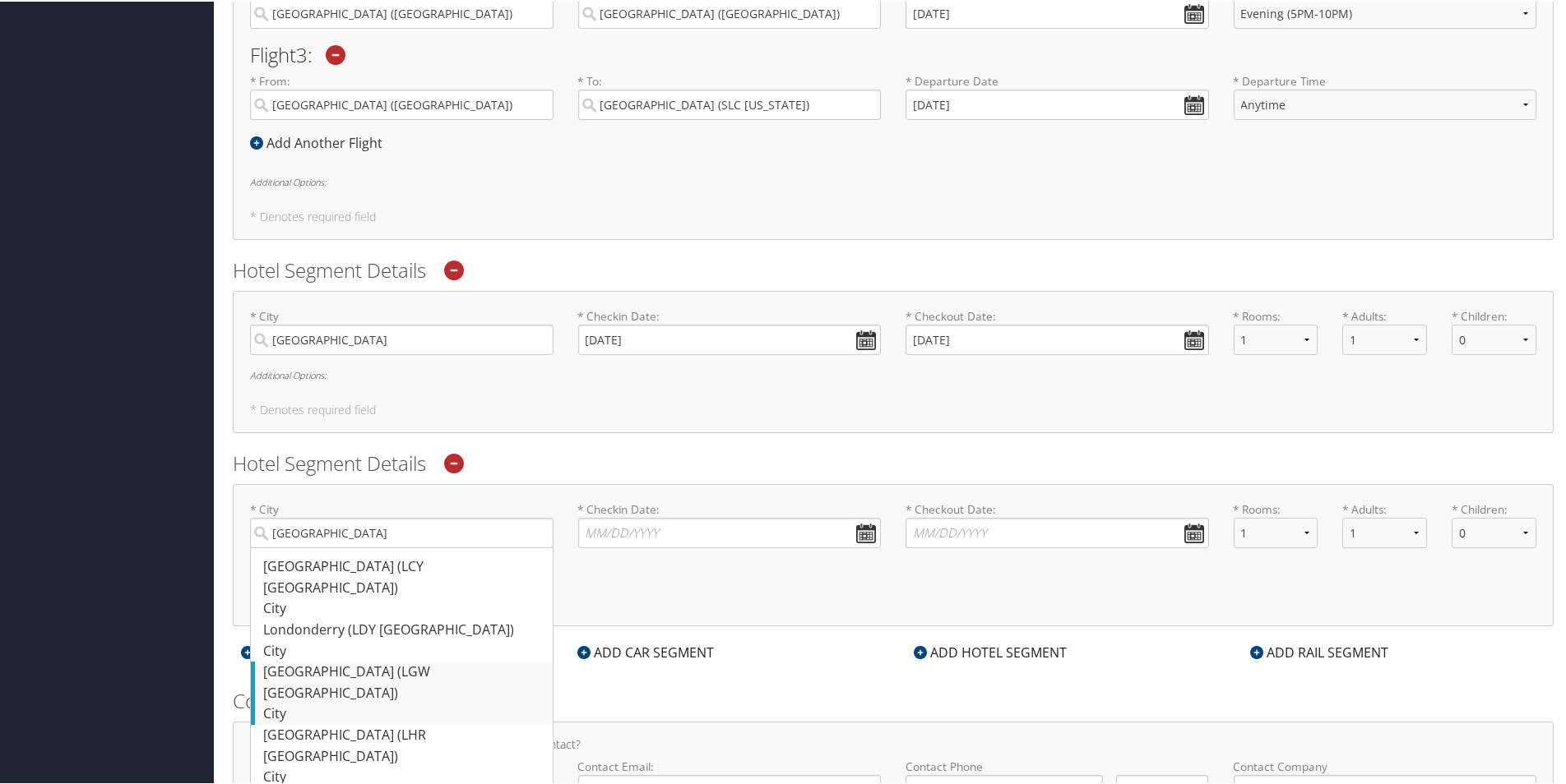
click at [367, 660] on div "[GEOGRAPHIC_DATA] (LGW [GEOGRAPHIC_DATA])" at bounding box center [404, 681] width 281 height 42
click at [367, 547] on input "[GEOGRAPHIC_DATA]" at bounding box center [402, 531] width 304 height 31
type input "[GEOGRAPHIC_DATA]"
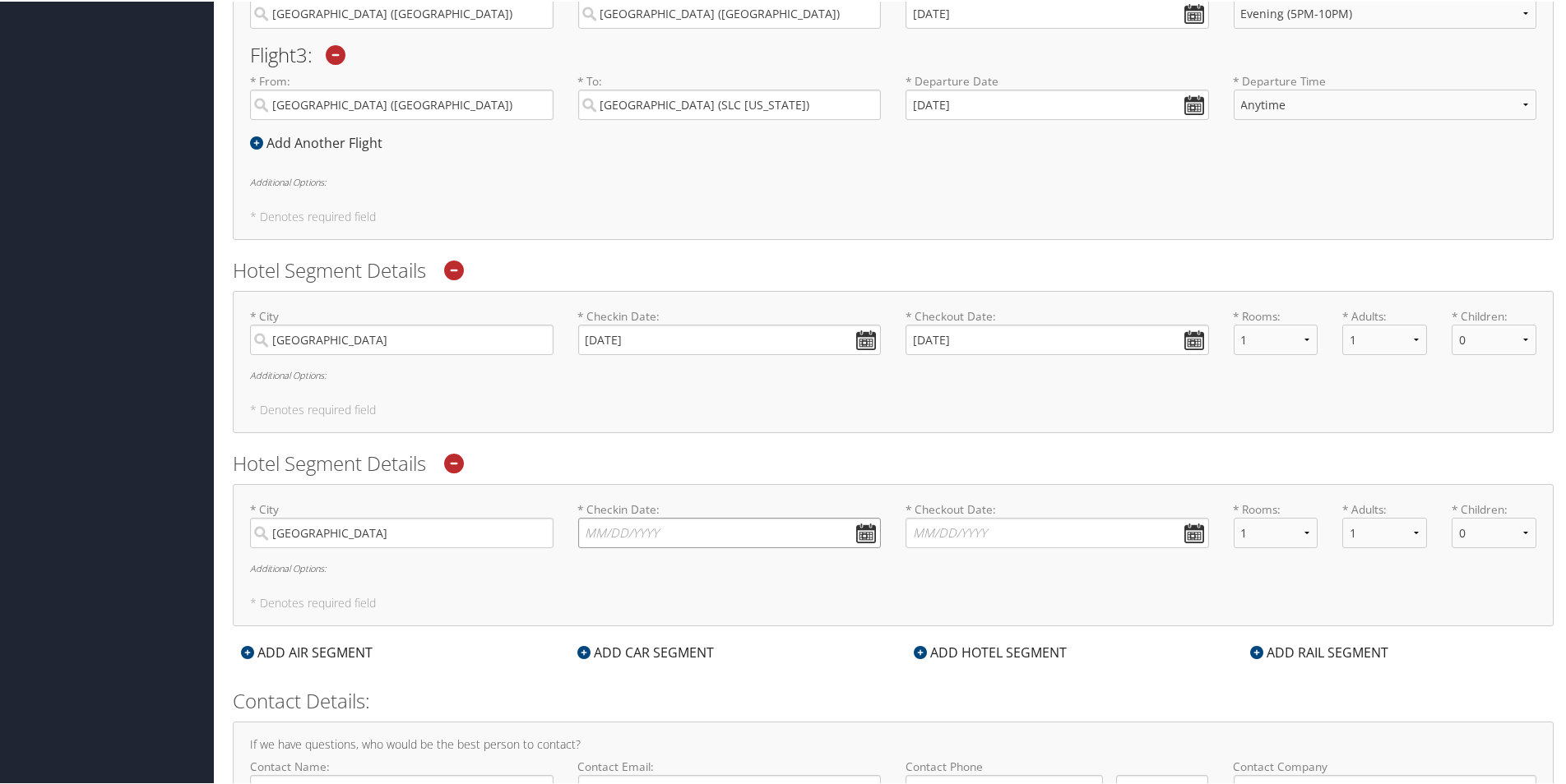
click at [734, 530] on input "* Checkin Date: Dates must be valid" at bounding box center [730, 531] width 304 height 31
type input "[DATE]"
click at [938, 588] on div "* City [GEOGRAPHIC_DATA] Required * Checkin Date: [DATE] Dates must be valid * …" at bounding box center [893, 554] width 1321 height 143
click at [918, 645] on icon at bounding box center [920, 651] width 13 height 13
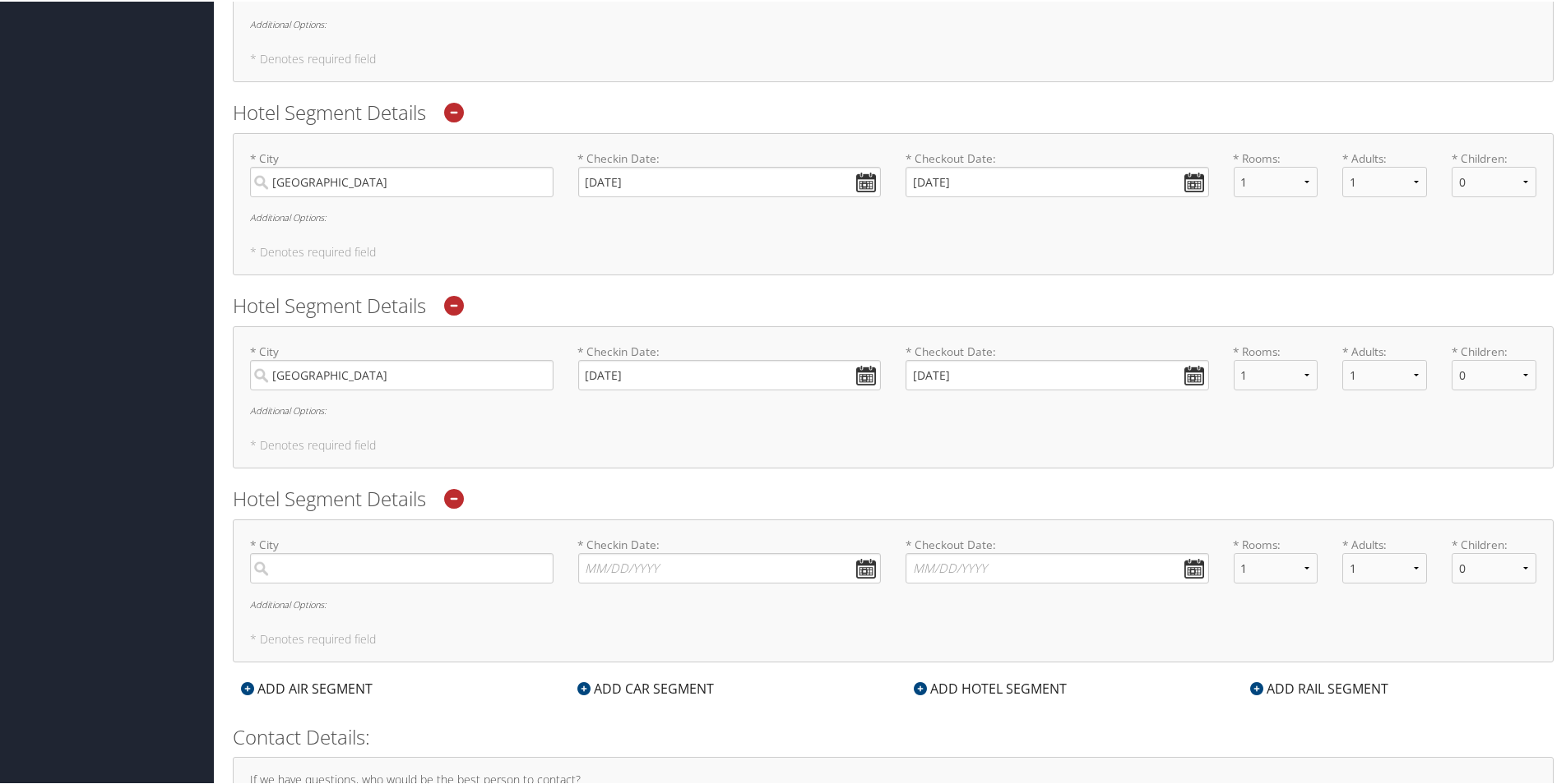
scroll to position [963, 0]
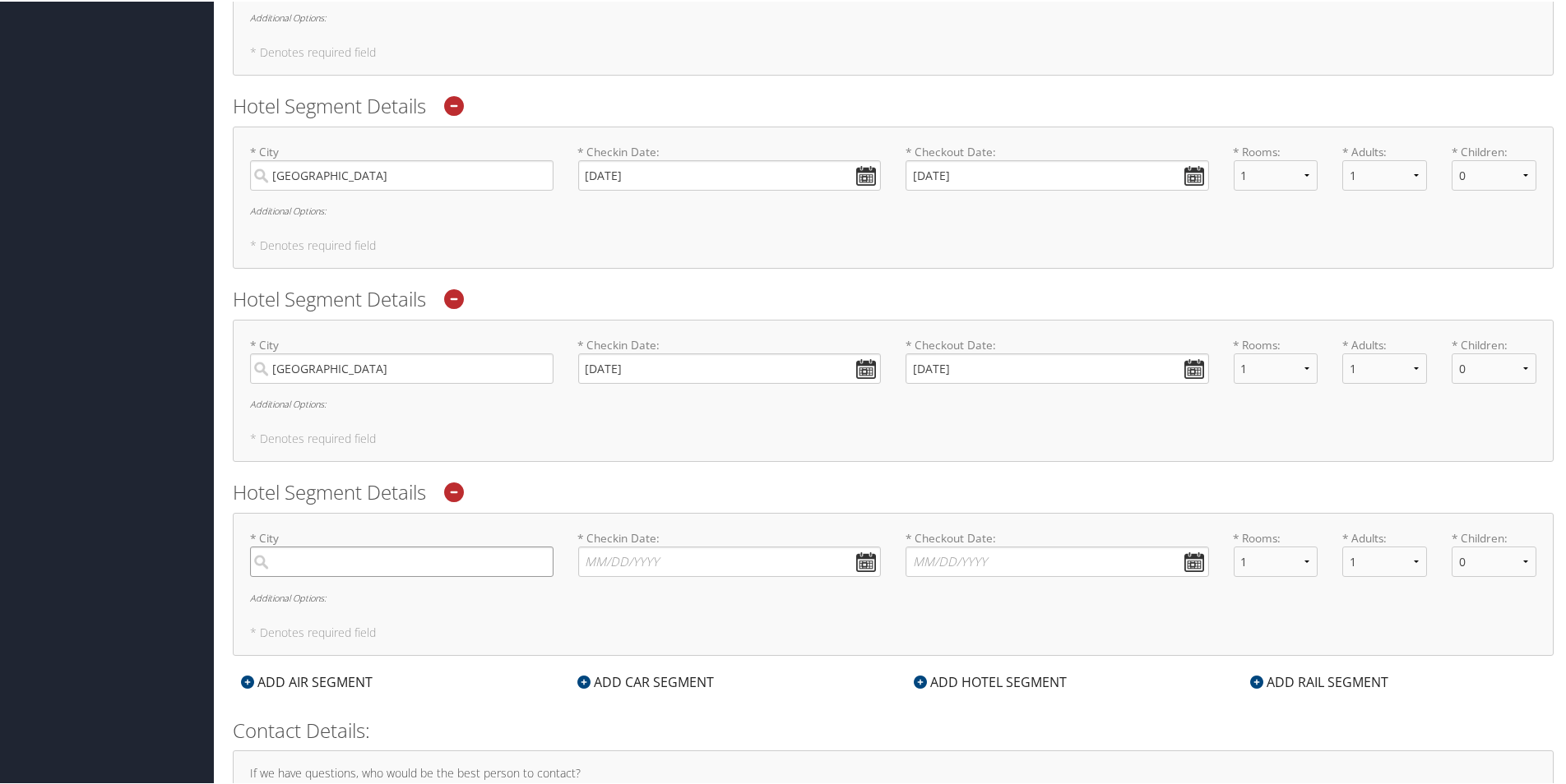
click at [420, 566] on input "search" at bounding box center [402, 560] width 304 height 31
click at [386, 594] on div "[GEOGRAPHIC_DATA] ([GEOGRAPHIC_DATA])" at bounding box center [404, 594] width 281 height 21
click at [386, 575] on input "[PERSON_NAME]" at bounding box center [402, 560] width 304 height 31
type input "[GEOGRAPHIC_DATA]"
click at [615, 562] on input "* Checkin Date: Dates must be valid" at bounding box center [730, 560] width 304 height 31
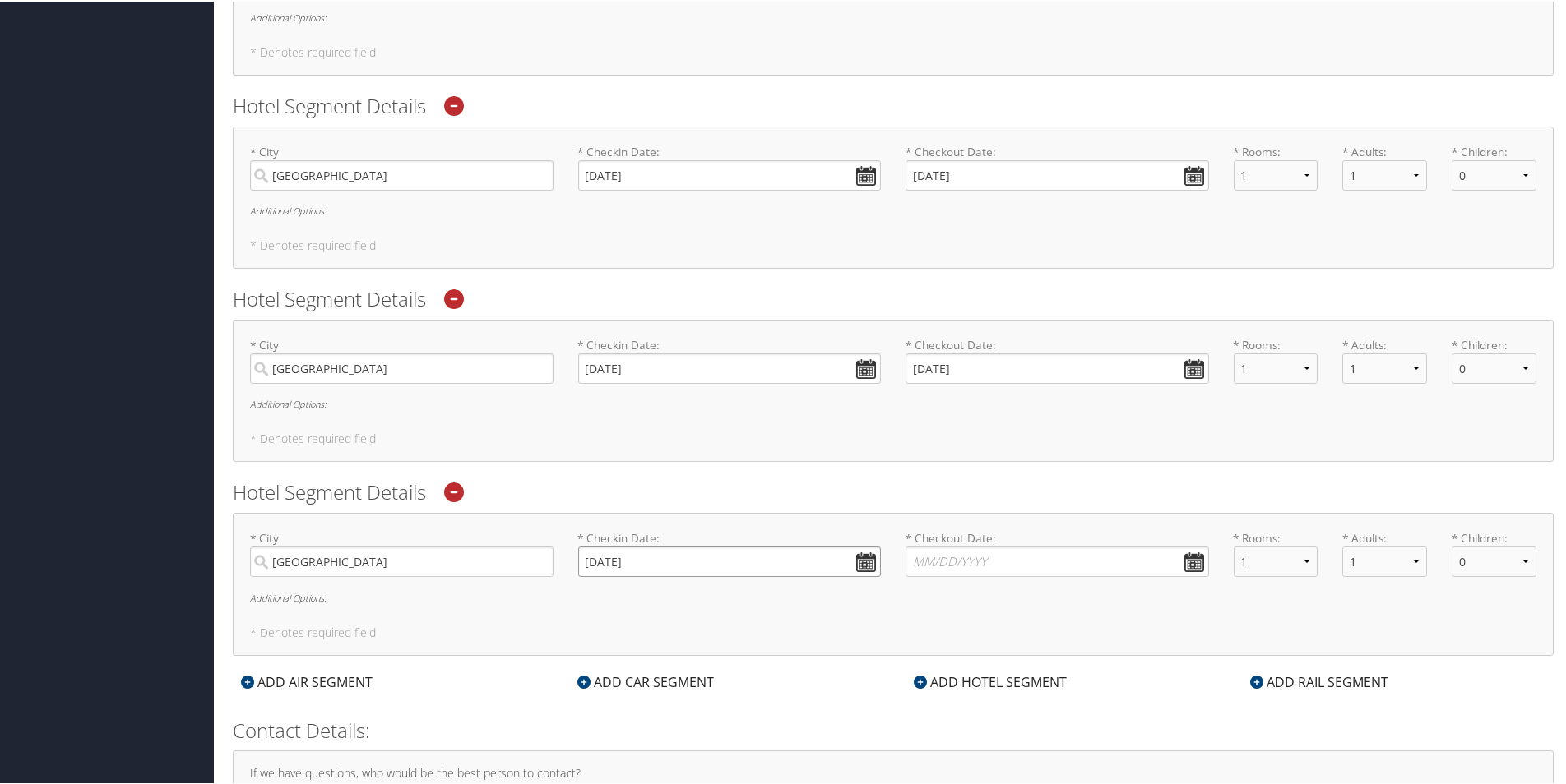
type input "[DATE]"
click at [887, 607] on div "* City [GEOGRAPHIC_DATA] Required * Checkin Date: [DATE] Dates must be valid * …" at bounding box center [893, 582] width 1321 height 143
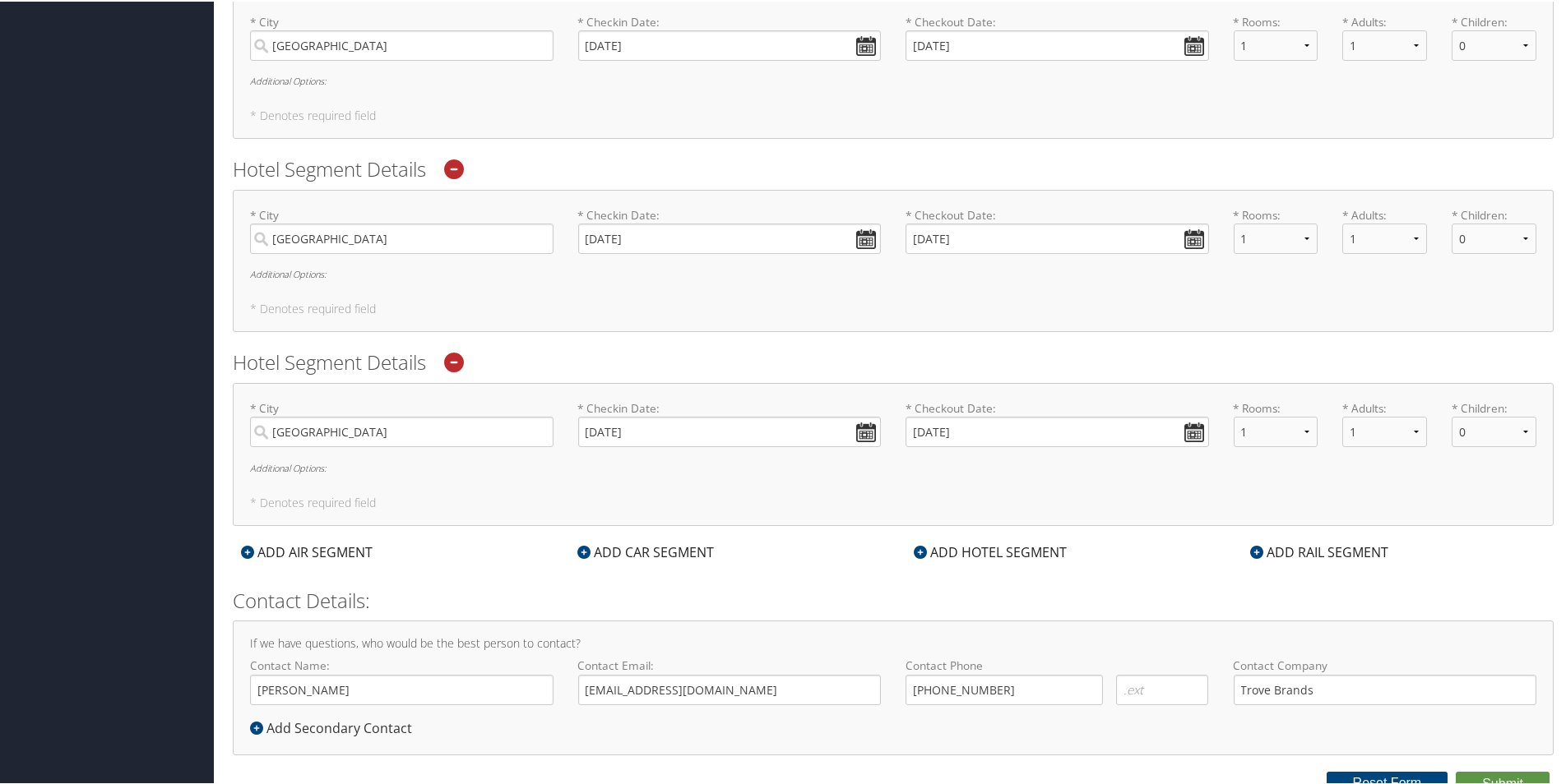
scroll to position [1104, 0]
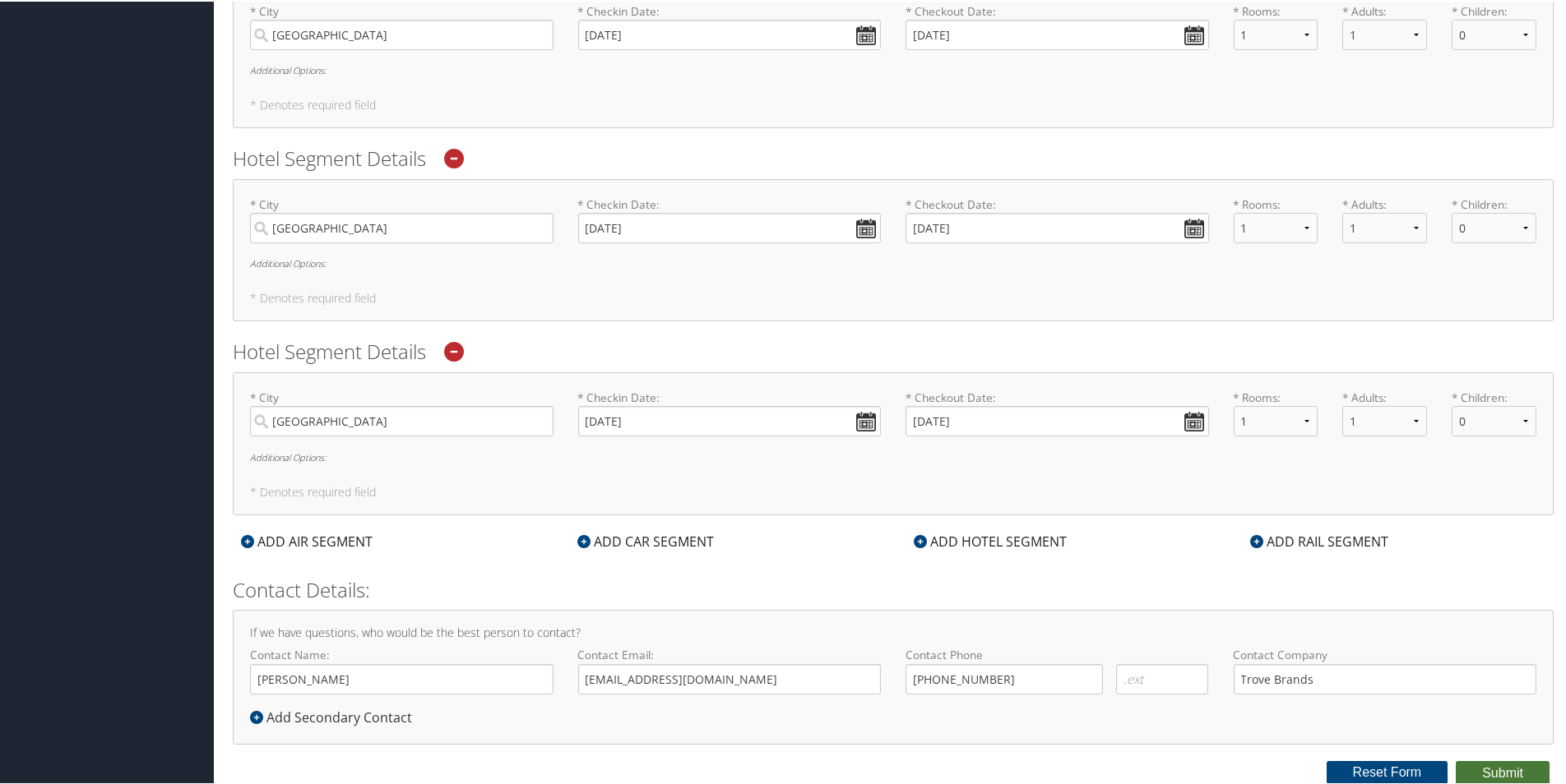
click at [1483, 775] on button "Submit" at bounding box center [1502, 772] width 94 height 25
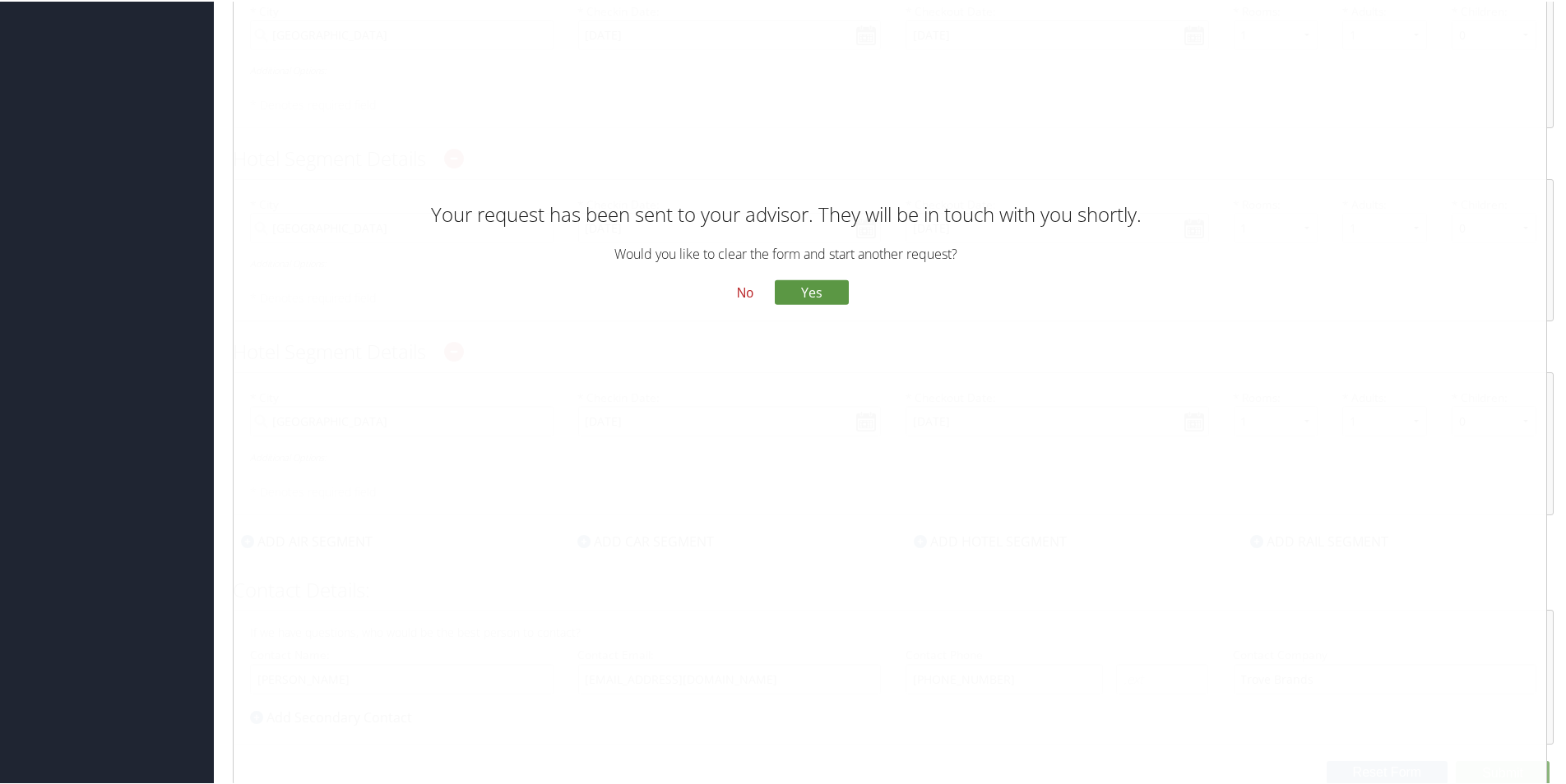
click at [743, 298] on button "No" at bounding box center [745, 291] width 43 height 28
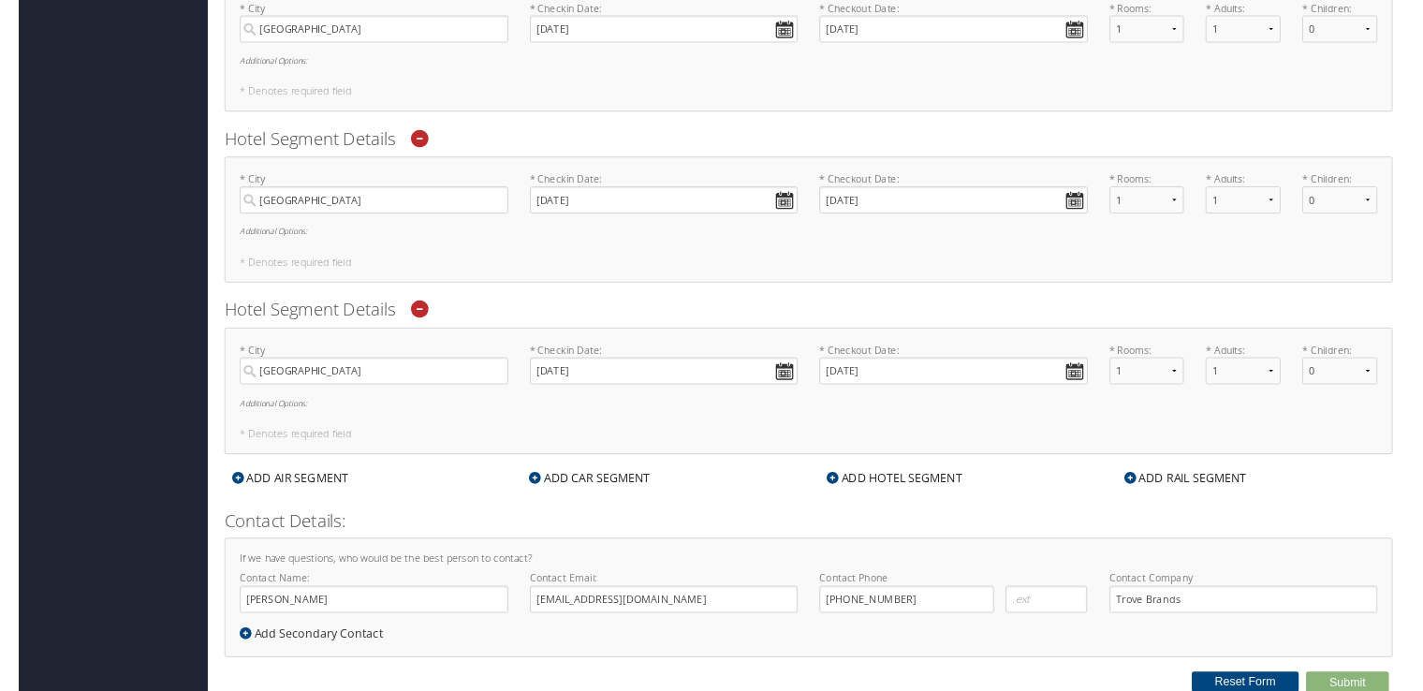
scroll to position [1252, 0]
